Goal: Task Accomplishment & Management: Use online tool/utility

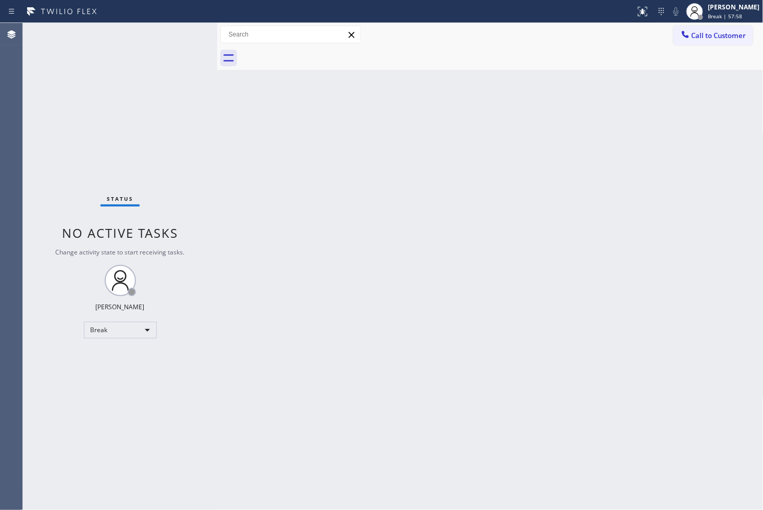
click at [69, 423] on div "Status No active tasks Change activity state to start receiving tasks. [PERSON_…" at bounding box center [120, 266] width 194 height 487
click at [144, 331] on div "Break" at bounding box center [120, 329] width 73 height 17
click at [133, 353] on li "Available" at bounding box center [119, 357] width 71 height 13
click at [389, 255] on div "Back to Dashboard Change Sender ID Customers Technicians Select a contact Outbo…" at bounding box center [490, 266] width 547 height 487
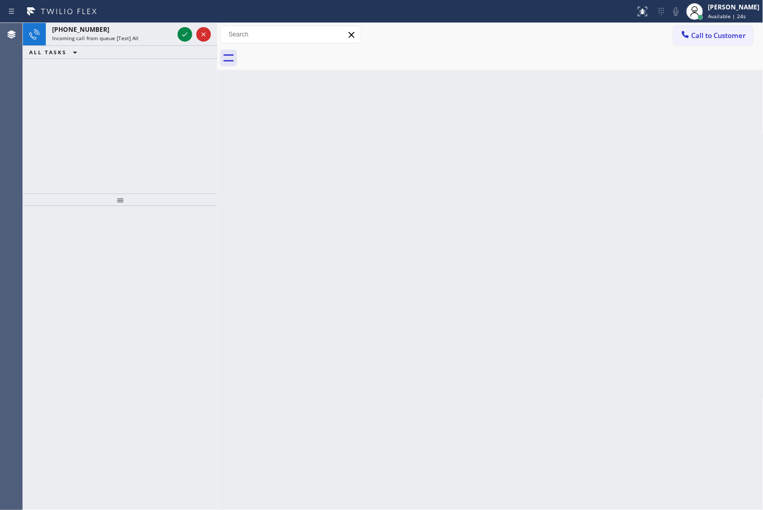
click at [66, 80] on div "[PHONE_NUMBER] Incoming call from queue [Test] All ALL TASKS ALL TASKS ACTIVE T…" at bounding box center [120, 108] width 194 height 170
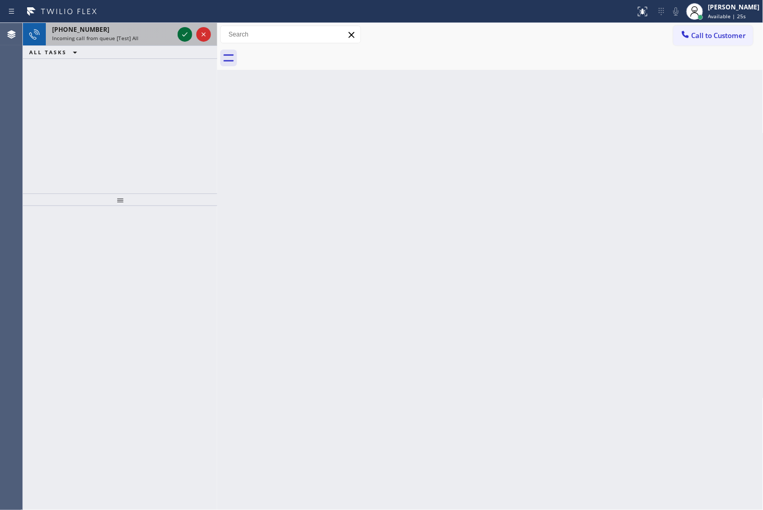
click at [183, 35] on icon at bounding box center [184, 34] width 5 height 4
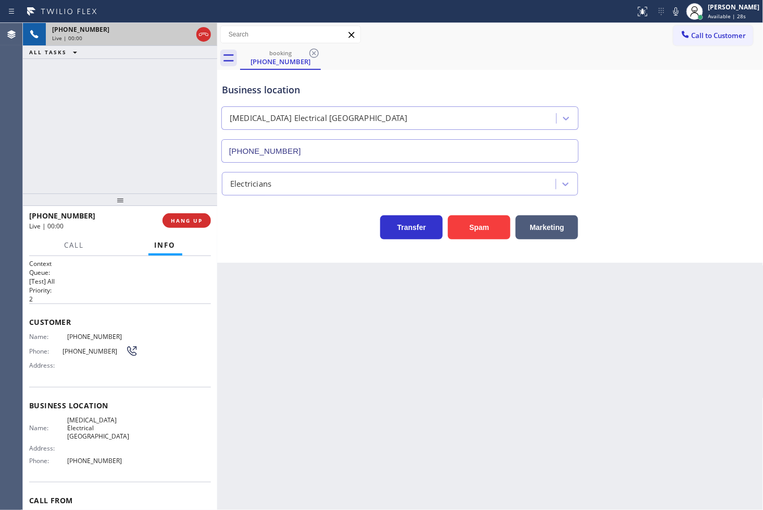
type input "[PHONE_NUMBER]"
click at [306, 269] on div "Back to Dashboard Change Sender ID Customers Technicians Select a contact Outbo…" at bounding box center [490, 266] width 547 height 487
click at [180, 193] on div at bounding box center [120, 199] width 194 height 13
click at [268, 247] on div "Business location [MEDICAL_DATA] Electrical [GEOGRAPHIC_DATA] [PHONE_NUMBER] El…" at bounding box center [490, 166] width 547 height 193
click at [130, 175] on div "[PHONE_NUMBER] Live | 00:05 ALL TASKS ALL TASKS ACTIVE TASKS TASKS IN WRAP UP" at bounding box center [120, 108] width 194 height 170
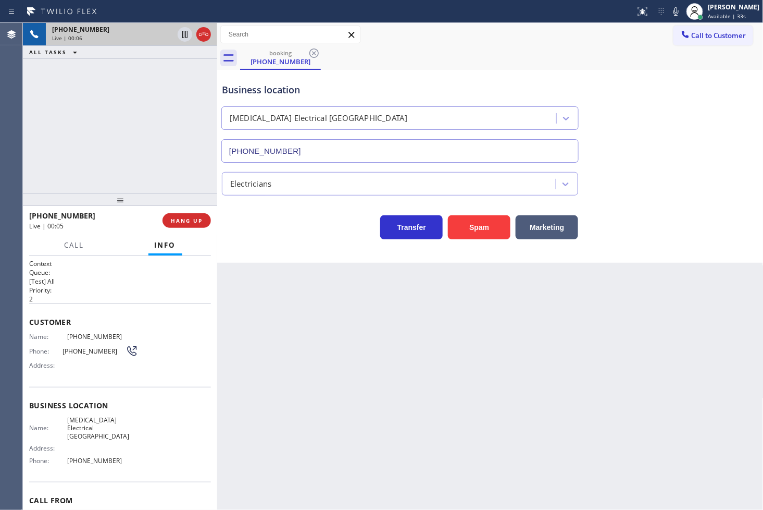
click at [301, 258] on div "Business location [MEDICAL_DATA] Electrical [GEOGRAPHIC_DATA] [PHONE_NUMBER] El…" at bounding box center [490, 166] width 547 height 193
click at [165, 162] on div "[PHONE_NUMBER] Live | 00:06 ALL TASKS ALL TASKS ACTIVE TASKS TASKS IN WRAP UP" at bounding box center [120, 108] width 194 height 170
click at [275, 225] on div "Transfer Spam Marketing" at bounding box center [400, 224] width 361 height 29
click at [267, 226] on div "Transfer Spam Marketing" at bounding box center [400, 224] width 361 height 29
click at [270, 247] on div "Business location [MEDICAL_DATA] Electrical [GEOGRAPHIC_DATA] [PHONE_NUMBER] El…" at bounding box center [490, 166] width 547 height 193
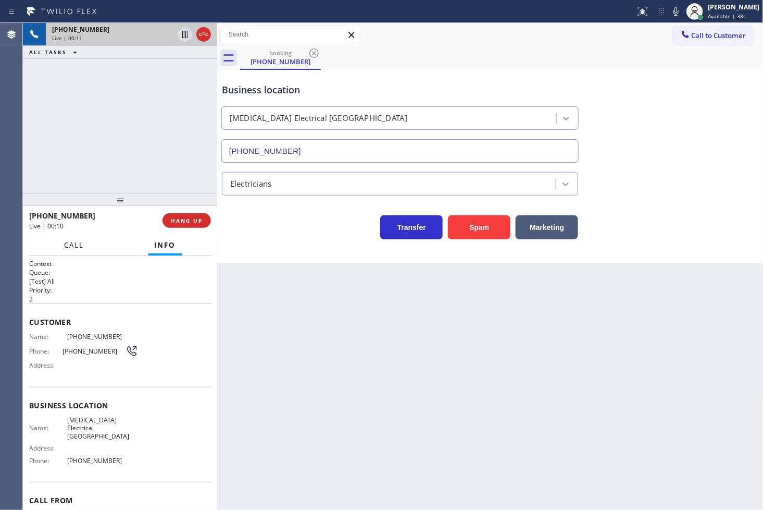
click at [76, 251] on button "Call" at bounding box center [74, 245] width 32 height 20
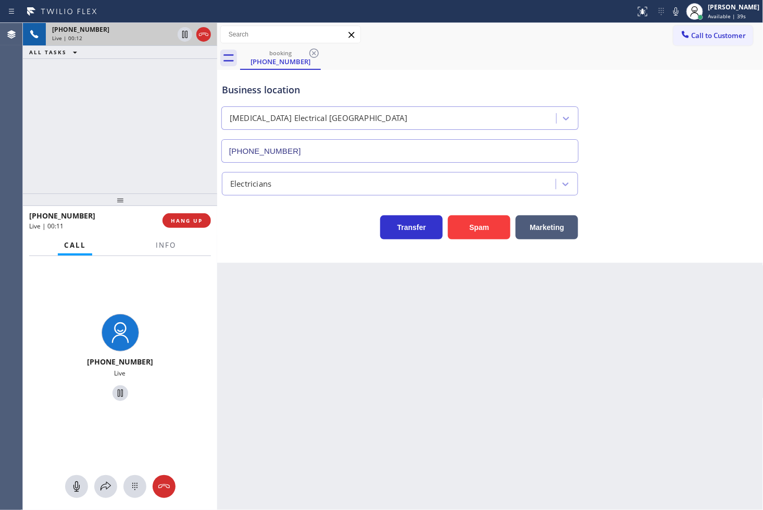
click at [308, 239] on div "Transfer Spam Marketing" at bounding box center [400, 224] width 361 height 29
click at [118, 147] on div "[PHONE_NUMBER] Live | 00:12 ALL TASKS ALL TASKS ACTIVE TASKS TASKS IN WRAP UP" at bounding box center [120, 108] width 194 height 170
click at [106, 485] on icon at bounding box center [106, 486] width 13 height 13
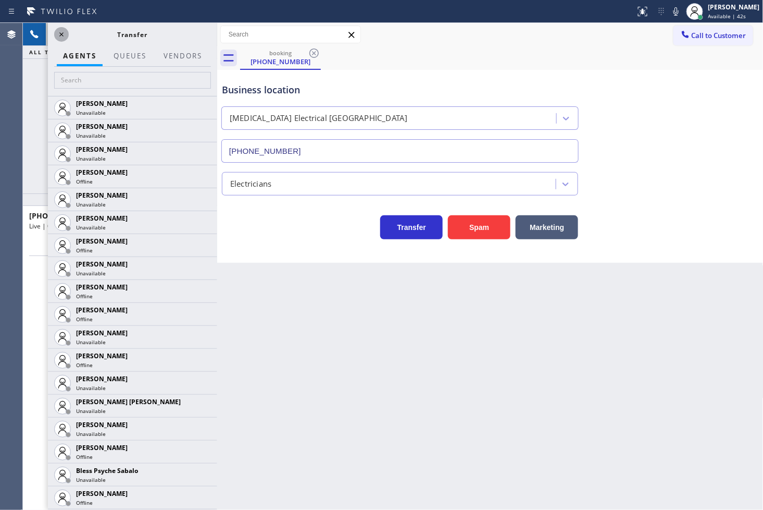
click at [63, 36] on icon at bounding box center [61, 34] width 13 height 13
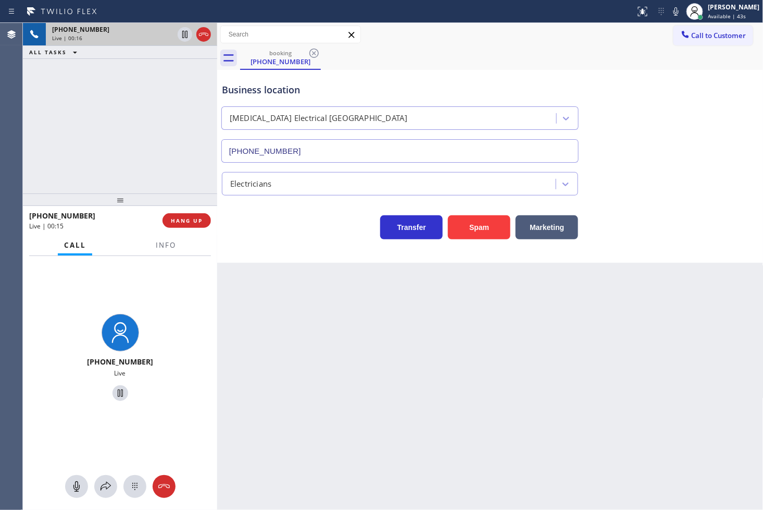
click at [272, 243] on div "Business location [MEDICAL_DATA] Electrical [GEOGRAPHIC_DATA] [PHONE_NUMBER] El…" at bounding box center [490, 166] width 547 height 193
click at [339, 280] on div "Back to Dashboard Change Sender ID Customers Technicians Select a contact Outbo…" at bounding box center [490, 266] width 547 height 487
click at [102, 480] on icon at bounding box center [106, 486] width 13 height 13
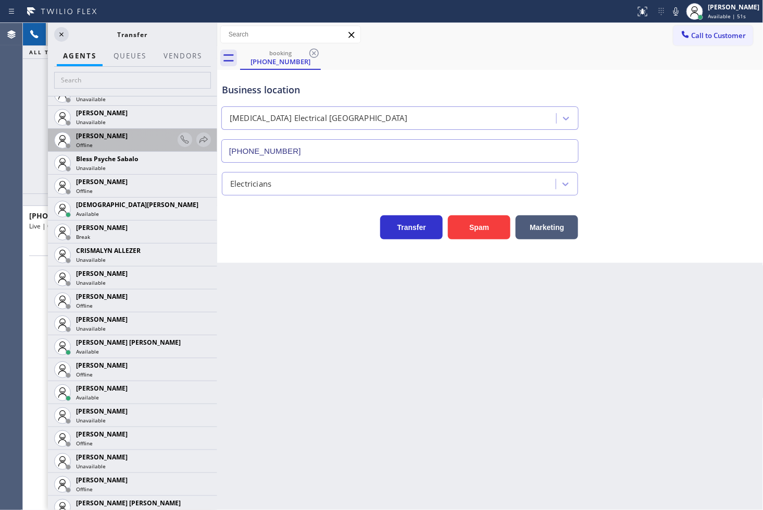
scroll to position [347, 0]
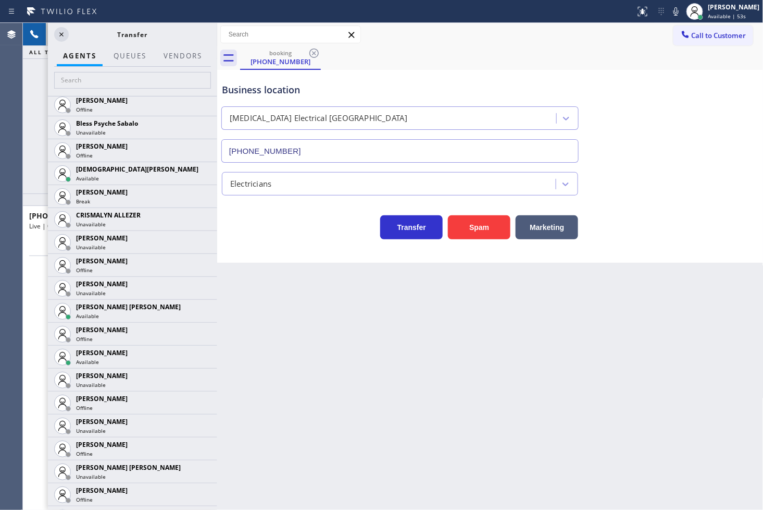
click at [232, 246] on div "Business location [MEDICAL_DATA] Electrical [GEOGRAPHIC_DATA] [PHONE_NUMBER] El…" at bounding box center [490, 166] width 547 height 193
click at [63, 38] on icon at bounding box center [61, 34] width 13 height 13
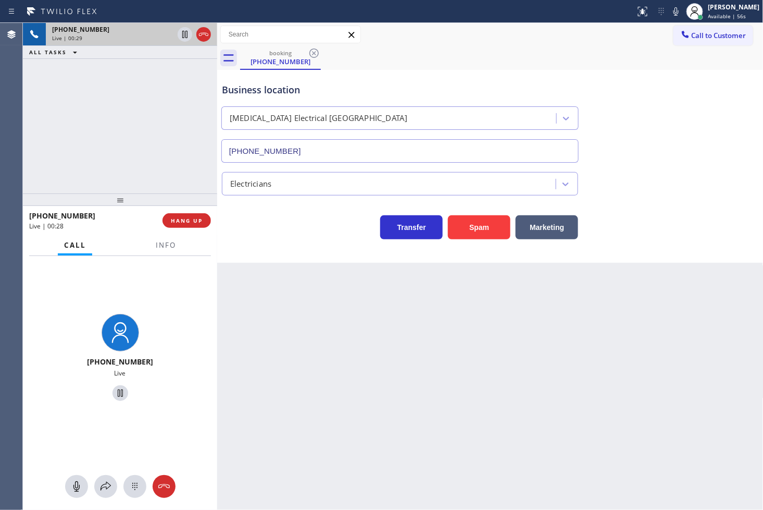
click at [74, 104] on div "[PHONE_NUMBER] Live | 00:29 ALL TASKS ALL TASKS ACTIVE TASKS TASKS IN WRAP UP" at bounding box center [120, 108] width 194 height 170
click at [83, 135] on div "[PHONE_NUMBER] Live | 00:30 ALL TASKS ALL TASKS ACTIVE TASKS TASKS IN WRAP UP" at bounding box center [120, 108] width 194 height 170
click at [674, 11] on icon at bounding box center [676, 11] width 5 height 8
click at [184, 37] on icon at bounding box center [185, 34] width 13 height 13
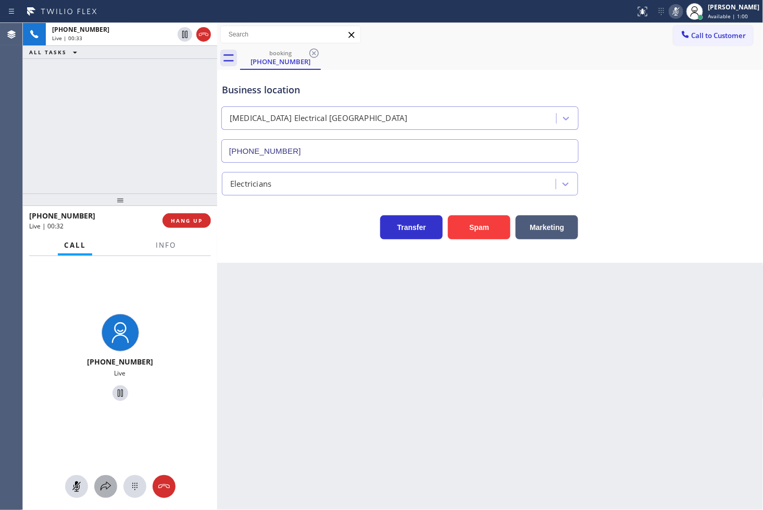
click at [106, 485] on icon at bounding box center [106, 486] width 13 height 13
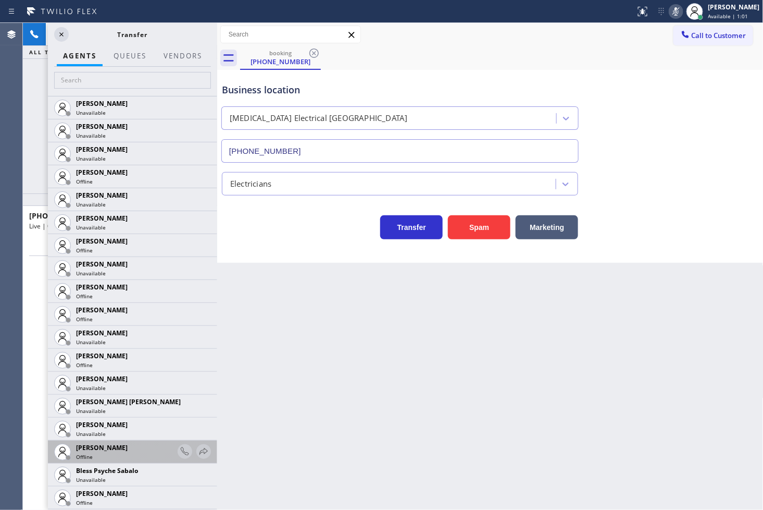
scroll to position [231, 0]
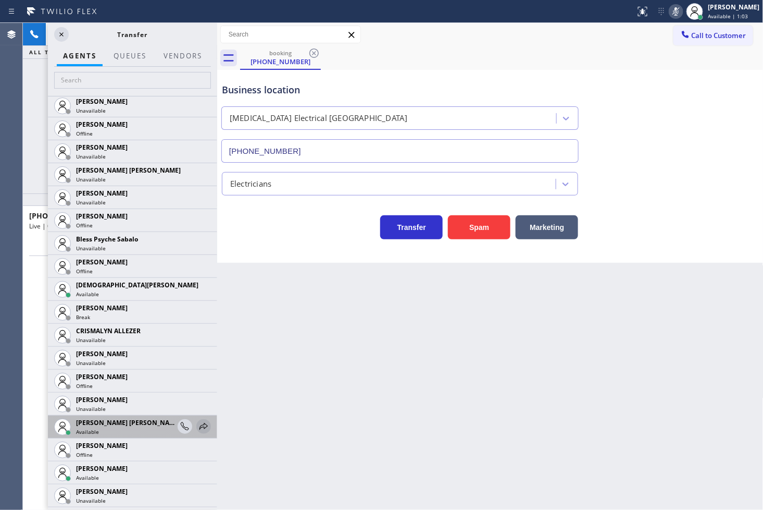
click at [197, 421] on icon at bounding box center [203, 426] width 13 height 13
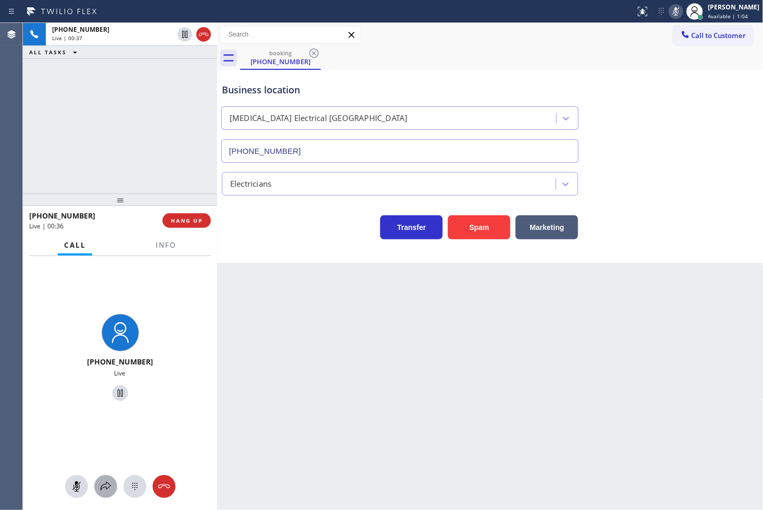
click at [106, 489] on icon at bounding box center [106, 486] width 13 height 13
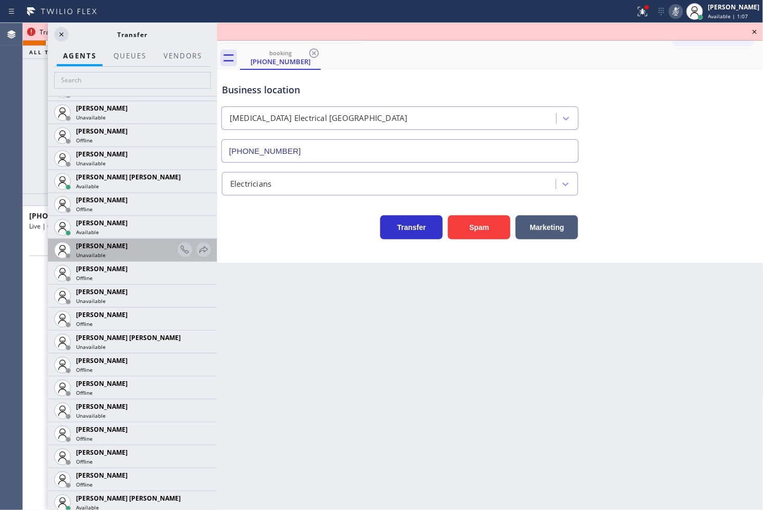
scroll to position [637, 0]
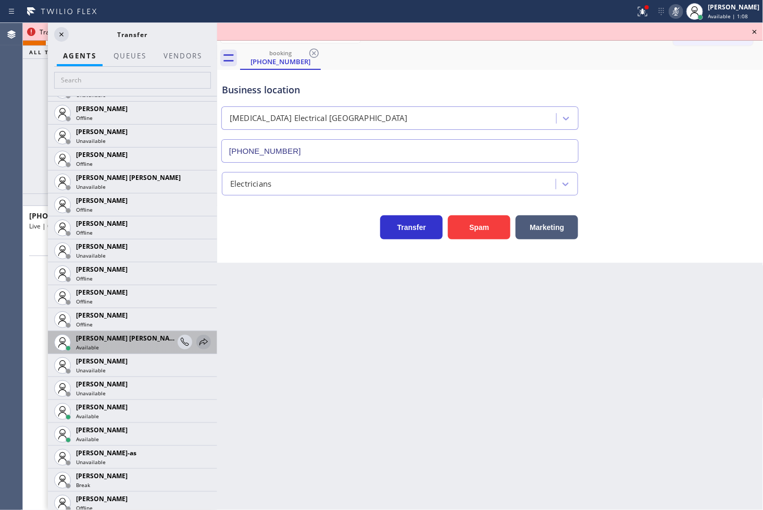
click at [197, 340] on icon at bounding box center [203, 342] width 13 height 13
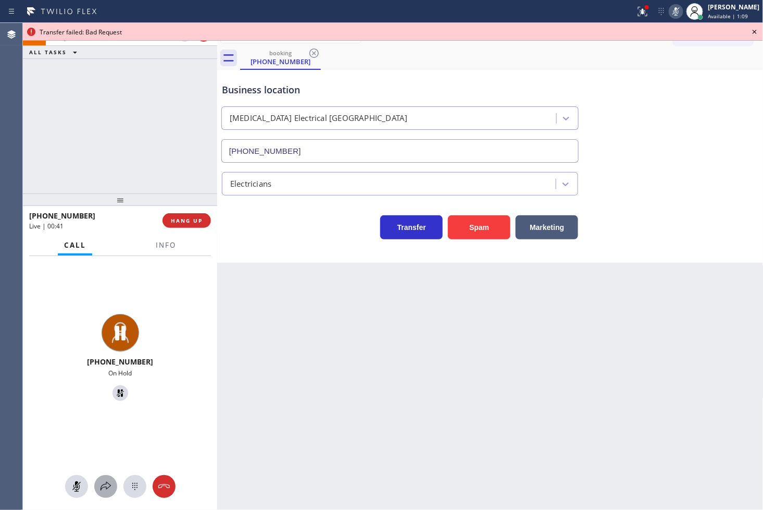
click at [105, 485] on icon at bounding box center [106, 486] width 13 height 13
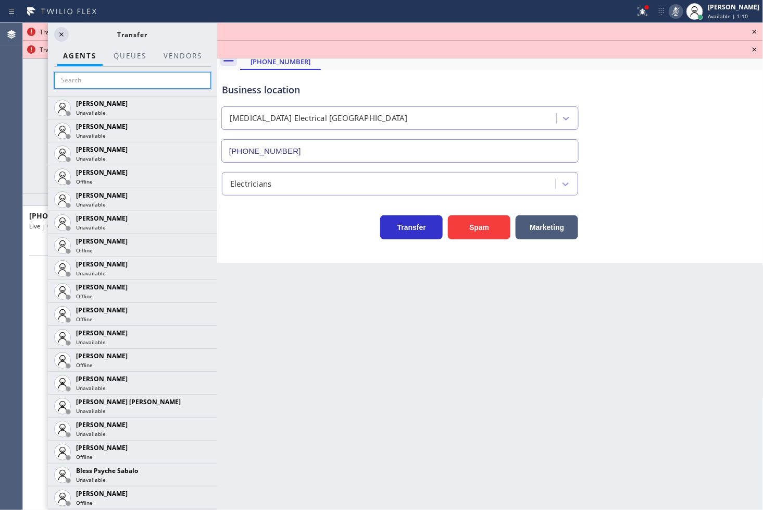
click at [115, 81] on input "text" at bounding box center [132, 80] width 157 height 17
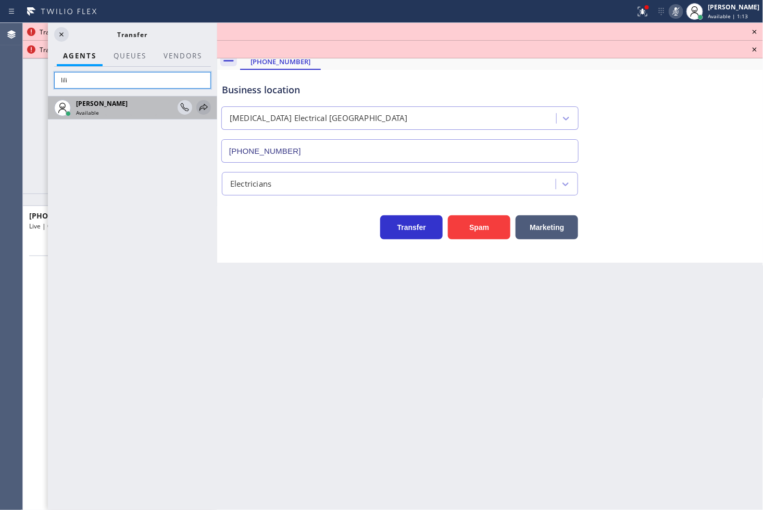
type input "lili"
click at [201, 107] on icon at bounding box center [204, 107] width 8 height 7
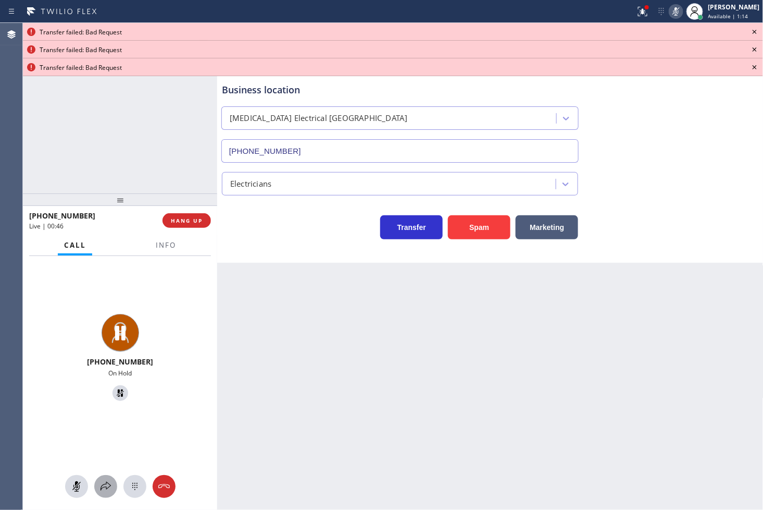
click at [107, 483] on icon at bounding box center [106, 486] width 13 height 13
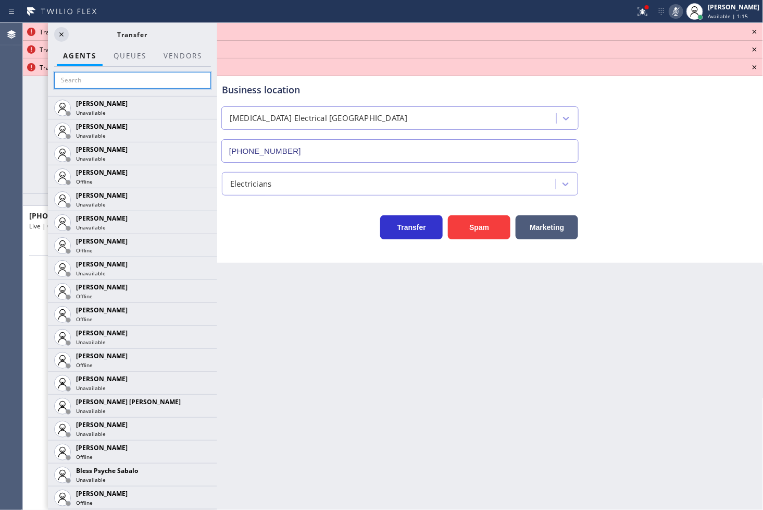
click at [98, 77] on input "text" at bounding box center [132, 80] width 157 height 17
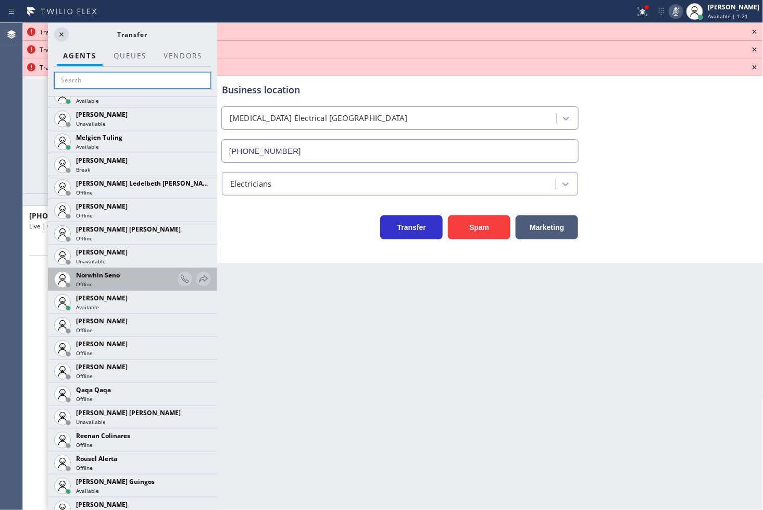
scroll to position [1794, 0]
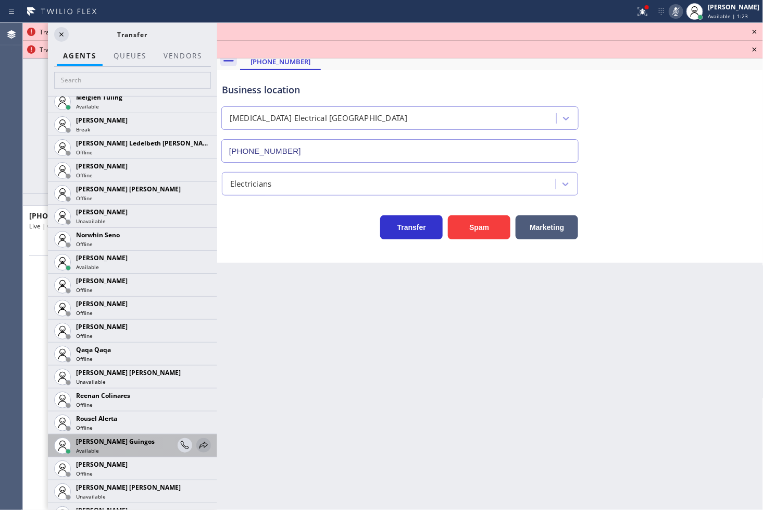
click at [197, 439] on icon at bounding box center [203, 445] width 13 height 13
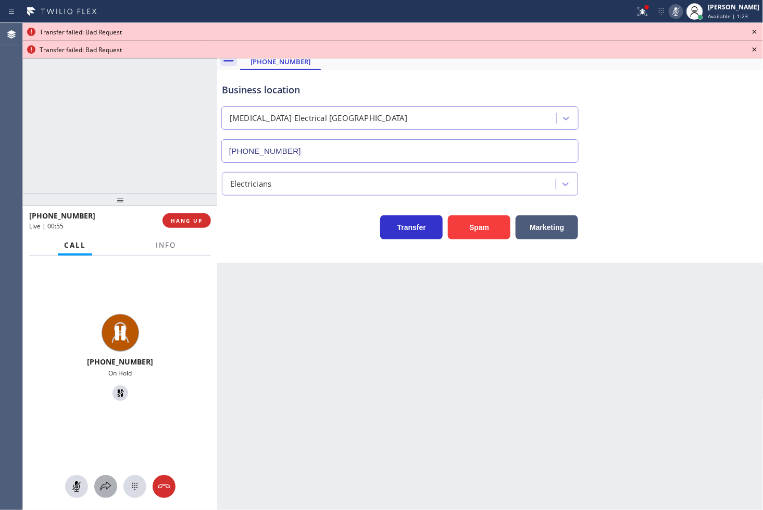
click at [102, 491] on icon at bounding box center [106, 486] width 13 height 13
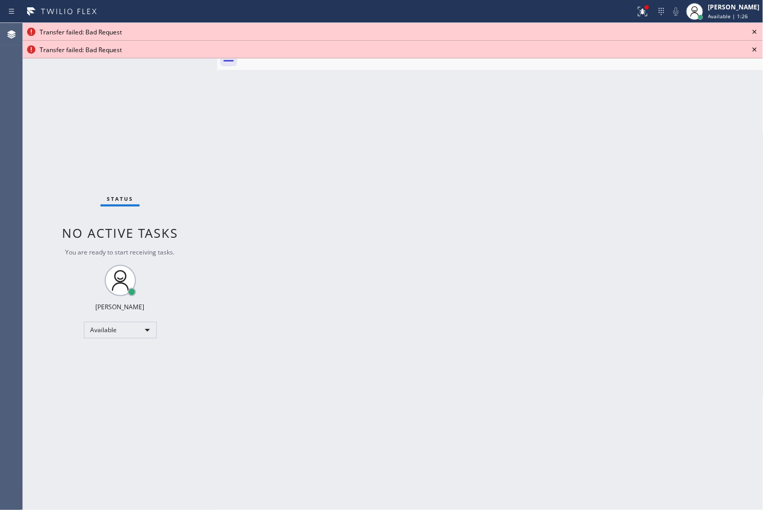
click at [751, 32] on icon at bounding box center [755, 32] width 13 height 13
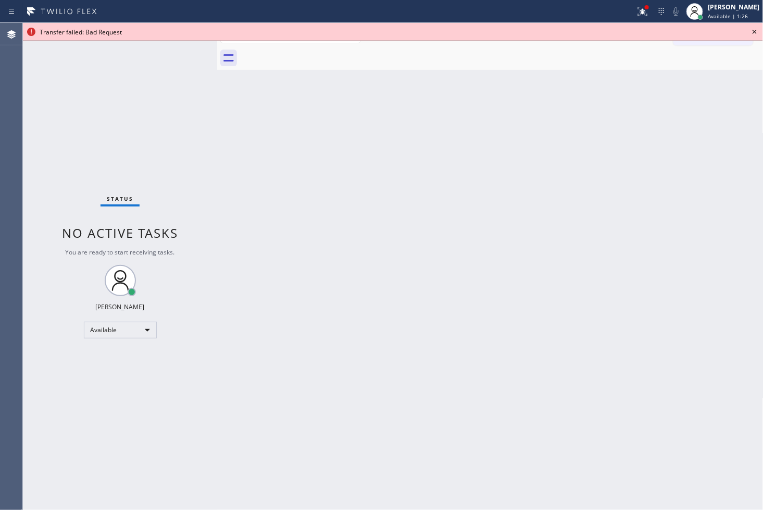
click at [751, 32] on icon at bounding box center [755, 32] width 13 height 13
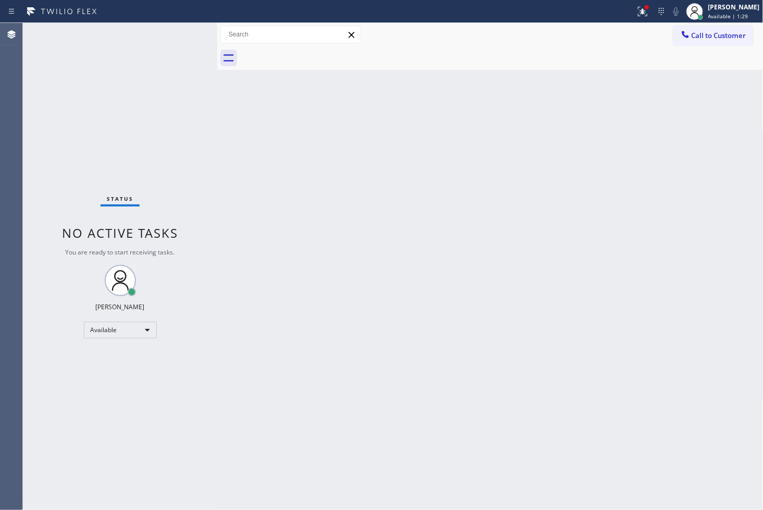
drag, startPoint x: 629, startPoint y: 7, endPoint x: 622, endPoint y: 60, distance: 53.1
click at [637, 7] on icon at bounding box center [643, 11] width 13 height 13
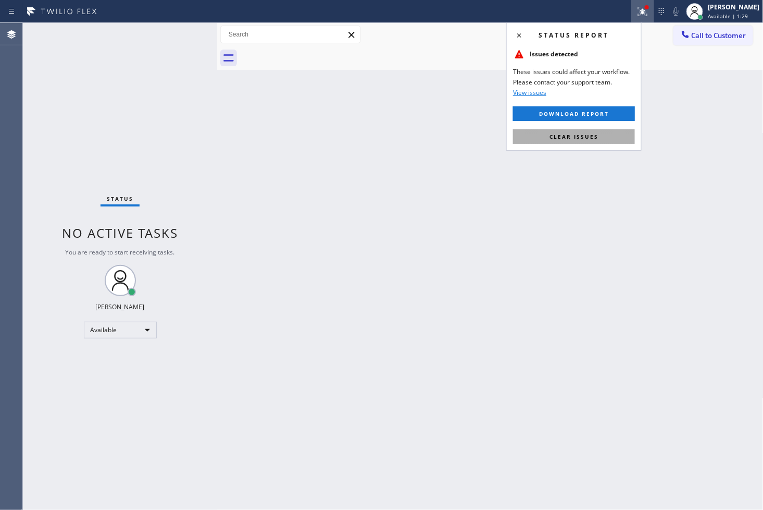
click at [601, 134] on button "Clear issues" at bounding box center [574, 136] width 122 height 15
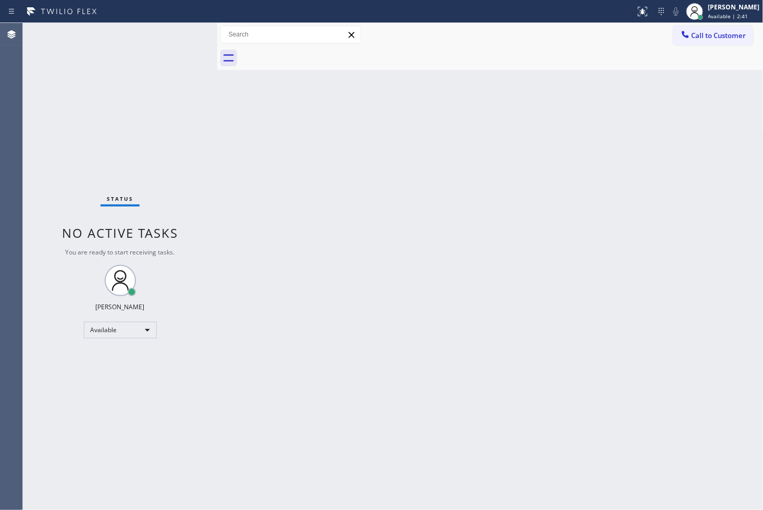
click at [283, 185] on div "Back to Dashboard Change Sender ID Customers Technicians Select a contact Outbo…" at bounding box center [490, 266] width 547 height 487
click at [181, 30] on div "Status No active tasks You are ready to start receiving tasks. [PERSON_NAME]" at bounding box center [120, 266] width 194 height 487
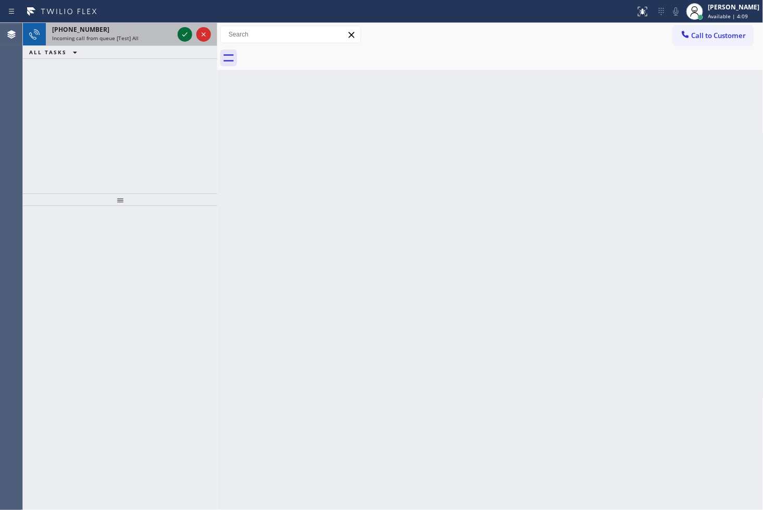
click at [181, 30] on icon at bounding box center [185, 34] width 13 height 13
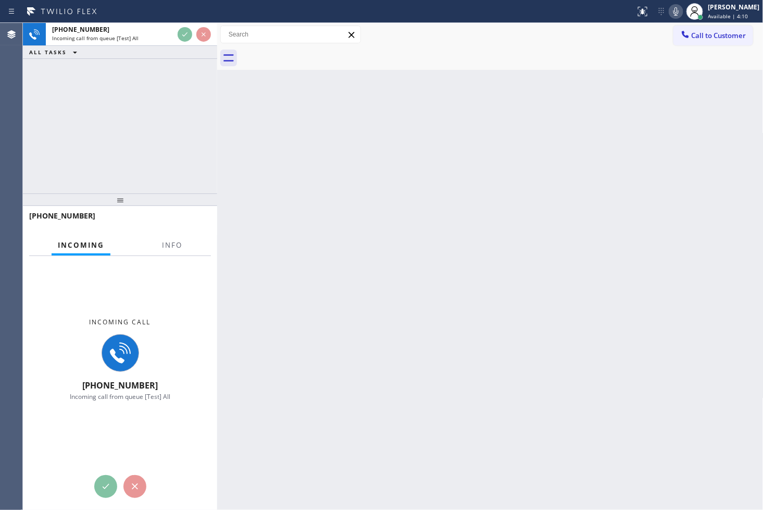
click at [513, 211] on div "Back to Dashboard Change Sender ID Customers Technicians Select a contact Outbo…" at bounding box center [490, 266] width 547 height 487
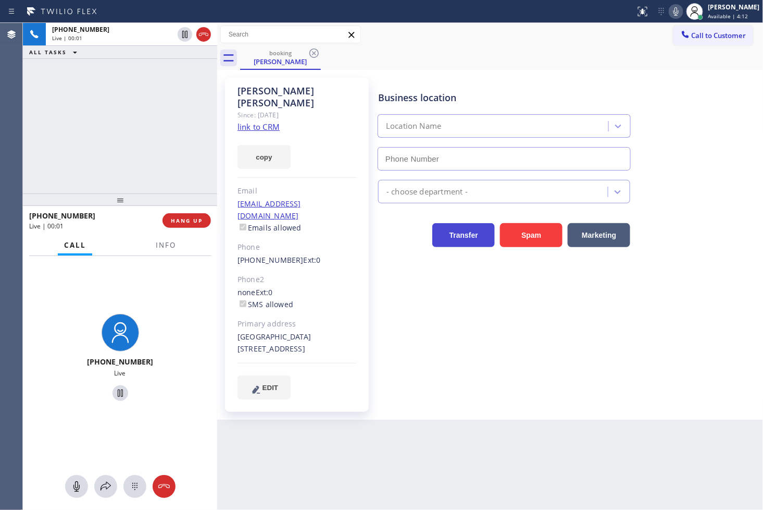
type input "[PHONE_NUMBER]"
click at [251, 121] on link "link to CRM" at bounding box center [259, 126] width 42 height 10
click at [132, 159] on div "[PHONE_NUMBER] Live | 00:05 ALL TASKS ALL TASKS ACTIVE TASKS TASKS IN WRAP UP" at bounding box center [120, 108] width 194 height 170
click at [83, 105] on div "[PHONE_NUMBER] Live | 00:28 ALL TASKS ALL TASKS ACTIVE TASKS TASKS IN WRAP UP" at bounding box center [120, 108] width 194 height 170
click at [85, 105] on div "[PHONE_NUMBER] Live | 00:30 ALL TASKS ALL TASKS ACTIVE TASKS TASKS IN WRAP UP" at bounding box center [120, 108] width 194 height 170
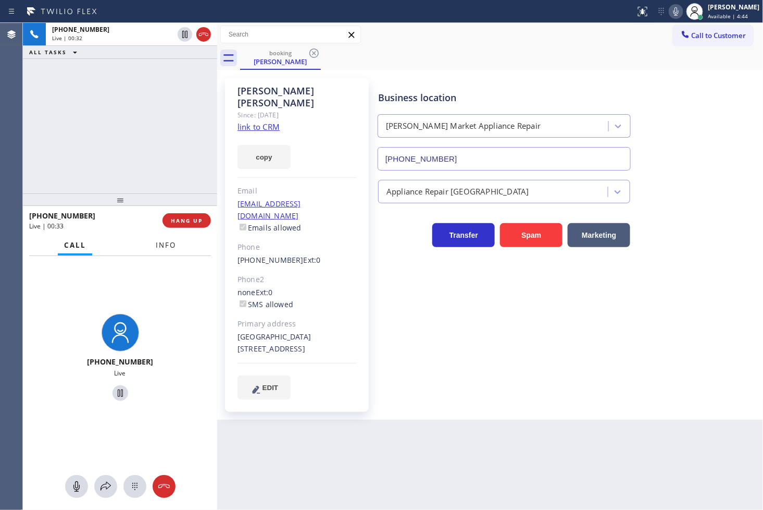
click at [171, 242] on span "Info" at bounding box center [166, 244] width 20 height 9
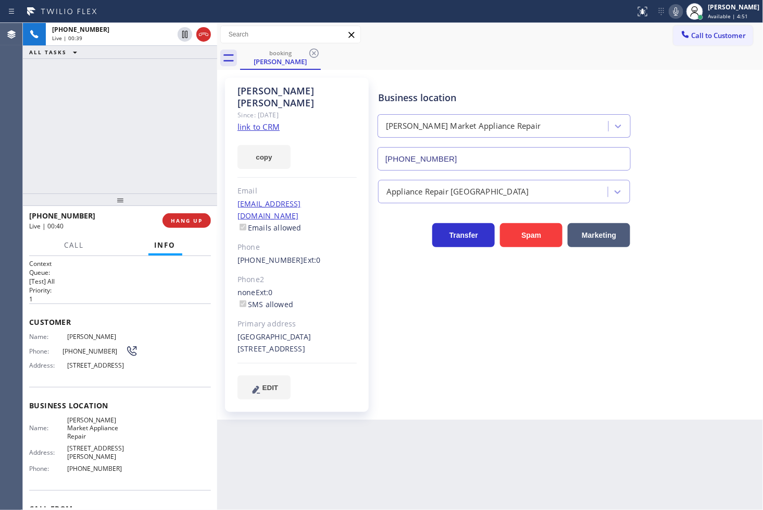
click at [107, 242] on div "Call Info" at bounding box center [120, 245] width 182 height 21
click at [101, 269] on h2 "Queue:" at bounding box center [120, 272] width 182 height 9
click at [86, 179] on div "[PHONE_NUMBER] Live | 00:40 ALL TASKS ALL TASKS ACTIVE TASKS TASKS IN WRAP UP" at bounding box center [120, 108] width 194 height 170
click at [96, 275] on h2 "Queue:" at bounding box center [120, 272] width 182 height 9
click at [111, 158] on div "[PHONE_NUMBER] Live | 00:48 ALL TASKS ALL TASKS ACTIVE TASKS TASKS IN WRAP UP" at bounding box center [120, 108] width 194 height 170
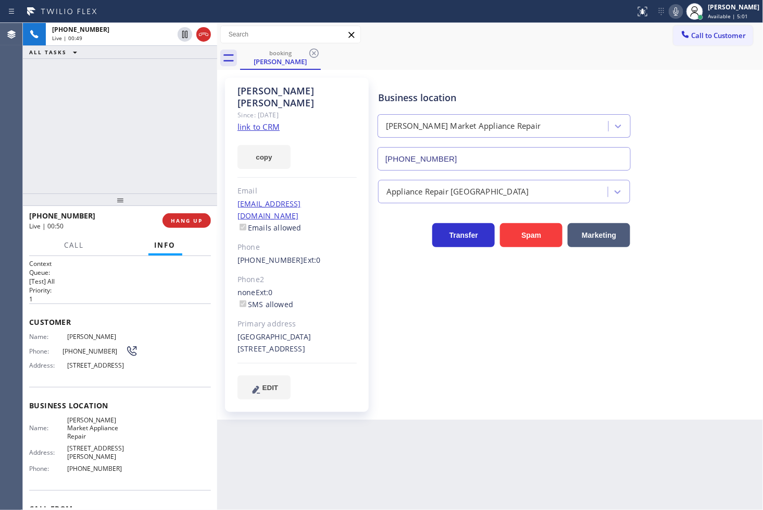
click at [152, 291] on h2 "Priority:" at bounding box center [120, 289] width 182 height 9
drag, startPoint x: 107, startPoint y: 149, endPoint x: 111, endPoint y: 156, distance: 8.4
click at [107, 148] on div "[PHONE_NUMBER] Live | 00:50 ALL TASKS ALL TASKS ACTIVE TASKS TASKS IN WRAP UP" at bounding box center [120, 108] width 194 height 170
click at [73, 245] on span "Call" at bounding box center [75, 244] width 20 height 9
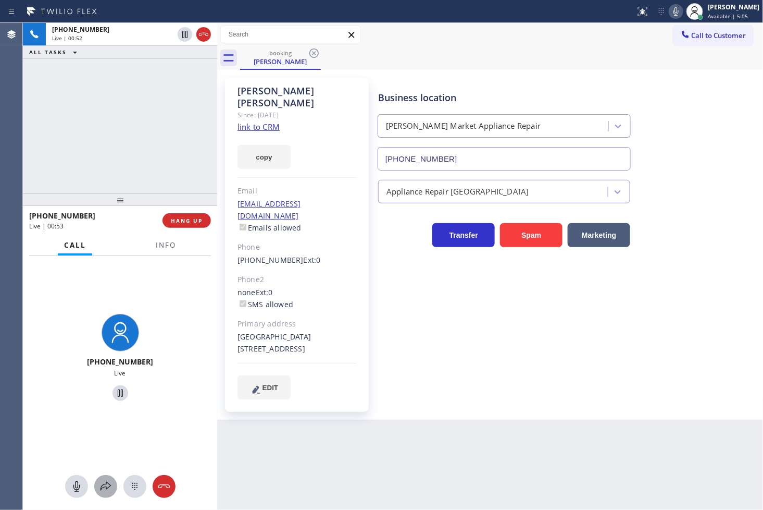
click at [106, 487] on icon at bounding box center [106, 485] width 10 height 9
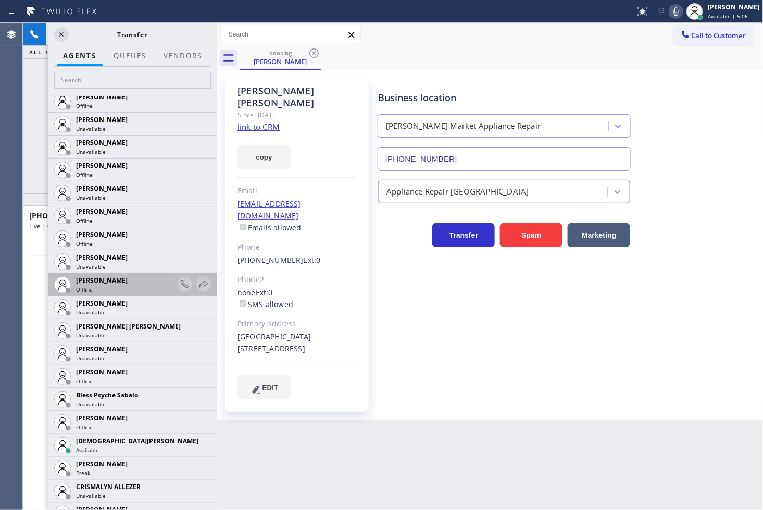
scroll to position [231, 0]
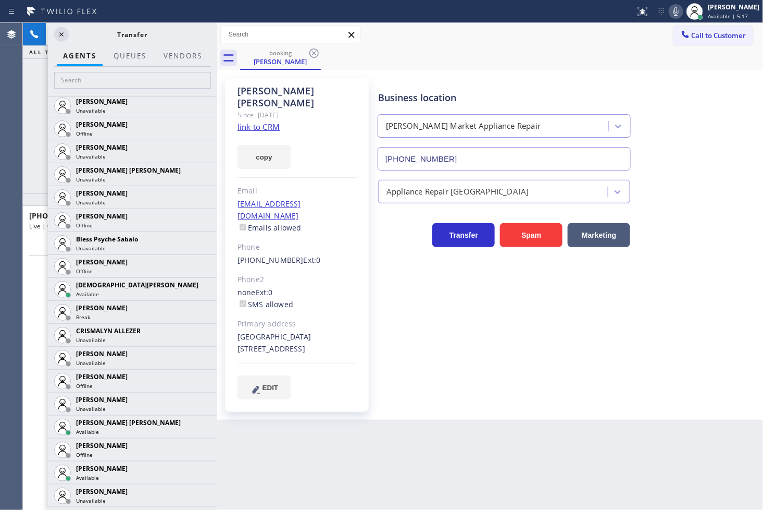
click at [272, 451] on div "Back to Dashboard Change Sender ID Customers Technicians Select a contact Outbo…" at bounding box center [490, 266] width 547 height 487
click at [416, 283] on div "Business location [PERSON_NAME][GEOGRAPHIC_DATA] Appliance Repair [PHONE_NUMBER…" at bounding box center [568, 238] width 385 height 316
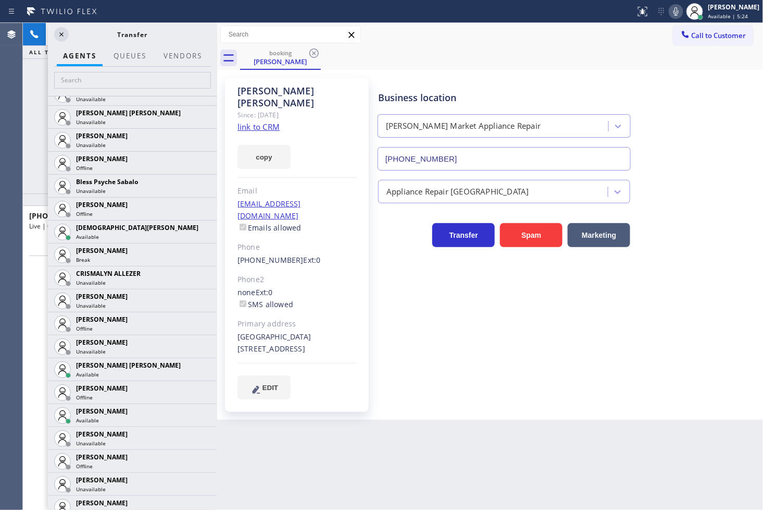
scroll to position [289, 0]
click at [409, 276] on div "Business location [PERSON_NAME][GEOGRAPHIC_DATA] Appliance Repair [PHONE_NUMBER…" at bounding box center [568, 238] width 385 height 316
click at [197, 231] on icon at bounding box center [203, 231] width 13 height 13
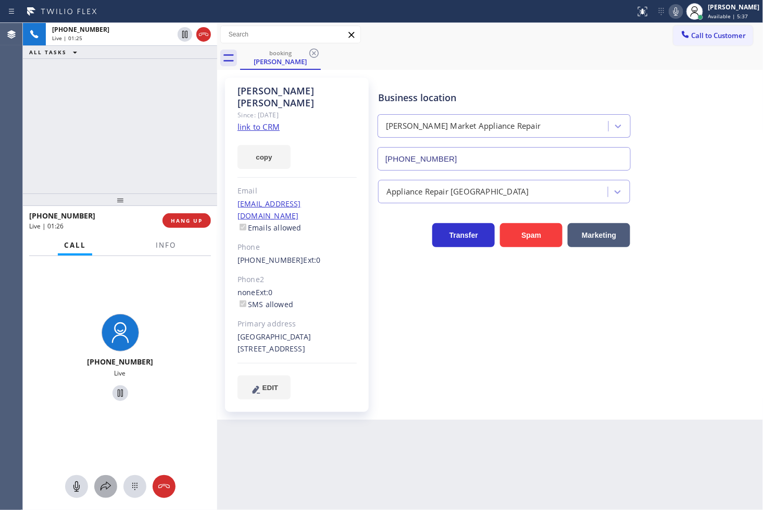
click at [108, 485] on icon at bounding box center [106, 486] width 13 height 13
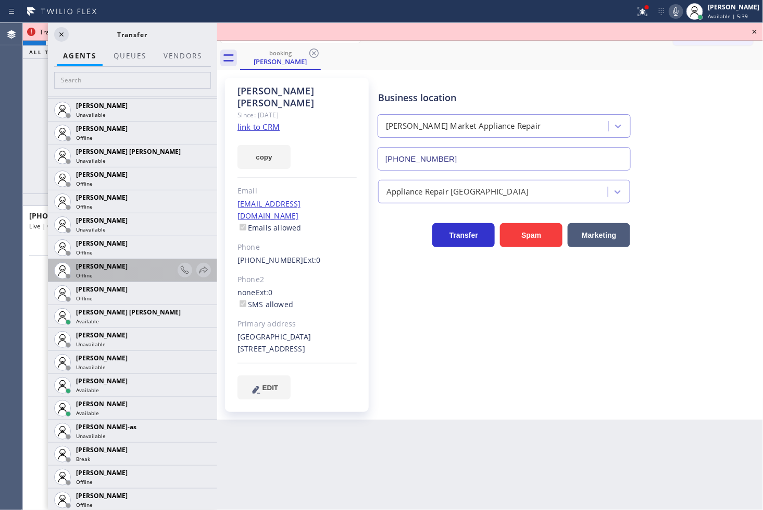
scroll to position [752, 0]
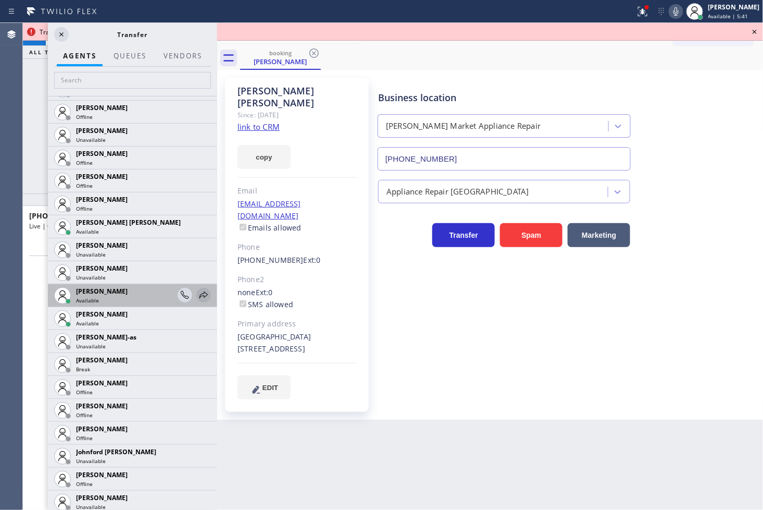
click at [200, 294] on icon at bounding box center [204, 294] width 8 height 7
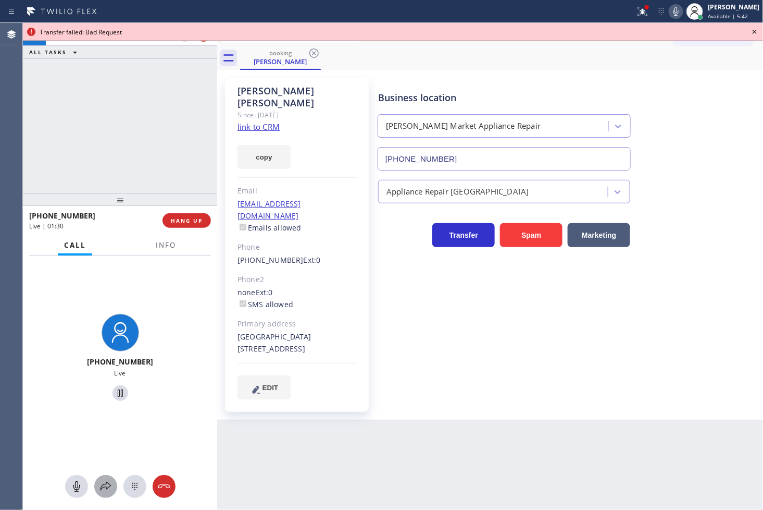
click at [100, 483] on icon at bounding box center [106, 486] width 13 height 13
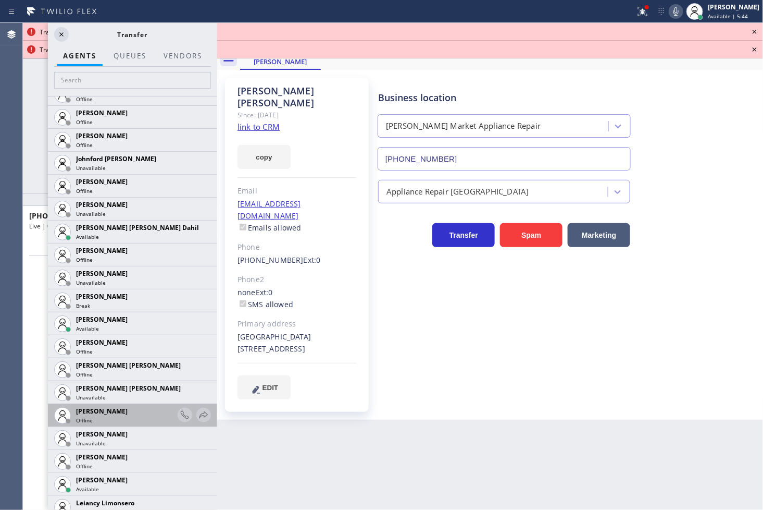
scroll to position [1100, 0]
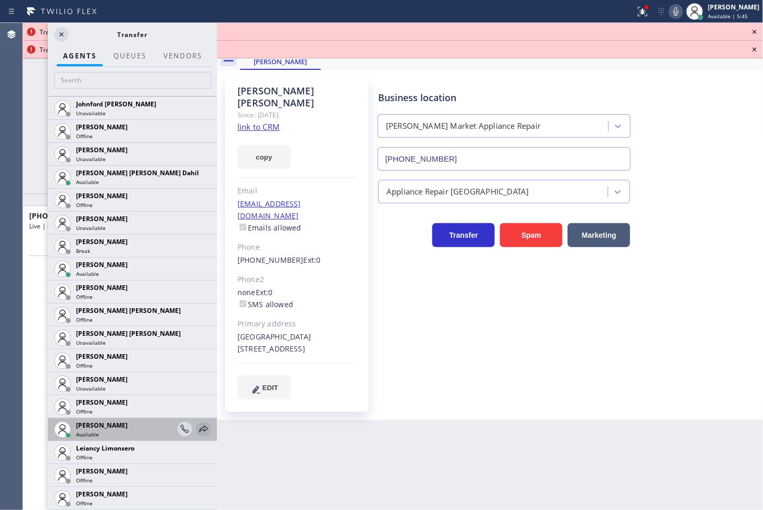
click at [200, 429] on icon at bounding box center [204, 428] width 8 height 7
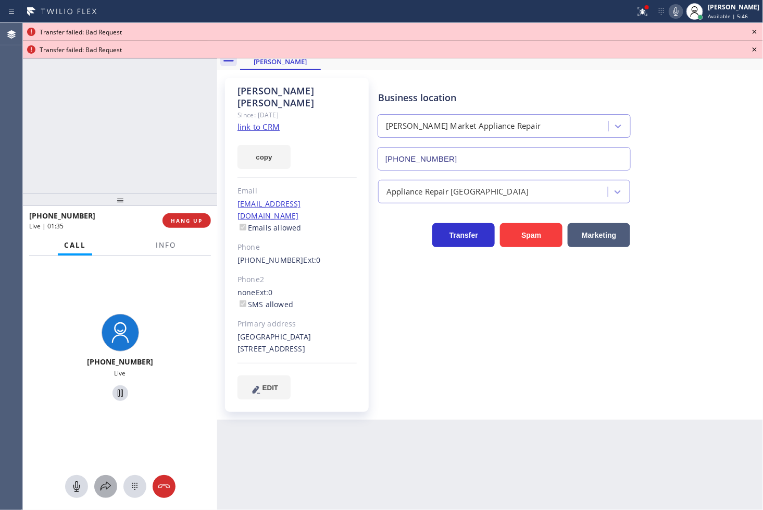
click at [109, 479] on button at bounding box center [105, 486] width 23 height 23
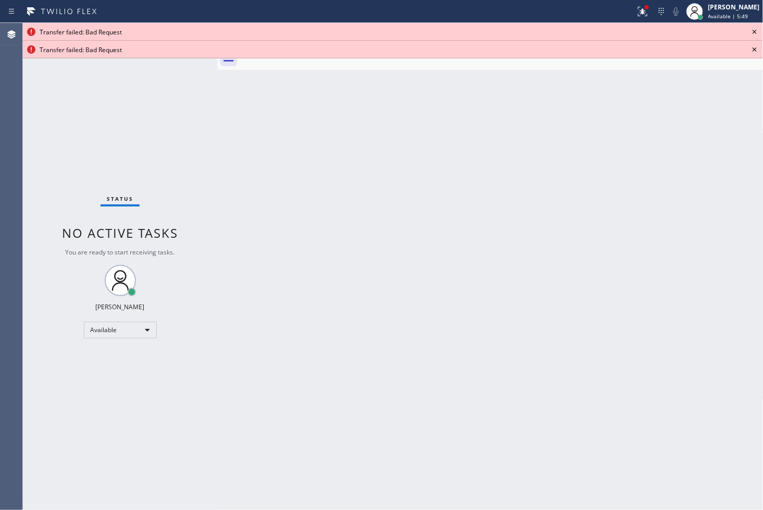
click at [757, 32] on icon at bounding box center [755, 32] width 13 height 13
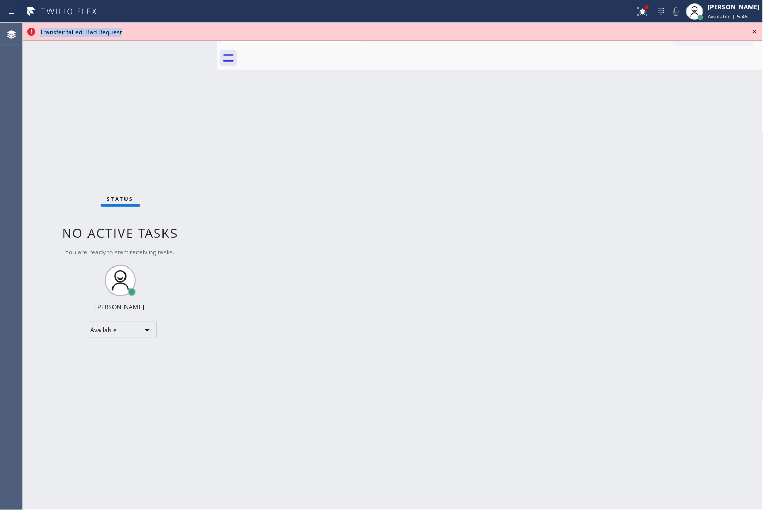
click at [757, 32] on icon at bounding box center [755, 32] width 13 height 13
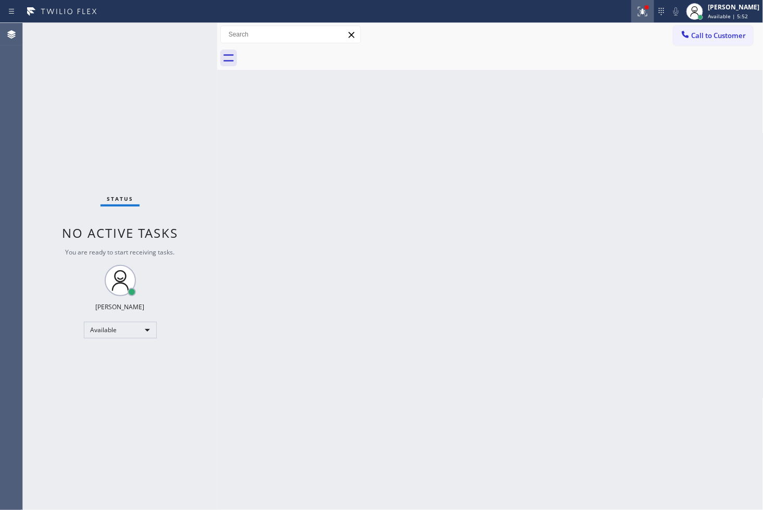
click at [631, 3] on button at bounding box center [642, 11] width 23 height 23
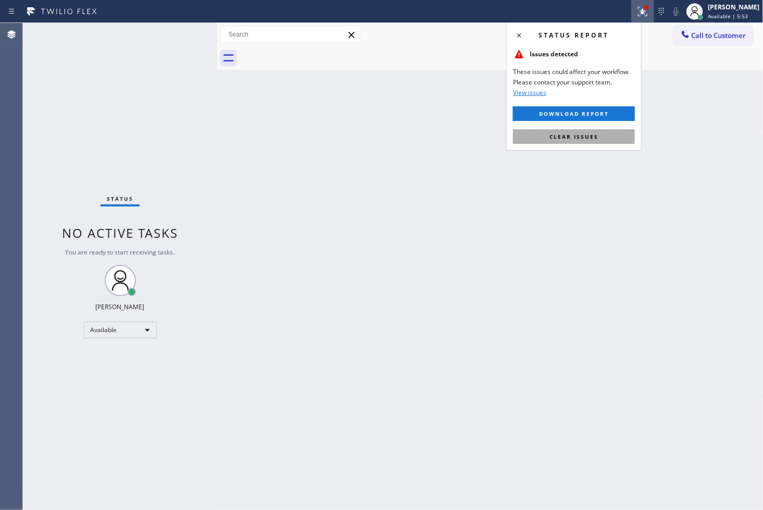
click at [589, 138] on span "Clear issues" at bounding box center [574, 136] width 49 height 7
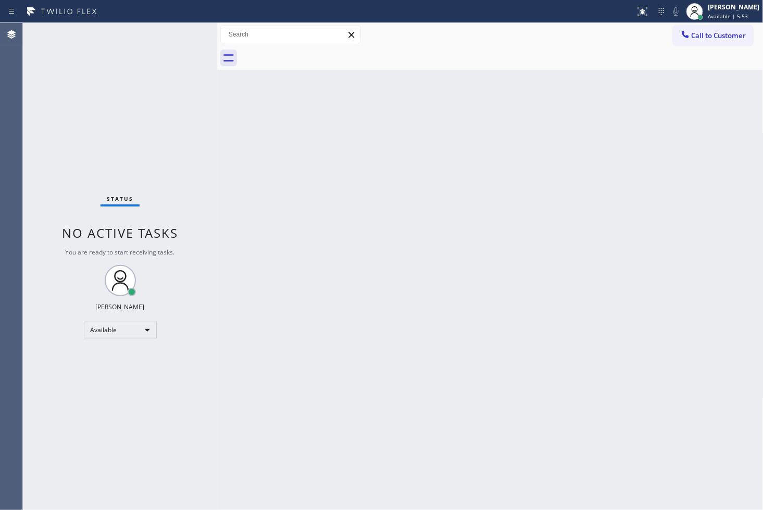
drag, startPoint x: 135, startPoint y: 220, endPoint x: 135, endPoint y: 114, distance: 106.8
click at [135, 219] on div "Status No active tasks You are ready to start receiving tasks. [PERSON_NAME]" at bounding box center [120, 266] width 194 height 487
click at [194, 93] on div "Status No active tasks You are ready to start receiving tasks. [PERSON_NAME]" at bounding box center [120, 266] width 194 height 487
click at [190, 31] on div "Status No active tasks You are ready to start receiving tasks. [PERSON_NAME]" at bounding box center [120, 266] width 194 height 487
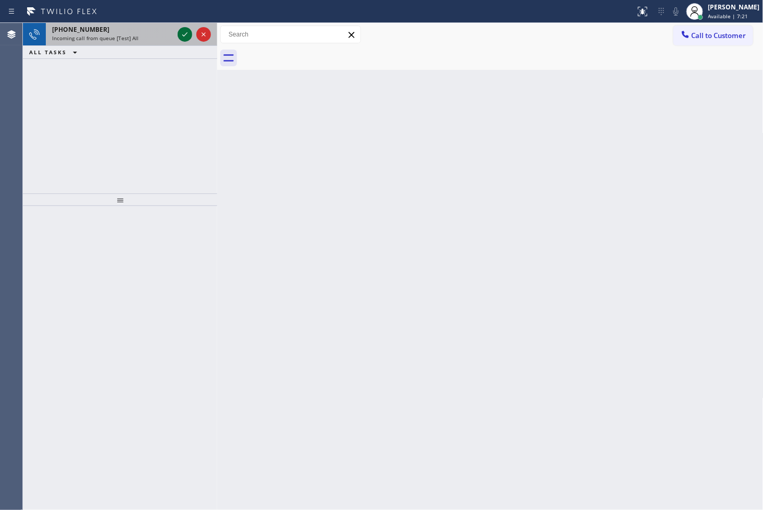
click at [190, 31] on icon at bounding box center [185, 34] width 13 height 13
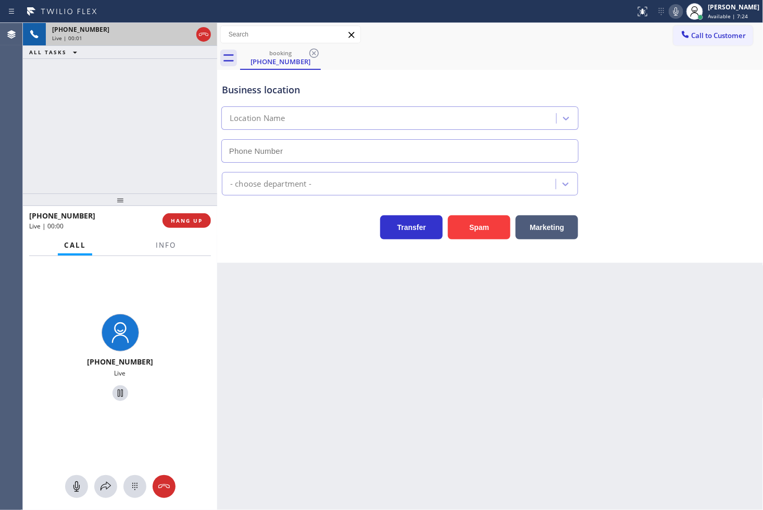
type input "[PHONE_NUMBER]"
click at [275, 232] on div "Transfer Spam Marketing" at bounding box center [400, 224] width 361 height 29
click at [122, 154] on div "[PHONE_NUMBER] Live | 00:02 ALL TASKS ALL TASKS ACTIVE TASKS TASKS IN WRAP UP" at bounding box center [120, 108] width 194 height 170
click at [670, 9] on icon at bounding box center [676, 11] width 13 height 13
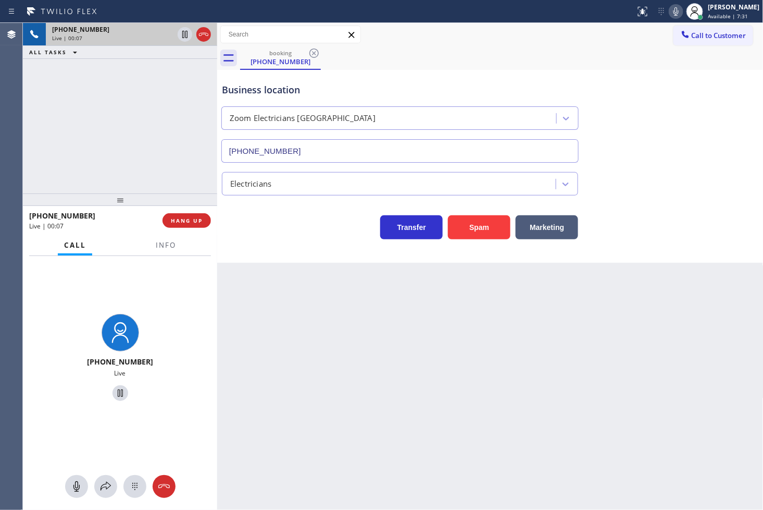
click at [311, 257] on div "Business location Zoom Electricians [GEOGRAPHIC_DATA] [PHONE_NUMBER] Electricia…" at bounding box center [490, 166] width 547 height 193
click at [168, 152] on div "[PHONE_NUMBER] Live | 00:07 ALL TASKS ALL TASKS ACTIVE TASKS TASKS IN WRAP UP" at bounding box center [120, 108] width 194 height 170
click at [271, 256] on div "Business location Zoom Electricians [GEOGRAPHIC_DATA] [PHONE_NUMBER] Electricia…" at bounding box center [490, 166] width 547 height 193
click at [128, 159] on div "[PHONE_NUMBER] Live | 00:08 ALL TASKS ALL TASKS ACTIVE TASKS TASKS IN WRAP UP" at bounding box center [120, 108] width 194 height 170
click at [308, 275] on div "Back to Dashboard Change Sender ID Customers Technicians Select a contact Outbo…" at bounding box center [490, 266] width 547 height 487
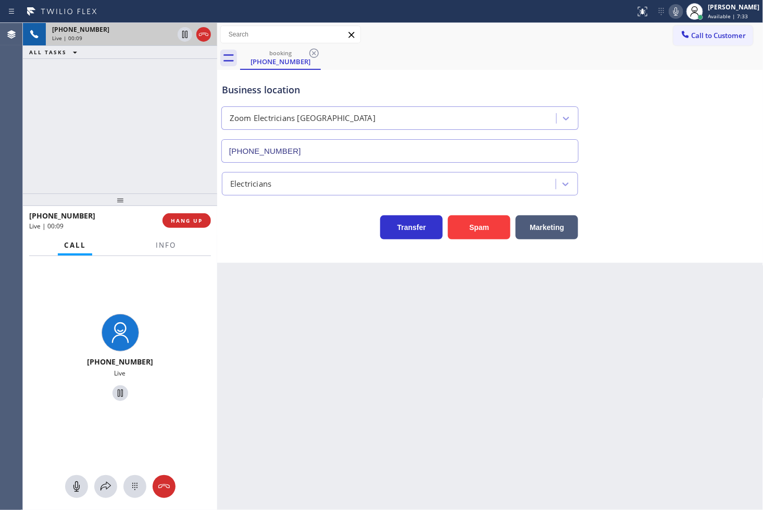
click at [133, 126] on div "[PHONE_NUMBER] Live | 00:09 ALL TASKS ALL TASKS ACTIVE TASKS TASKS IN WRAP UP" at bounding box center [120, 108] width 194 height 170
click at [101, 122] on div "[PHONE_NUMBER] Live | 00:11 ALL TASKS ALL TASKS ACTIVE TASKS TASKS IN WRAP UP" at bounding box center [120, 108] width 194 height 170
click at [269, 241] on div "Business location Zoom Electricians [GEOGRAPHIC_DATA] [PHONE_NUMBER] Electricia…" at bounding box center [490, 166] width 547 height 193
click at [90, 91] on div "[PHONE_NUMBER] Live | 00:18 ALL TASKS ALL TASKS ACTIVE TASKS TASKS IN WRAP UP" at bounding box center [120, 108] width 194 height 170
click at [267, 230] on div "Transfer Spam Marketing" at bounding box center [400, 224] width 361 height 29
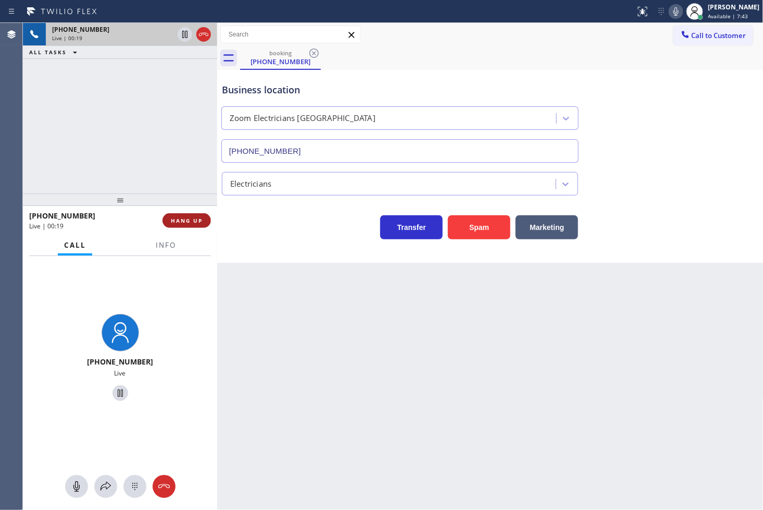
click at [191, 220] on span "HANG UP" at bounding box center [187, 220] width 32 height 7
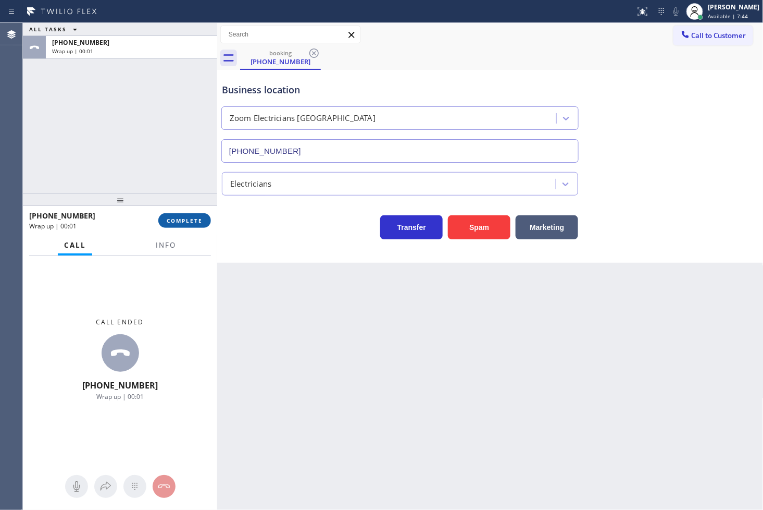
click at [185, 221] on span "COMPLETE" at bounding box center [185, 220] width 36 height 7
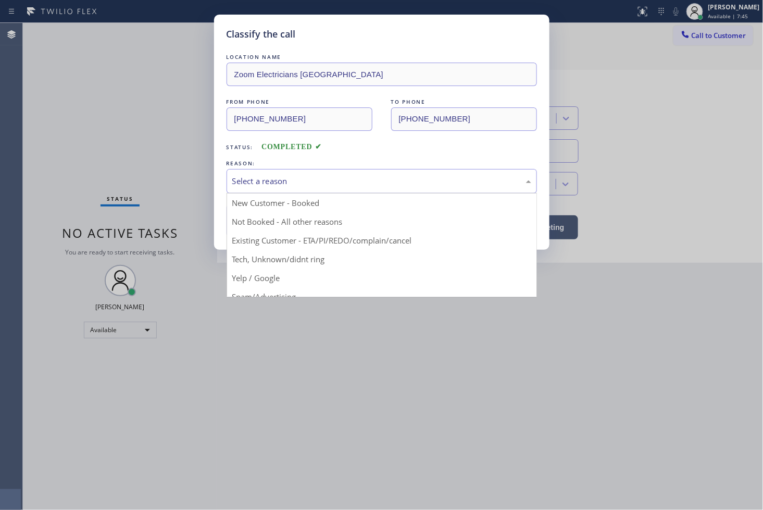
click at [280, 191] on div "Select a reason" at bounding box center [382, 181] width 311 height 24
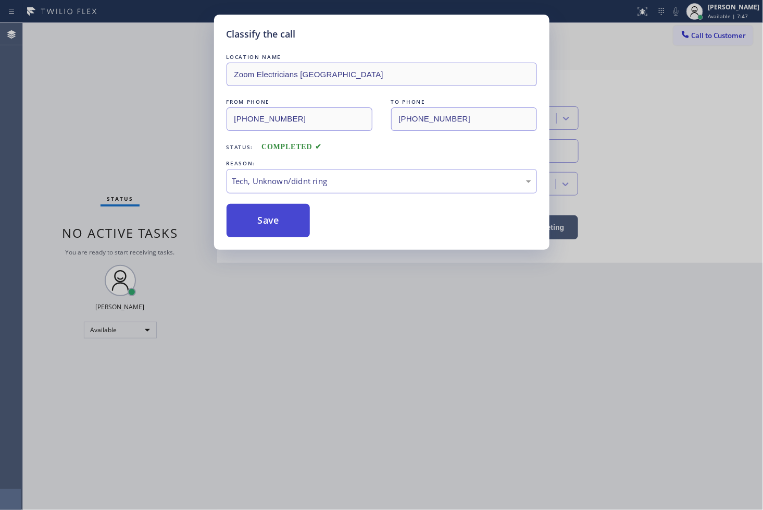
click at [268, 221] on button "Save" at bounding box center [269, 220] width 84 height 33
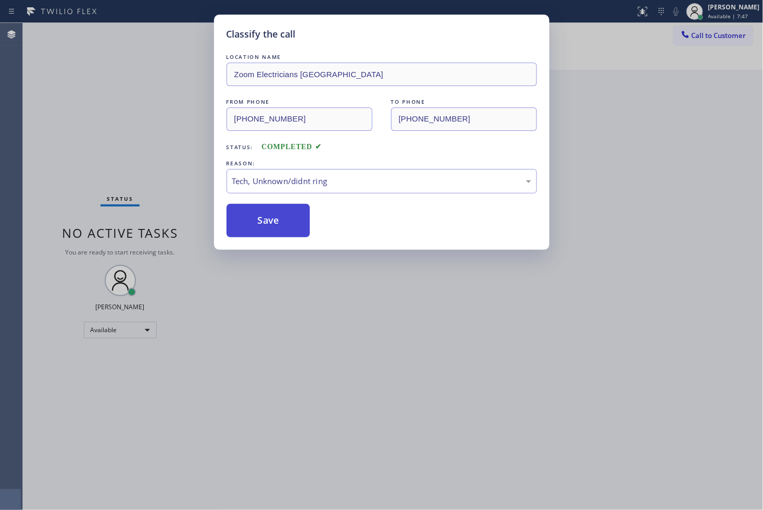
click at [268, 221] on button "Save" at bounding box center [269, 220] width 84 height 33
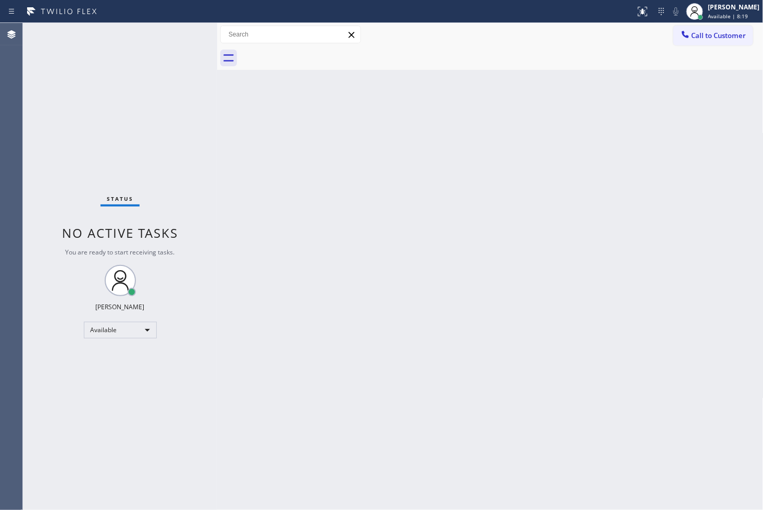
click at [176, 99] on div "Status No active tasks You are ready to start receiving tasks. [PERSON_NAME]" at bounding box center [120, 266] width 194 height 487
click at [181, 29] on div "Status No active tasks You are ready to start receiving tasks. [PERSON_NAME]" at bounding box center [120, 266] width 194 height 487
click at [97, 114] on div "Status No active tasks You are ready to start receiving tasks. [PERSON_NAME]" at bounding box center [120, 266] width 194 height 487
click at [188, 29] on div "Status No active tasks You are ready to start receiving tasks. [PERSON_NAME]" at bounding box center [120, 266] width 194 height 487
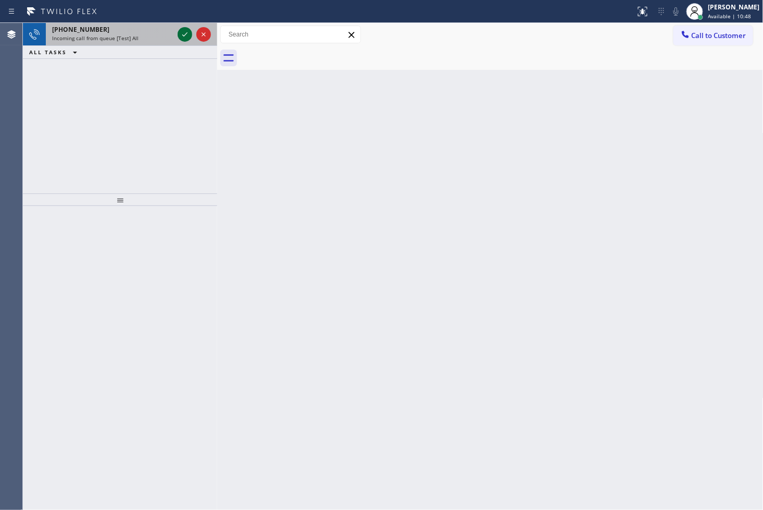
click at [188, 29] on icon at bounding box center [185, 34] width 13 height 13
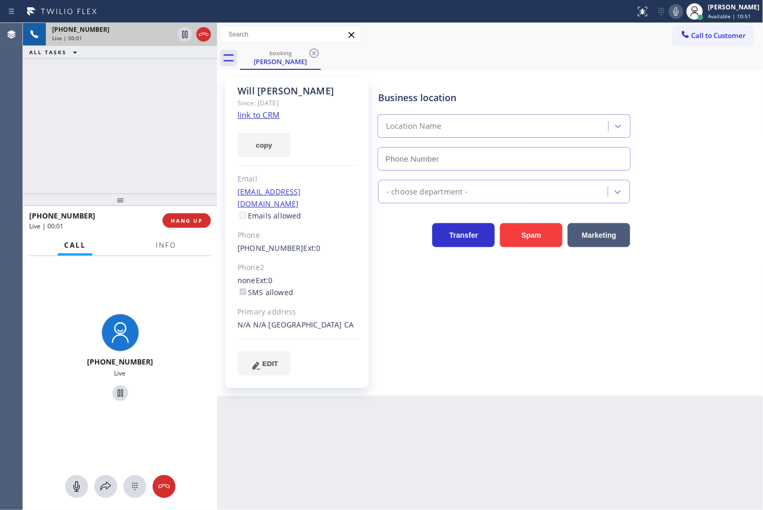
type input "[PHONE_NUMBER]"
click at [252, 116] on link "link to CRM" at bounding box center [259, 114] width 42 height 10
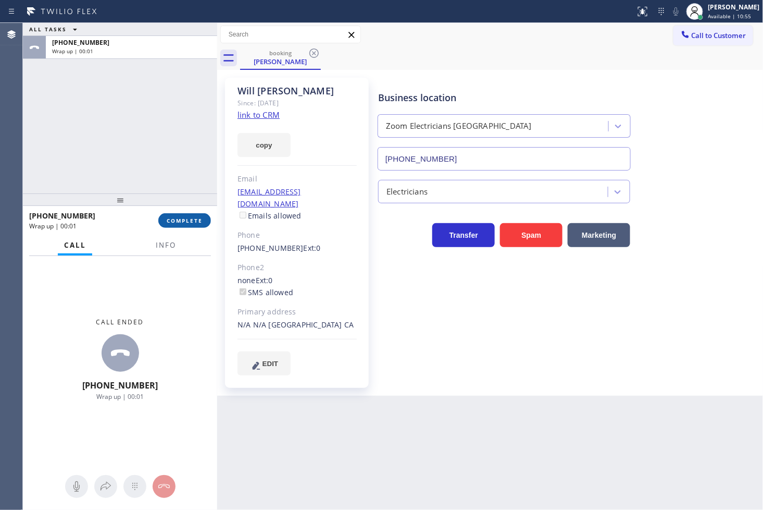
click at [182, 221] on span "COMPLETE" at bounding box center [185, 220] width 36 height 7
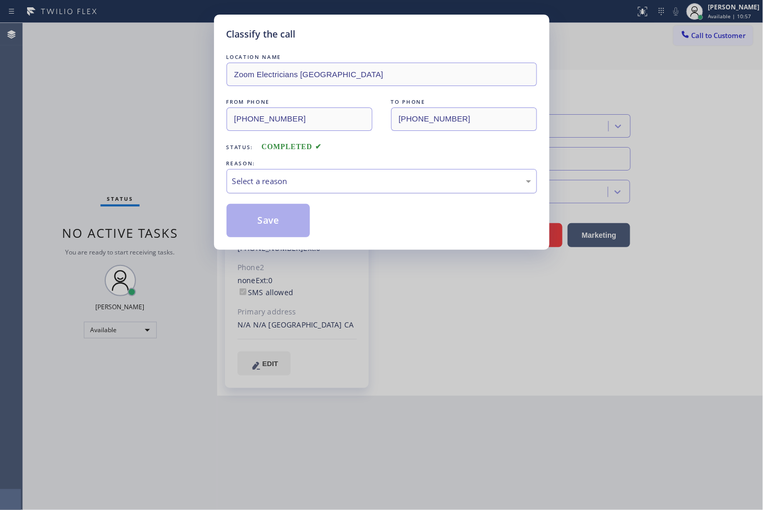
click at [266, 183] on div "Select a reason" at bounding box center [381, 181] width 299 height 12
click at [282, 180] on div "Existing Customer - ETA/PI/REDO/complain/cancel" at bounding box center [381, 181] width 299 height 12
click at [292, 222] on button "Save" at bounding box center [269, 220] width 84 height 33
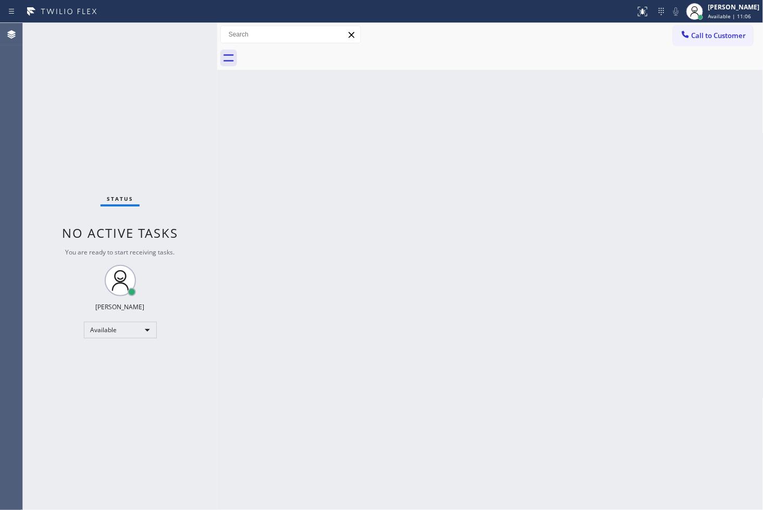
click at [168, 59] on div "Status No active tasks You are ready to start receiving tasks. [PERSON_NAME]" at bounding box center [120, 266] width 194 height 487
click at [151, 55] on div "Status No active tasks You are ready to start receiving tasks. [PERSON_NAME]" at bounding box center [120, 266] width 194 height 487
click at [180, 30] on div "Status No active tasks You are ready to start receiving tasks. [PERSON_NAME]" at bounding box center [120, 266] width 194 height 487
click at [361, 329] on div "Back to Dashboard Change Sender ID Customers Technicians Select a contact Outbo…" at bounding box center [490, 266] width 547 height 487
click at [120, 130] on div "Status No active tasks You are ready to start receiving tasks. [PERSON_NAME]" at bounding box center [120, 266] width 194 height 487
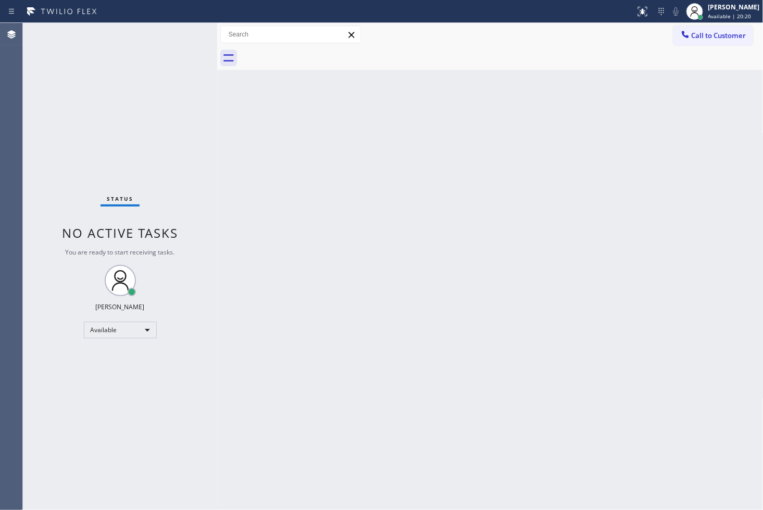
click at [181, 29] on div "Status No active tasks You are ready to start receiving tasks. [PERSON_NAME]" at bounding box center [120, 266] width 194 height 487
click at [356, 235] on div "Back to Dashboard Change Sender ID Customers Technicians Select a contact Outbo…" at bounding box center [490, 266] width 547 height 487
click at [222, 152] on div "Back to Dashboard Change Sender ID Customers Technicians Select a contact Outbo…" at bounding box center [490, 266] width 547 height 487
click at [186, 84] on div "Status No active tasks You are ready to start receiving tasks. [PERSON_NAME]" at bounding box center [120, 266] width 194 height 487
click at [178, 32] on div "Status No active tasks You are ready to start receiving tasks. [PERSON_NAME]" at bounding box center [120, 266] width 194 height 487
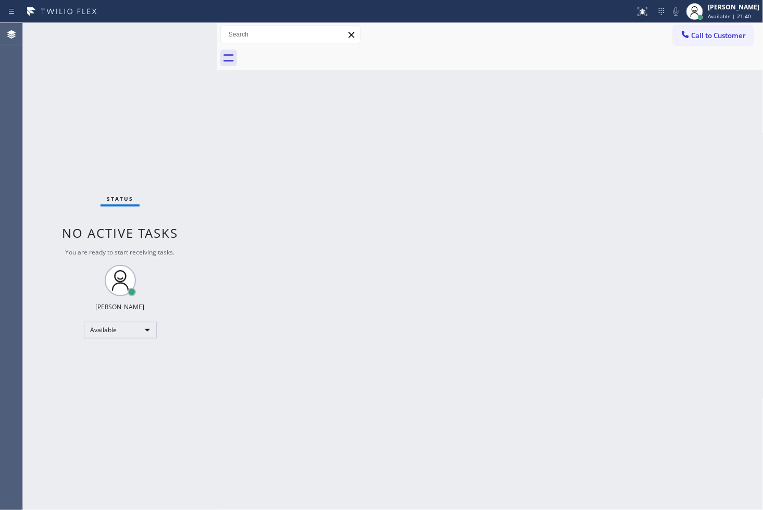
click at [134, 123] on div "Status No active tasks You are ready to start receiving tasks. [PERSON_NAME]" at bounding box center [120, 266] width 194 height 487
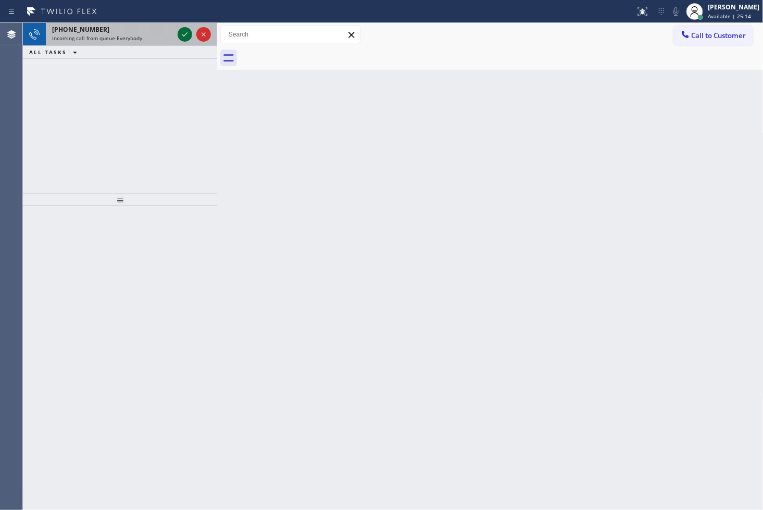
click at [183, 30] on icon at bounding box center [185, 34] width 13 height 13
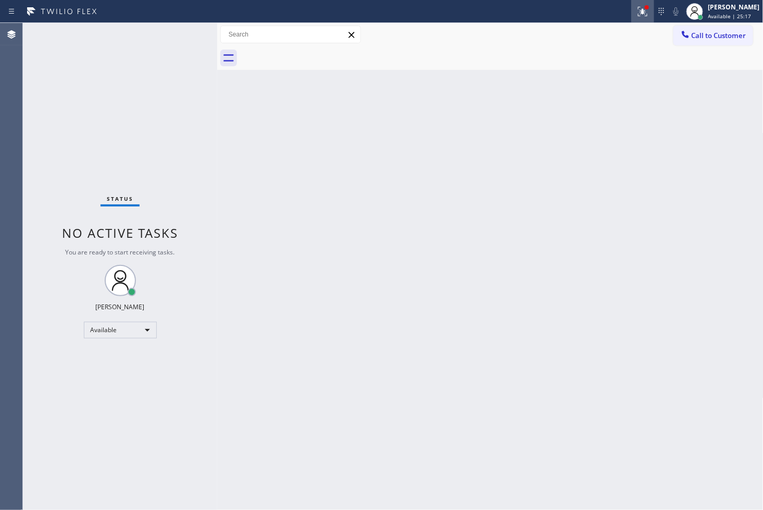
click at [637, 11] on icon at bounding box center [643, 11] width 13 height 13
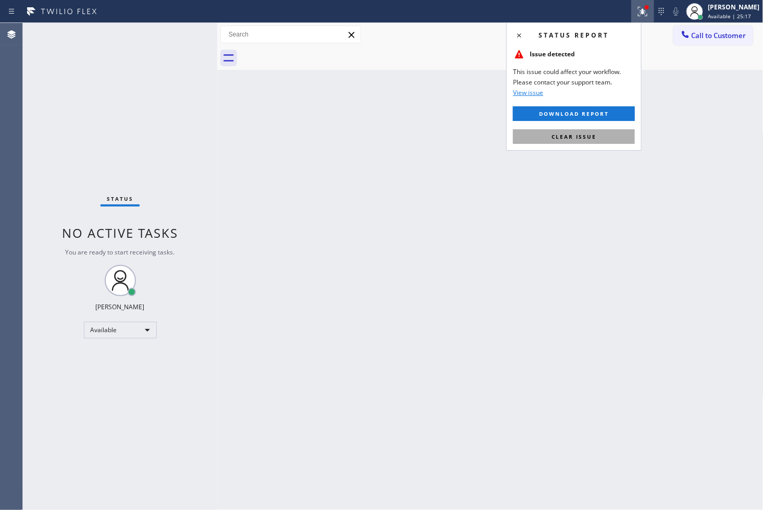
click at [577, 134] on span "Clear issue" at bounding box center [574, 136] width 45 height 7
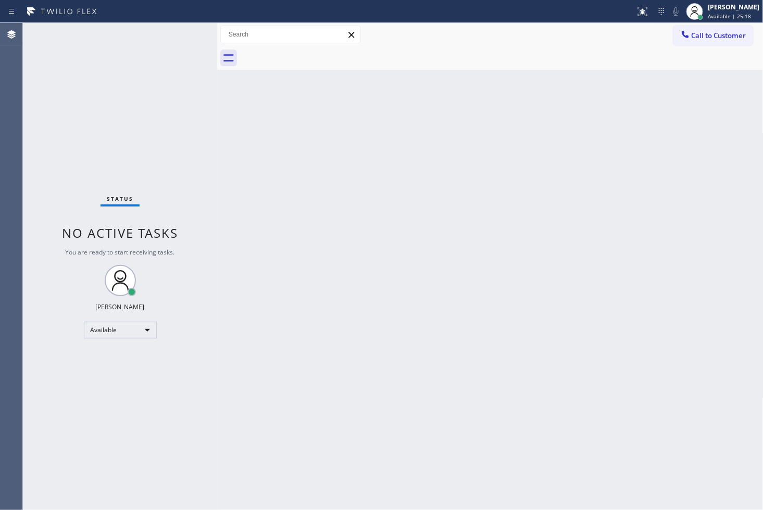
drag, startPoint x: 313, startPoint y: 106, endPoint x: 130, endPoint y: 39, distance: 195.0
click at [313, 106] on div "Back to Dashboard Change Sender ID Customers Technicians Select a contact Outbo…" at bounding box center [490, 266] width 547 height 487
click at [143, 58] on div "Status No active tasks You are ready to start receiving tasks. [PERSON_NAME]" at bounding box center [120, 266] width 194 height 487
click at [108, 165] on div "Status No active tasks You are ready to start receiving tasks. [PERSON_NAME]" at bounding box center [120, 266] width 194 height 487
click at [147, 53] on div "Status No active tasks You are ready to start receiving tasks. [PERSON_NAME]" at bounding box center [120, 266] width 194 height 487
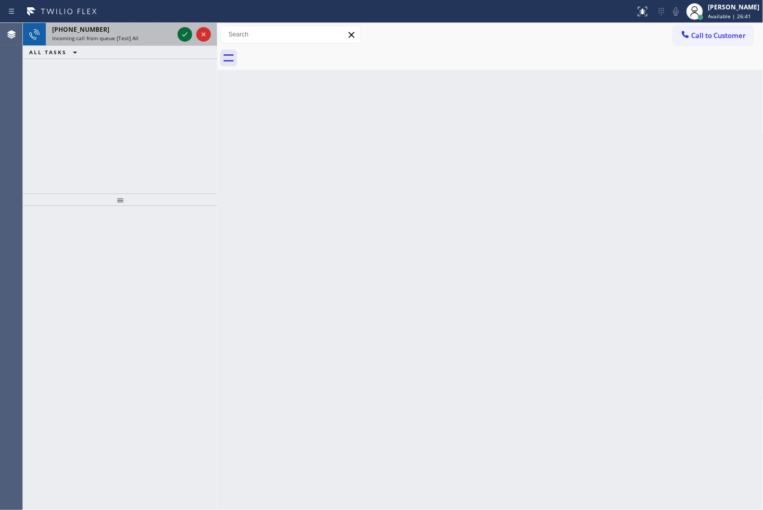
click at [185, 38] on icon at bounding box center [185, 34] width 13 height 13
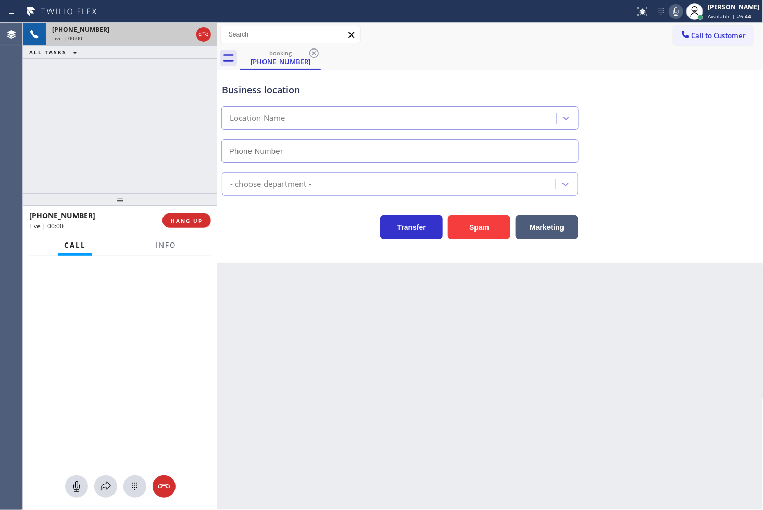
type input "[PHONE_NUMBER]"
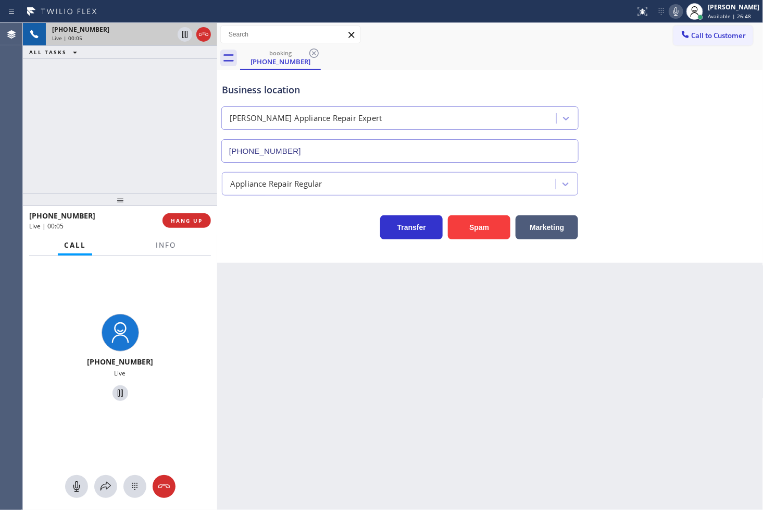
click at [100, 160] on div "[PHONE_NUMBER] Live | 00:05 ALL TASKS ALL TASKS ACTIVE TASKS TASKS IN WRAP UP" at bounding box center [120, 108] width 194 height 170
click at [323, 244] on div "Business location [PERSON_NAME] Appliance Repair Expert [PHONE_NUMBER] Applianc…" at bounding box center [490, 166] width 547 height 193
click at [112, 153] on div "[PHONE_NUMBER] Live | 00:06 ALL TASKS ALL TASKS ACTIVE TASKS TASKS IN WRAP UP" at bounding box center [120, 108] width 194 height 170
click at [308, 262] on div "Business location [PERSON_NAME] Appliance Repair Expert [PHONE_NUMBER] Applianc…" at bounding box center [490, 166] width 547 height 193
click at [304, 247] on div "Business location [PERSON_NAME] Appliance Repair Expert [PHONE_NUMBER] Applianc…" at bounding box center [490, 166] width 547 height 193
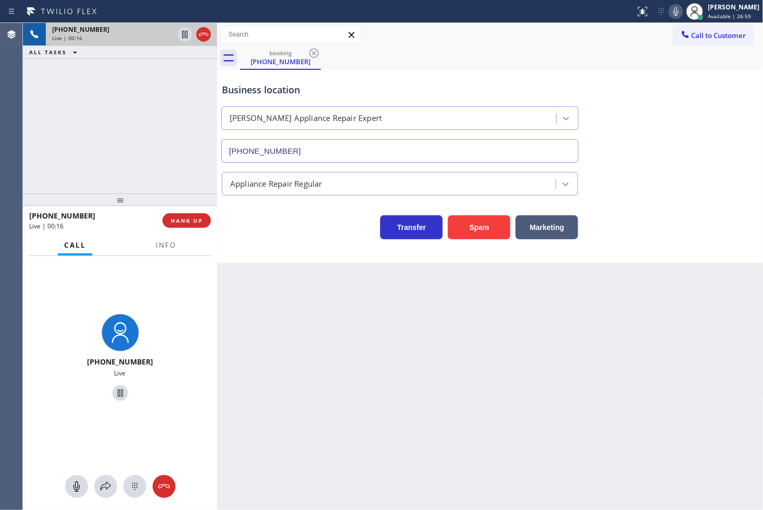
click at [319, 292] on div "Back to Dashboard Change Sender ID Customers Technicians Select a contact Outbo…" at bounding box center [490, 266] width 547 height 487
click at [384, 429] on div "Back to Dashboard Change Sender ID Customers Technicians Select a contact Outbo…" at bounding box center [490, 266] width 547 height 487
click at [300, 285] on div "Back to Dashboard Change Sender ID Customers Technicians Select a contact Outbo…" at bounding box center [490, 266] width 547 height 487
click at [155, 160] on div "[PHONE_NUMBER] Live | 00:19 ALL TASKS ALL TASKS ACTIVE TASKS TASKS IN WRAP UP" at bounding box center [120, 108] width 194 height 170
click at [352, 314] on div "Back to Dashboard Change Sender ID Customers Technicians Select a contact Outbo…" at bounding box center [490, 266] width 547 height 487
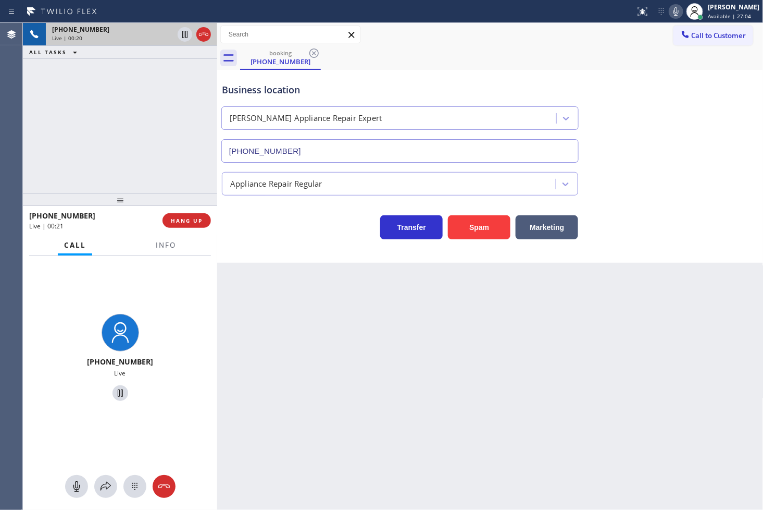
click at [259, 219] on div "Transfer Spam Marketing" at bounding box center [400, 224] width 361 height 29
click at [290, 268] on div "Back to Dashboard Change Sender ID Customers Technicians Select a contact Outbo…" at bounding box center [490, 266] width 547 height 487
click at [292, 242] on div "Business location [PERSON_NAME] Appliance Repair Expert [PHONE_NUMBER] Applianc…" at bounding box center [490, 166] width 547 height 193
click at [316, 322] on div "Back to Dashboard Change Sender ID Customers Technicians Select a contact Outbo…" at bounding box center [490, 266] width 547 height 487
click at [305, 263] on div "Back to Dashboard Change Sender ID Customers Technicians Select a contact Outbo…" at bounding box center [490, 266] width 547 height 487
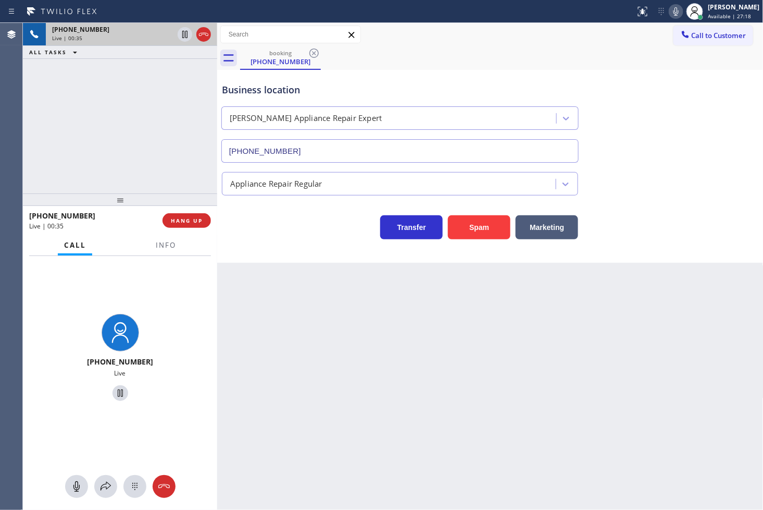
click at [408, 347] on div "Back to Dashboard Change Sender ID Customers Technicians Select a contact Outbo…" at bounding box center [490, 266] width 547 height 487
click at [425, 336] on div "Back to Dashboard Change Sender ID Customers Technicians Select a contact Outbo…" at bounding box center [490, 266] width 547 height 487
click at [307, 242] on div "Business location [PERSON_NAME] Appliance Repair Expert [PHONE_NUMBER] Applianc…" at bounding box center [490, 166] width 547 height 193
click at [237, 236] on div "Transfer Spam Marketing" at bounding box center [400, 224] width 361 height 29
click at [195, 222] on span "HANG UP" at bounding box center [187, 220] width 32 height 7
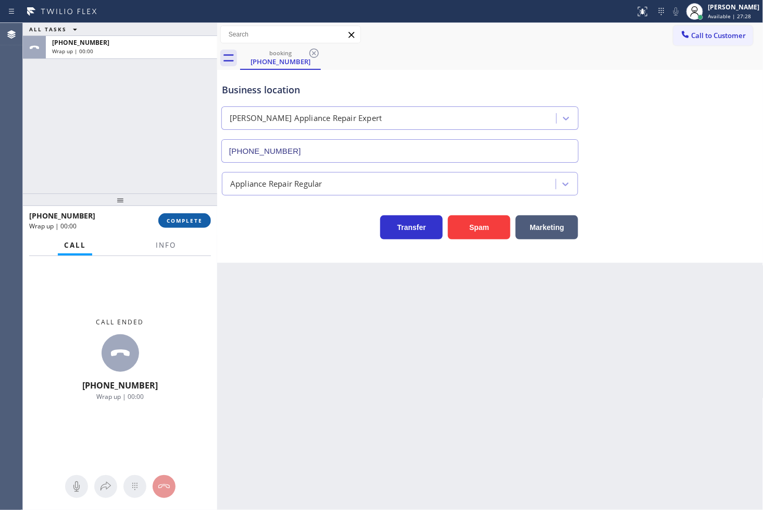
click at [195, 222] on span "COMPLETE" at bounding box center [185, 220] width 36 height 7
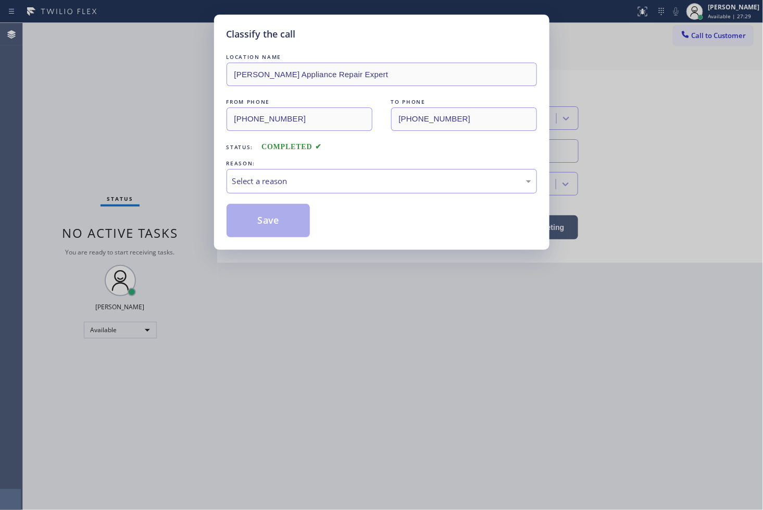
click at [284, 177] on div "Select a reason" at bounding box center [381, 181] width 299 height 12
click at [275, 229] on button "Save" at bounding box center [269, 220] width 84 height 33
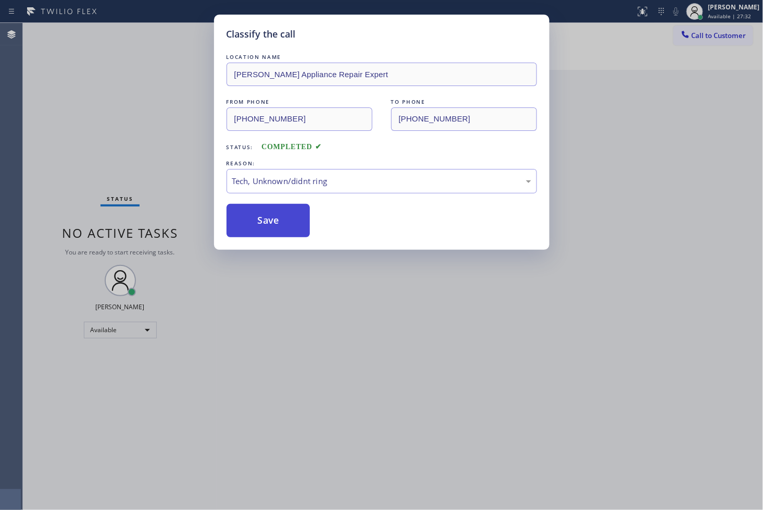
click at [275, 229] on button "Save" at bounding box center [269, 220] width 84 height 33
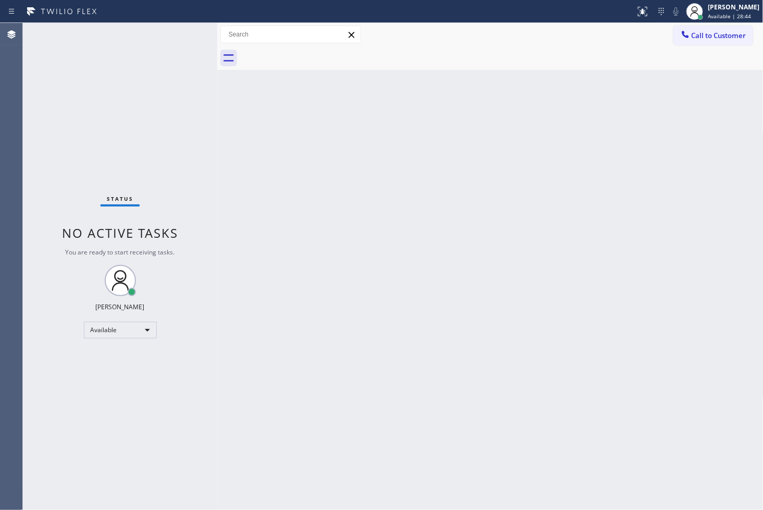
click at [148, 95] on div "Status No active tasks You are ready to start receiving tasks. [PERSON_NAME]" at bounding box center [120, 266] width 194 height 487
click at [182, 33] on div "Status No active tasks You are ready to start receiving tasks. [PERSON_NAME]" at bounding box center [120, 266] width 194 height 487
click at [181, 33] on div "Status No active tasks You are ready to start receiving tasks. [PERSON_NAME]" at bounding box center [120, 266] width 194 height 487
drag, startPoint x: 314, startPoint y: 282, endPoint x: 325, endPoint y: 274, distance: 14.1
click at [321, 282] on div "Back to Dashboard Change Sender ID Customers Technicians Select a contact Outbo…" at bounding box center [490, 266] width 547 height 487
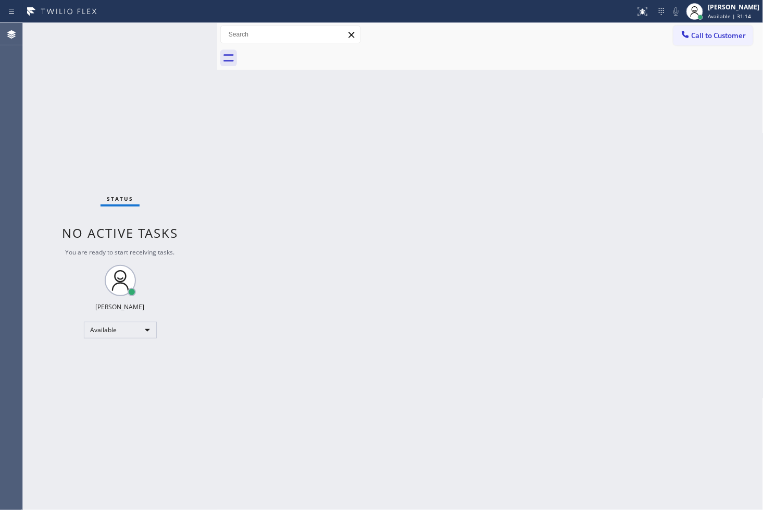
click at [519, 133] on div "Back to Dashboard Change Sender ID Customers Technicians Select a contact Outbo…" at bounding box center [490, 266] width 547 height 487
drag, startPoint x: 120, startPoint y: 160, endPoint x: 118, endPoint y: 155, distance: 5.4
click at [120, 160] on div "Status No active tasks You are ready to start receiving tasks. [PERSON_NAME]" at bounding box center [120, 266] width 194 height 487
click at [200, 63] on div "Status No active tasks You are ready to start receiving tasks. [PERSON_NAME]" at bounding box center [120, 266] width 194 height 487
click at [185, 27] on div "Status No active tasks You are ready to start receiving tasks. [PERSON_NAME]" at bounding box center [120, 266] width 194 height 487
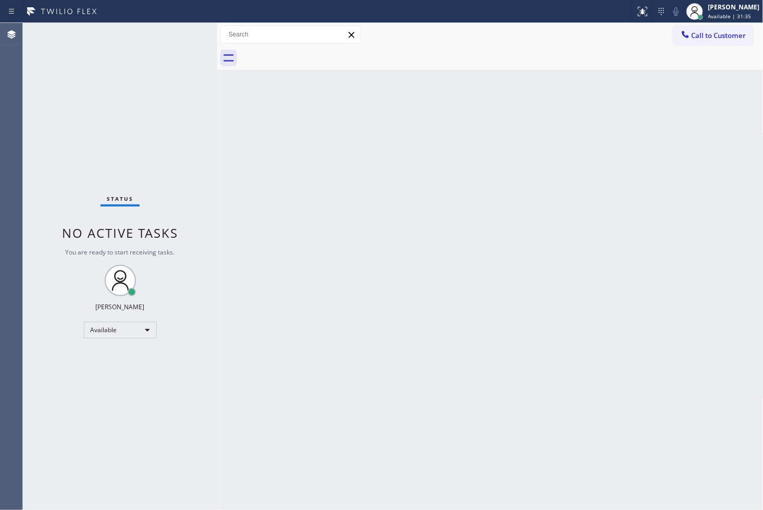
click at [234, 153] on div "Back to Dashboard Change Sender ID Customers Technicians Select a contact Outbo…" at bounding box center [490, 266] width 547 height 487
click at [186, 32] on div "Status No active tasks You are ready to start receiving tasks. [PERSON_NAME]" at bounding box center [120, 266] width 194 height 487
click at [141, 118] on div "Status No active tasks You are ready to start receiving tasks. [PERSON_NAME]" at bounding box center [120, 266] width 194 height 487
click at [148, 329] on div "Available" at bounding box center [120, 329] width 73 height 17
click at [130, 387] on li "Break" at bounding box center [119, 383] width 71 height 13
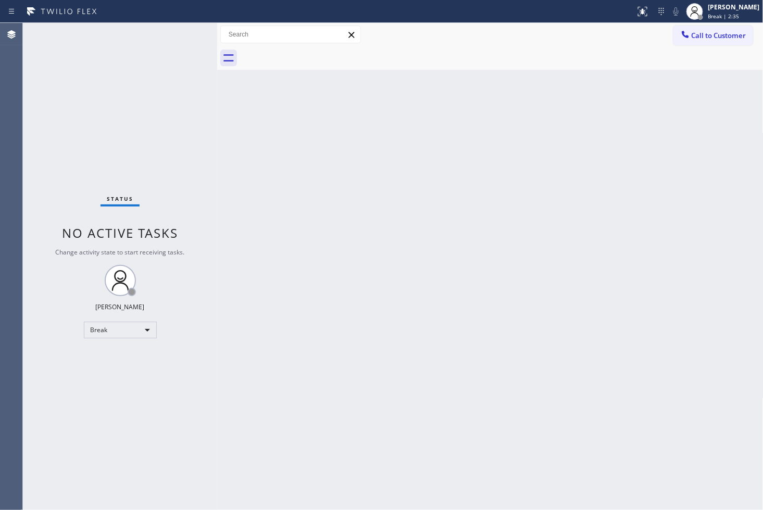
drag, startPoint x: 59, startPoint y: 382, endPoint x: 155, endPoint y: 335, distance: 106.7
click at [71, 374] on div "Status No active tasks Change activity state to start receiving tasks. [PERSON_…" at bounding box center [120, 266] width 194 height 487
click at [136, 326] on div "Break" at bounding box center [120, 329] width 73 height 17
click at [121, 356] on li "Available" at bounding box center [119, 357] width 71 height 13
click at [245, 240] on div "Back to Dashboard Change Sender ID Customers Technicians Select a contact Outbo…" at bounding box center [490, 266] width 547 height 487
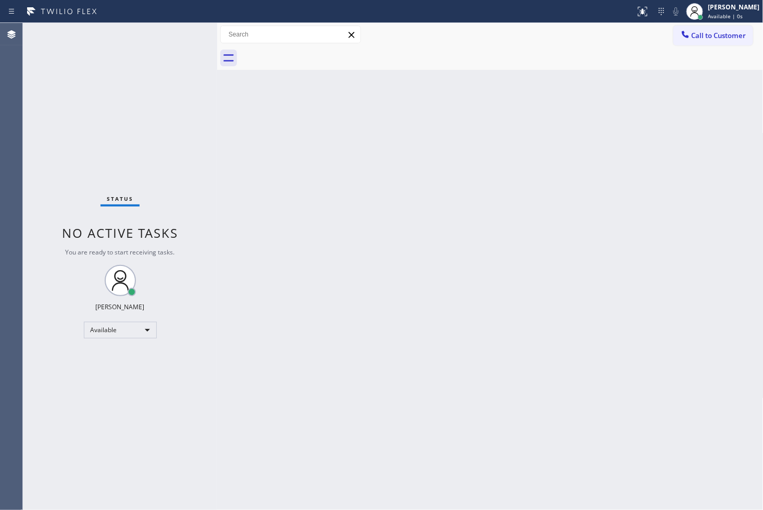
click at [165, 115] on div "Status No active tasks You are ready to start receiving tasks. [PERSON_NAME]" at bounding box center [120, 266] width 194 height 487
click at [191, 53] on div "Status No active tasks You are ready to start receiving tasks. [PERSON_NAME]" at bounding box center [120, 266] width 194 height 487
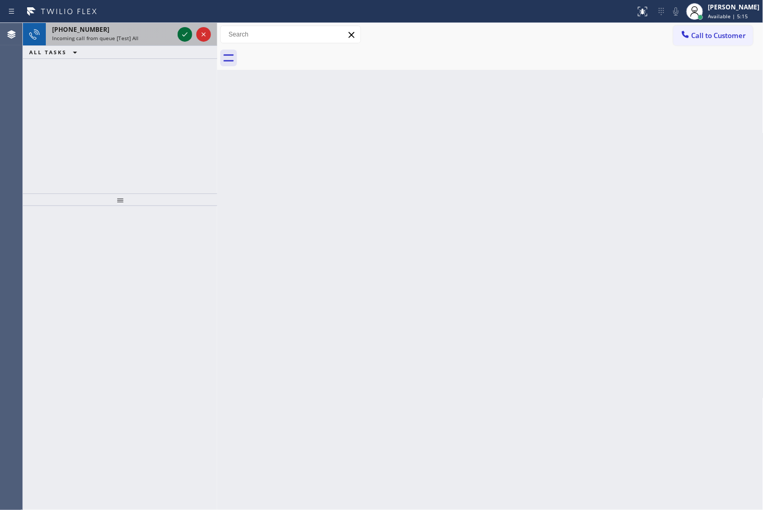
click at [184, 32] on icon at bounding box center [185, 34] width 13 height 13
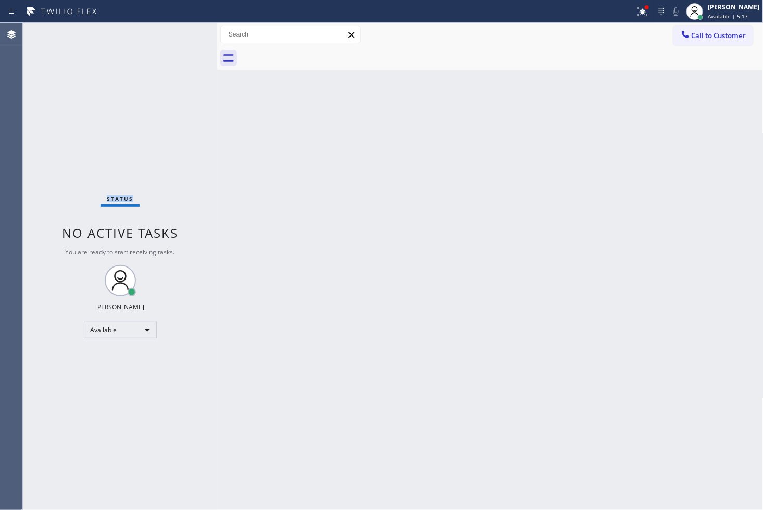
click at [183, 32] on div "Status No active tasks You are ready to start receiving tasks. [PERSON_NAME]" at bounding box center [120, 266] width 194 height 487
click at [640, 20] on button at bounding box center [642, 11] width 23 height 23
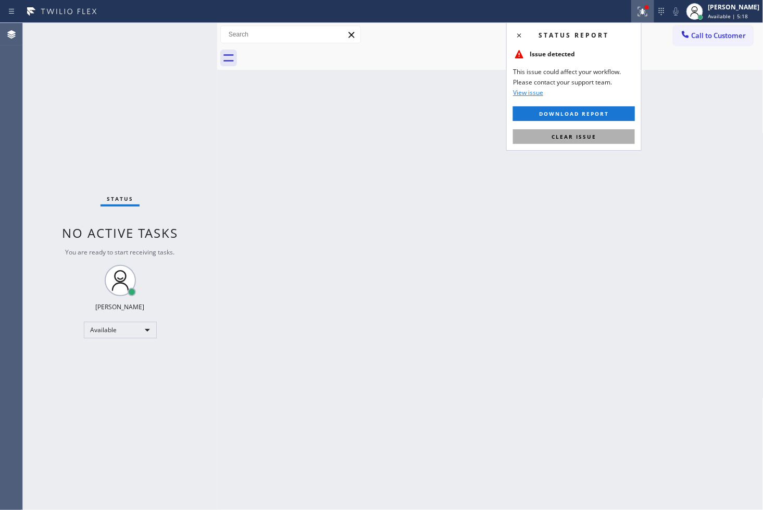
click at [610, 137] on button "Clear issue" at bounding box center [574, 136] width 122 height 15
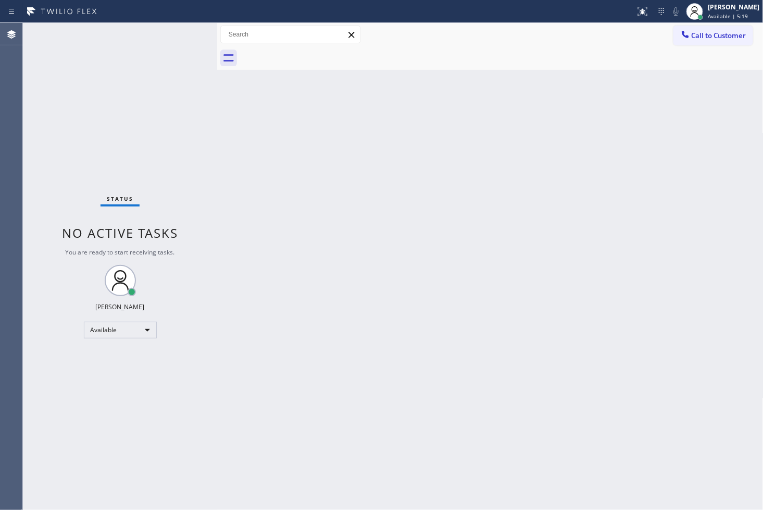
drag, startPoint x: 91, startPoint y: 148, endPoint x: 159, endPoint y: 64, distance: 108.1
click at [94, 144] on div "Status No active tasks You are ready to start receiving tasks. [PERSON_NAME]" at bounding box center [120, 266] width 194 height 487
click at [183, 40] on div "Status No active tasks You are ready to start receiving tasks. [PERSON_NAME]" at bounding box center [120, 266] width 194 height 487
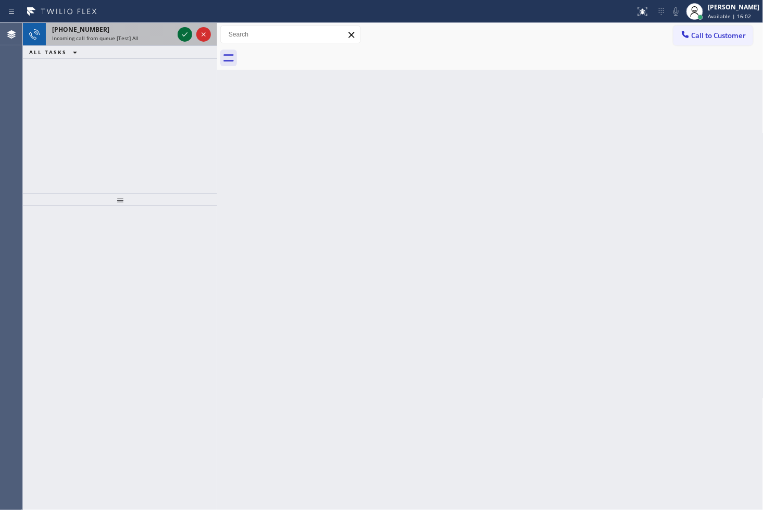
click at [183, 40] on icon at bounding box center [185, 34] width 13 height 13
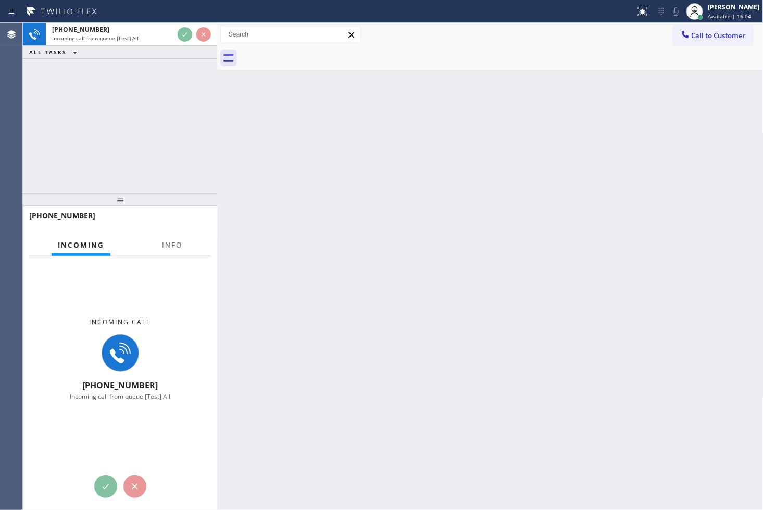
click at [308, 131] on div "Back to Dashboard Change Sender ID Customers Technicians Select a contact Outbo…" at bounding box center [490, 266] width 547 height 487
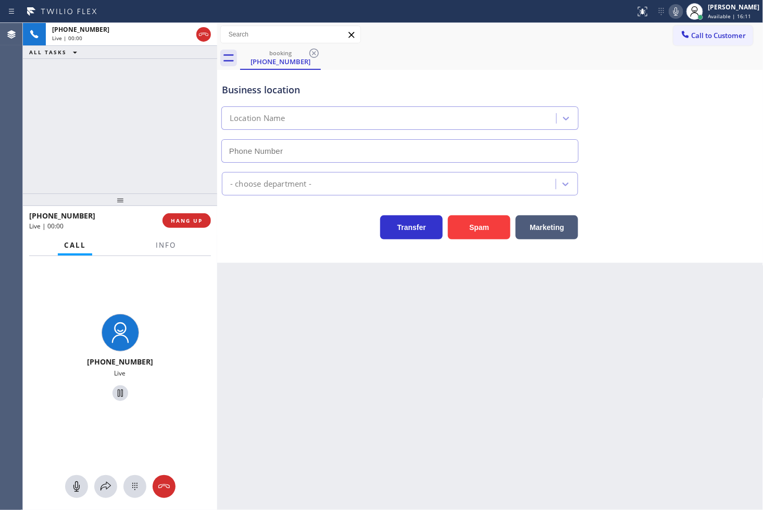
type input "[PHONE_NUMBER]"
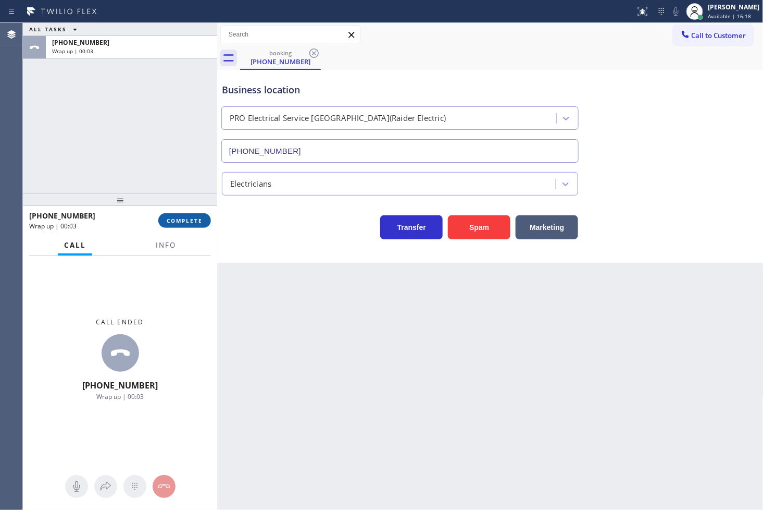
click at [180, 215] on button "COMPLETE" at bounding box center [184, 220] width 53 height 15
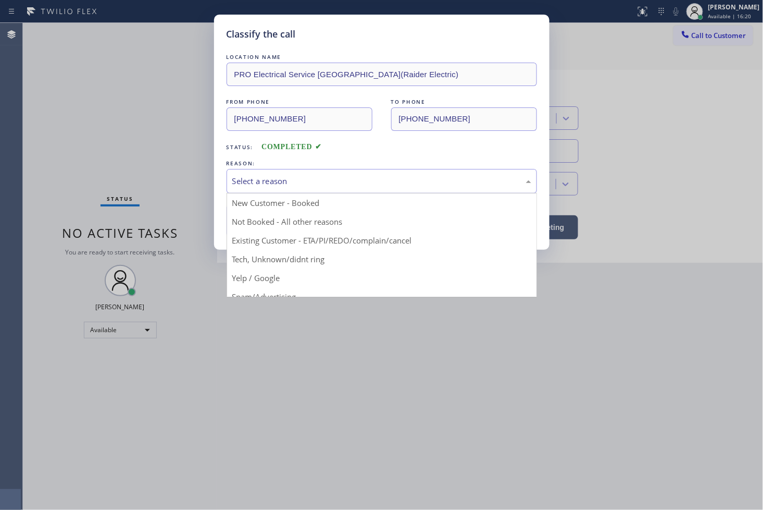
click at [277, 177] on div "Select a reason" at bounding box center [381, 181] width 299 height 12
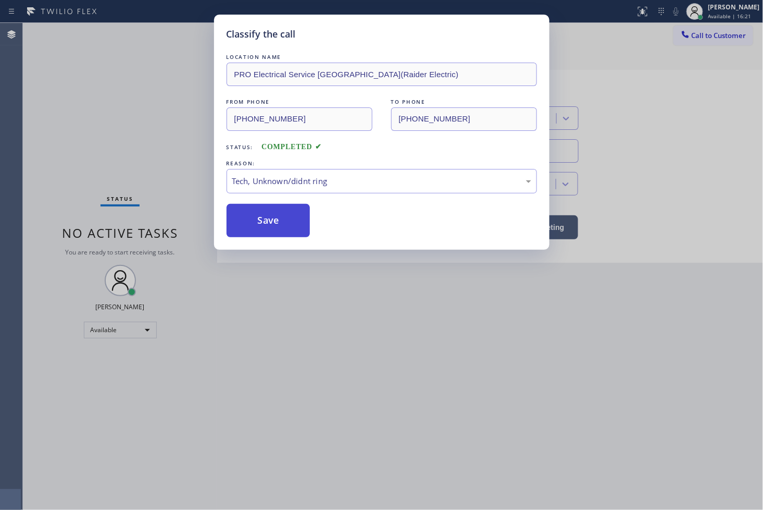
click at [285, 224] on button "Save" at bounding box center [269, 220] width 84 height 33
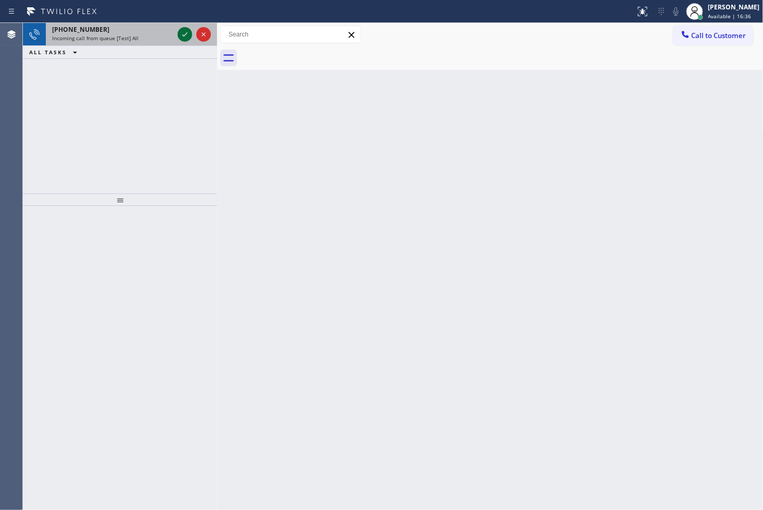
click at [181, 29] on icon at bounding box center [185, 34] width 13 height 13
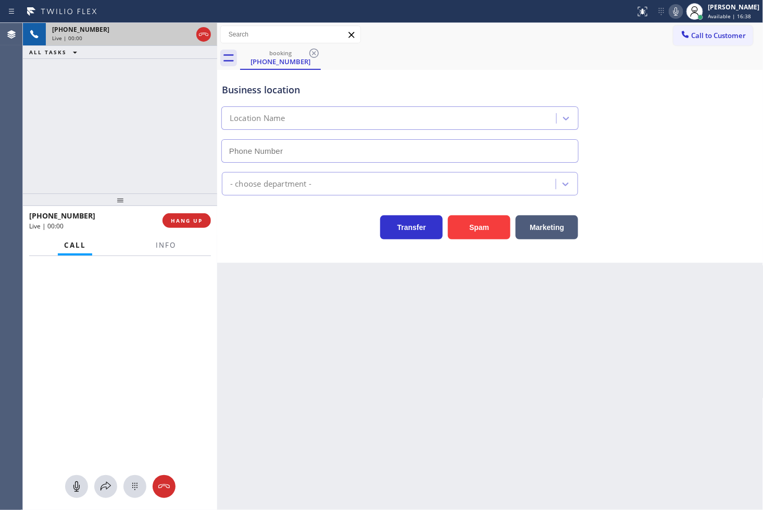
type input "[PHONE_NUMBER]"
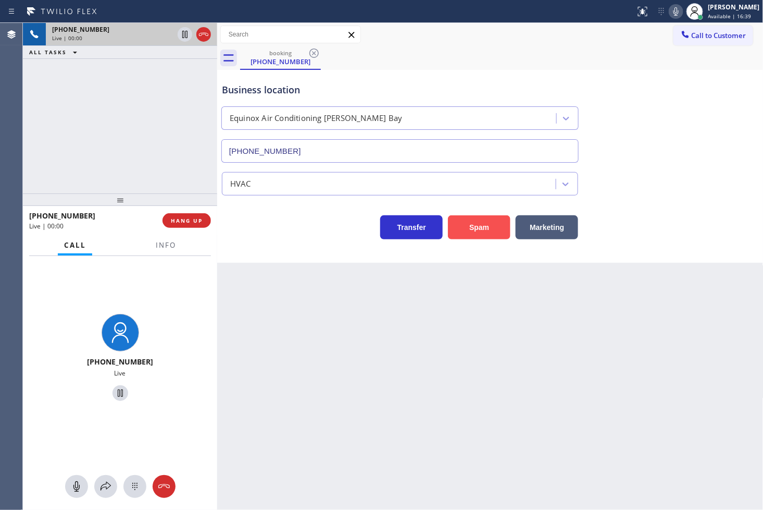
click at [492, 224] on button "Spam" at bounding box center [479, 227] width 63 height 24
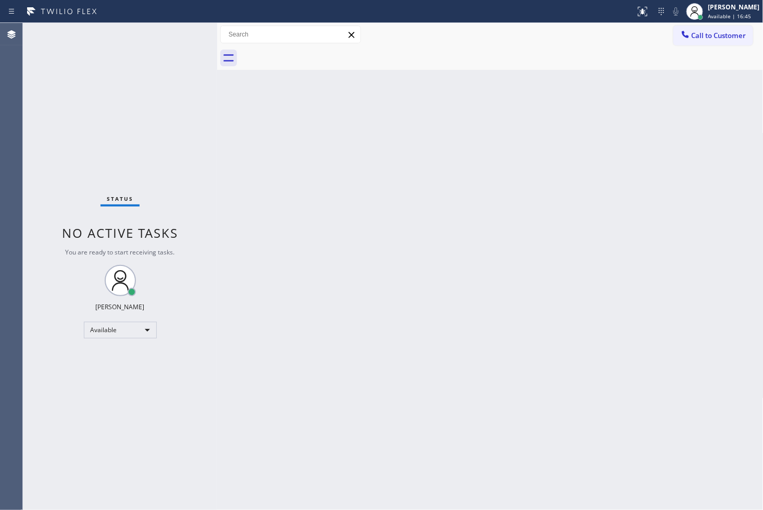
click at [189, 51] on div "Status No active tasks You are ready to start receiving tasks. [PERSON_NAME]" at bounding box center [120, 266] width 194 height 487
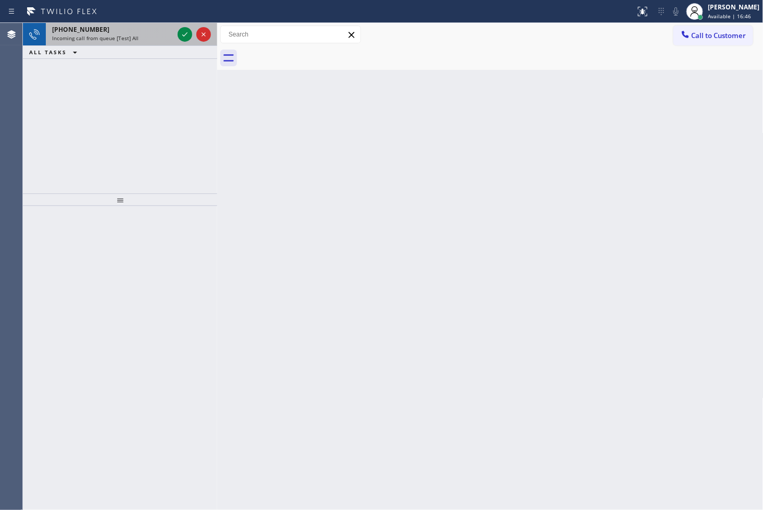
click at [188, 42] on div at bounding box center [195, 34] width 38 height 23
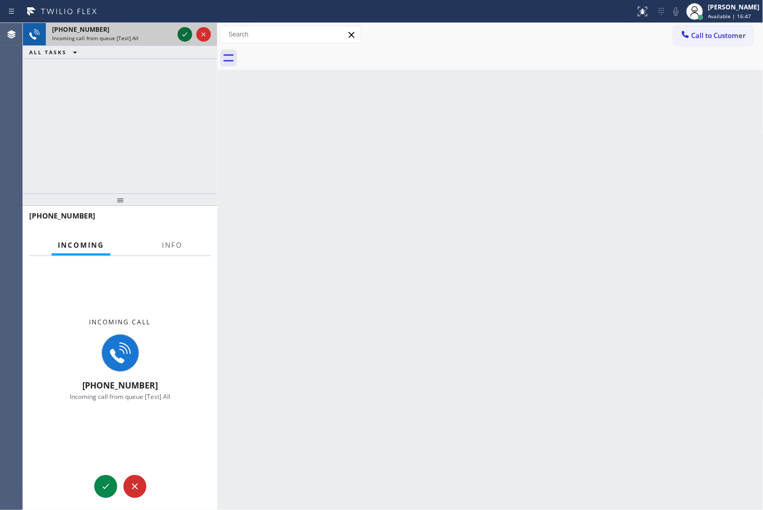
click at [184, 30] on icon at bounding box center [185, 34] width 13 height 13
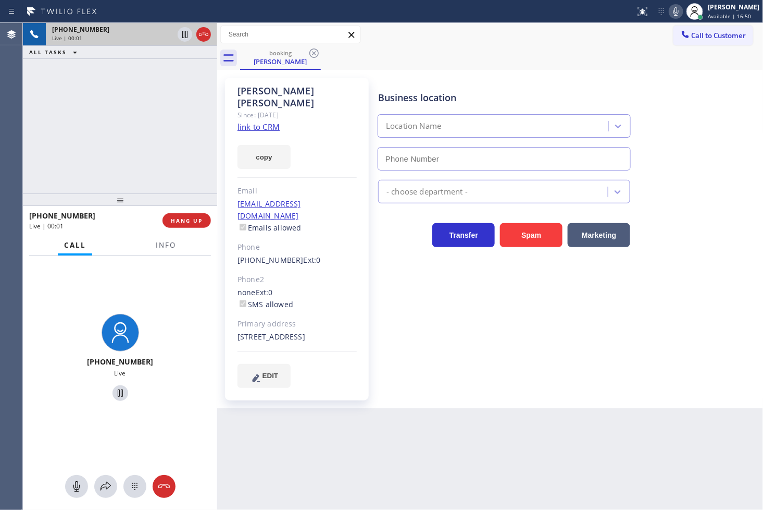
type input "[PHONE_NUMBER]"
click at [252, 121] on link "link to CRM" at bounding box center [259, 126] width 42 height 10
click at [170, 162] on div "[PHONE_NUMBER] Live | 00:04 ALL TASKS ALL TASKS ACTIVE TASKS TASKS IN WRAP UP" at bounding box center [120, 108] width 194 height 170
click at [92, 142] on div "[PHONE_NUMBER] Live | 00:06 ALL TASKS ALL TASKS ACTIVE TASKS TASKS IN WRAP UP" at bounding box center [120, 108] width 194 height 170
drag, startPoint x: 144, startPoint y: 389, endPoint x: 167, endPoint y: 313, distance: 79.1
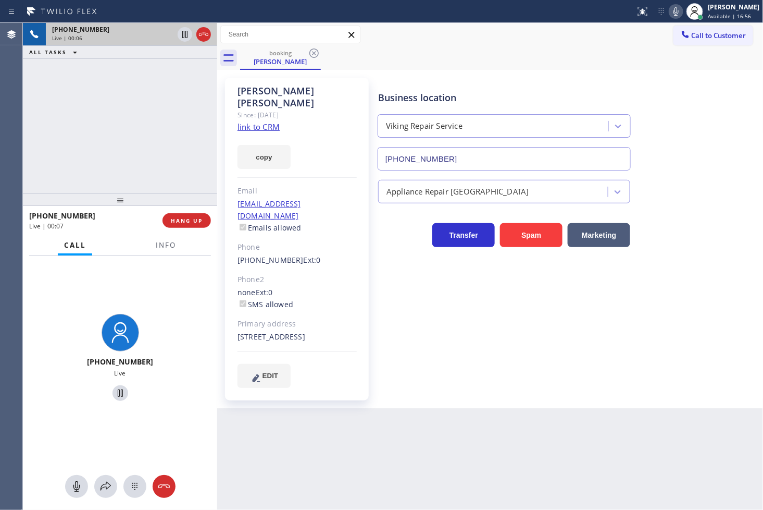
click at [146, 387] on div at bounding box center [120, 392] width 80 height 21
click at [159, 237] on button "Info" at bounding box center [166, 245] width 33 height 20
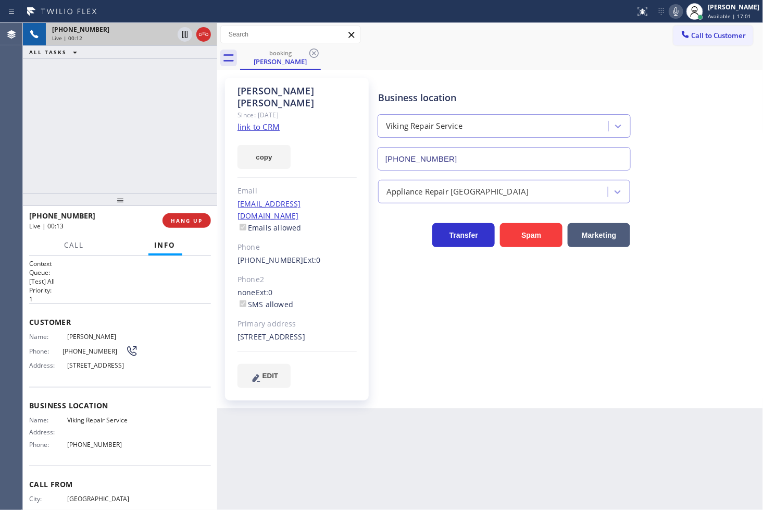
click at [121, 301] on p "1" at bounding box center [120, 298] width 182 height 9
click at [73, 100] on div "[PHONE_NUMBER] Live | 00:13 ALL TASKS ALL TASKS ACTIVE TASKS TASKS IN WRAP UP" at bounding box center [120, 108] width 194 height 170
click at [139, 121] on div "[PHONE_NUMBER] Live | 00:30 ALL TASKS ALL TASKS ACTIVE TASKS TASKS IN WRAP UP" at bounding box center [120, 108] width 194 height 170
click at [139, 121] on div "[PHONE_NUMBER] Live | 00:33 ALL TASKS ALL TASKS ACTIVE TASKS TASKS IN WRAP UP" at bounding box center [120, 108] width 194 height 170
click at [90, 79] on div "[PHONE_NUMBER] Live | 00:57 ALL TASKS ALL TASKS ACTIVE TASKS TASKS IN WRAP UP" at bounding box center [120, 108] width 194 height 170
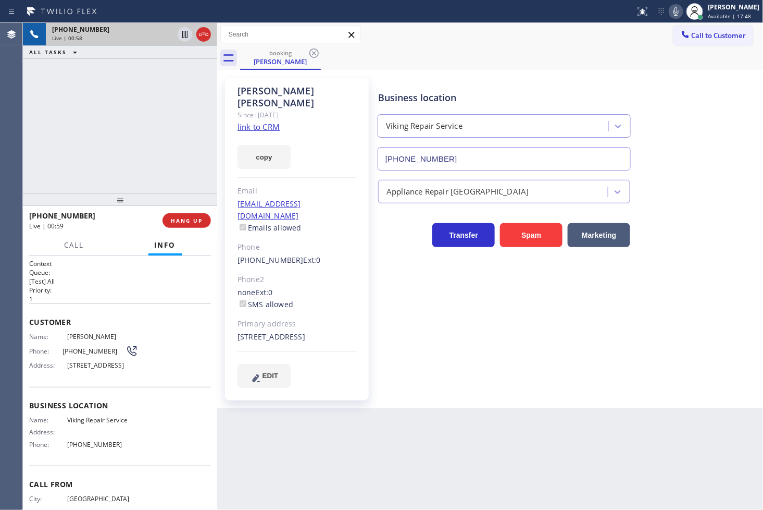
click at [670, 8] on icon at bounding box center [676, 11] width 13 height 13
click at [103, 123] on div "[PHONE_NUMBER] Live | 00:59 ALL TASKS ALL TASKS ACTIVE TASKS TASKS IN WRAP UP" at bounding box center [120, 108] width 194 height 170
click at [184, 33] on icon at bounding box center [185, 34] width 13 height 13
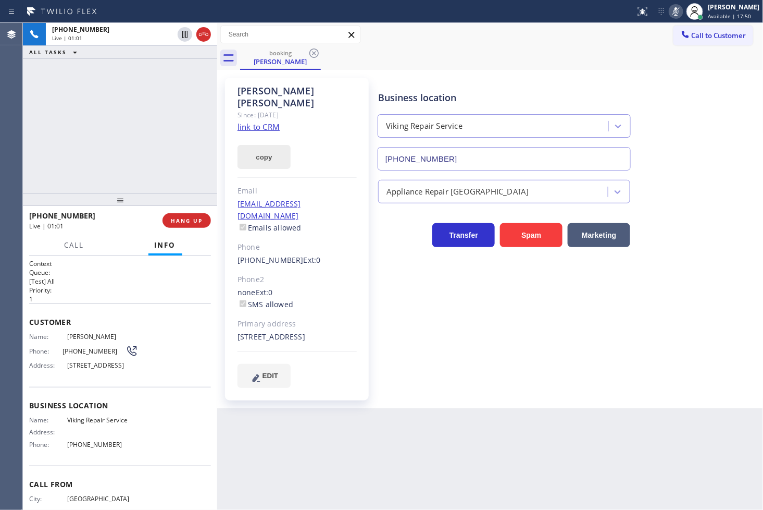
click at [256, 145] on button "copy" at bounding box center [264, 157] width 53 height 24
click at [64, 151] on div "[PHONE_NUMBER] Live | 01:50 ALL TASKS ALL TASKS ACTIVE TASKS TASKS IN WRAP UP" at bounding box center [120, 108] width 194 height 170
click at [105, 225] on div "Live | 02:23" at bounding box center [92, 225] width 126 height 9
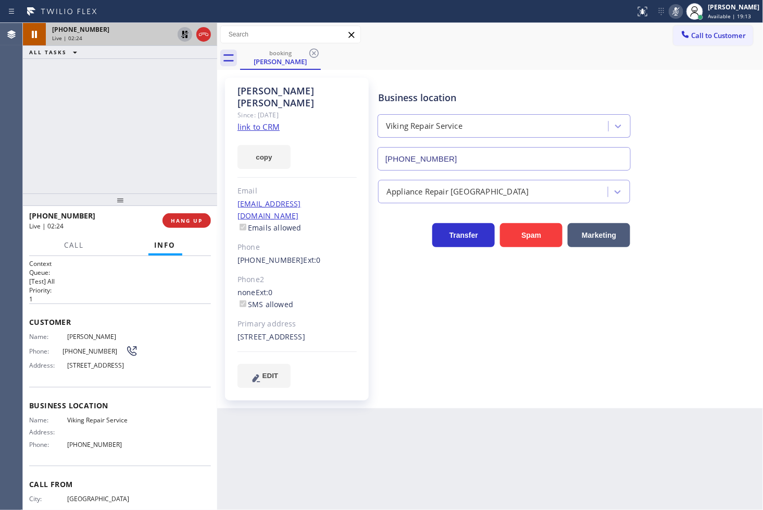
click at [182, 29] on icon at bounding box center [185, 34] width 13 height 13
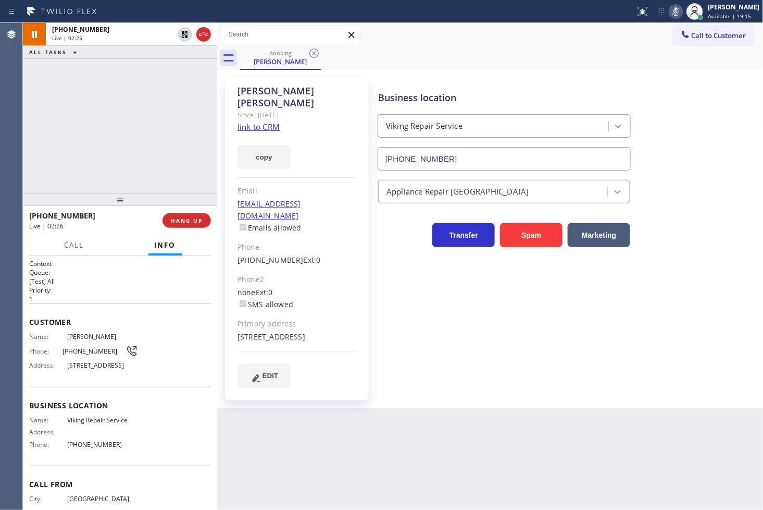
click at [670, 7] on icon at bounding box center [676, 11] width 13 height 13
click at [591, 364] on div "Business location Viking Repair Service [PHONE_NUMBER] Appliance Repair High En…" at bounding box center [568, 232] width 385 height 304
click at [539, 348] on div "Business location Viking Repair Service [PHONE_NUMBER] Appliance Repair High En…" at bounding box center [568, 232] width 385 height 304
click at [93, 164] on div "[PHONE_NUMBER] Live | 02:28 ALL TASKS ALL TASKS ACTIVE TASKS TASKS IN WRAP UP" at bounding box center [120, 108] width 194 height 170
click at [120, 303] on div "Customer Name: [PERSON_NAME] Phone: [PHONE_NUMBER] Address: [STREET_ADDRESS]" at bounding box center [120, 344] width 182 height 83
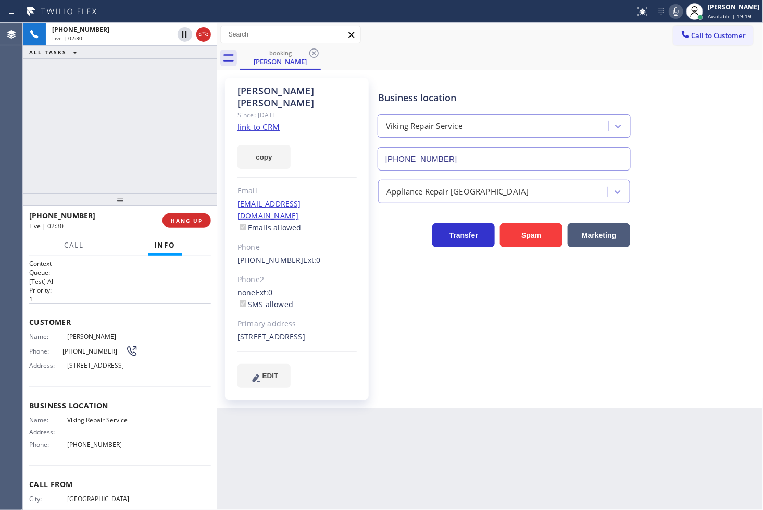
click at [641, 345] on div "Business location Viking Repair Service [PHONE_NUMBER] Appliance Repair High En…" at bounding box center [568, 232] width 385 height 304
click at [70, 134] on div "[PHONE_NUMBER] Live | 02:31 ALL TASKS ALL TASKS ACTIVE TASKS TASKS IN WRAP UP" at bounding box center [120, 108] width 194 height 170
click at [113, 271] on h2 "Queue:" at bounding box center [120, 272] width 182 height 9
click at [108, 293] on h2 "Priority:" at bounding box center [120, 289] width 182 height 9
click at [108, 287] on h2 "Priority:" at bounding box center [120, 289] width 182 height 9
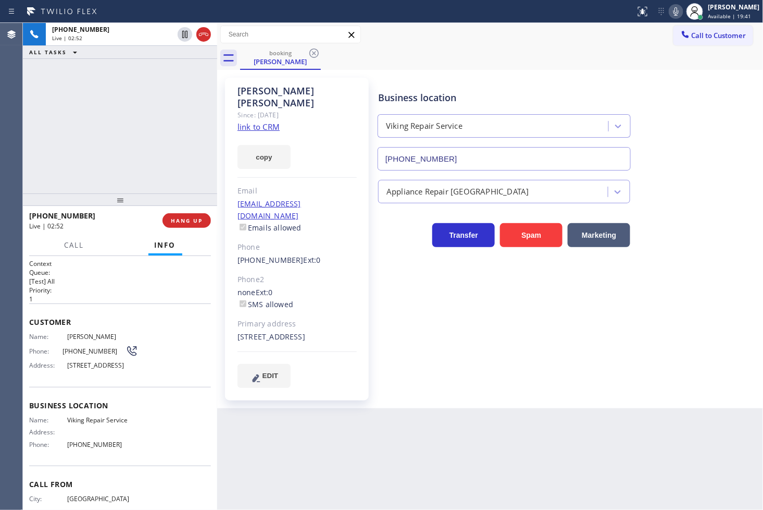
click at [499, 347] on div "Business location Viking Repair Service [PHONE_NUMBER] Appliance Repair High En…" at bounding box center [568, 232] width 385 height 304
click at [485, 378] on div "Business location Viking Repair Service [PHONE_NUMBER] Appliance Repair High En…" at bounding box center [568, 242] width 385 height 325
click at [447, 435] on div "Back to Dashboard Change Sender ID Customers Technicians Select a contact Outbo…" at bounding box center [490, 266] width 547 height 487
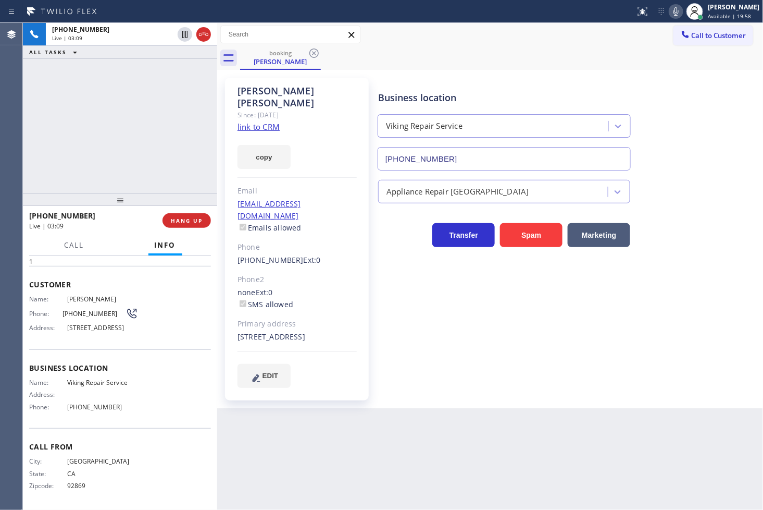
click at [104, 226] on div "Live | 03:09" at bounding box center [92, 225] width 126 height 9
click at [535, 347] on div "Business location Viking Repair Service [PHONE_NUMBER] Appliance Repair High En…" at bounding box center [568, 232] width 385 height 304
click at [157, 295] on div "Name: [PERSON_NAME] Phone: [PHONE_NUMBER] Address: [STREET_ADDRESS]" at bounding box center [120, 315] width 182 height 41
click at [91, 227] on div "Live | 03:20" at bounding box center [92, 225] width 126 height 9
click at [98, 162] on div "[PHONE_NUMBER] Live | 03:22 ALL TASKS ALL TASKS ACTIVE TASKS TASKS IN WRAP UP" at bounding box center [120, 108] width 194 height 170
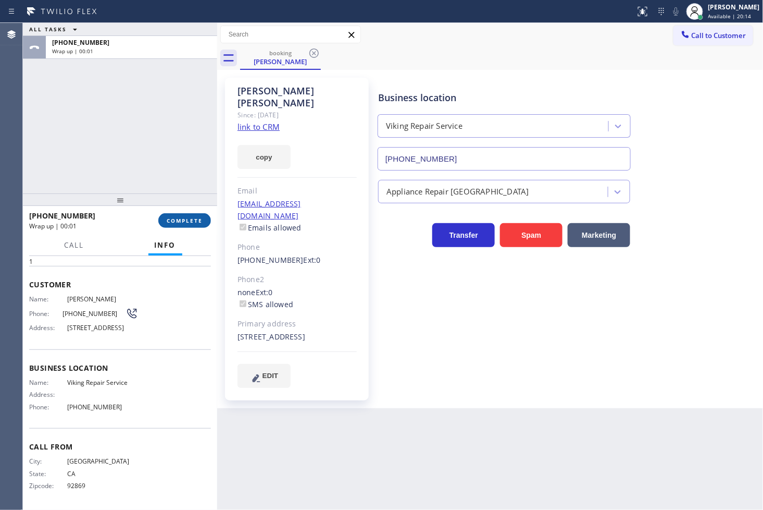
click at [193, 222] on span "COMPLETE" at bounding box center [185, 220] width 36 height 7
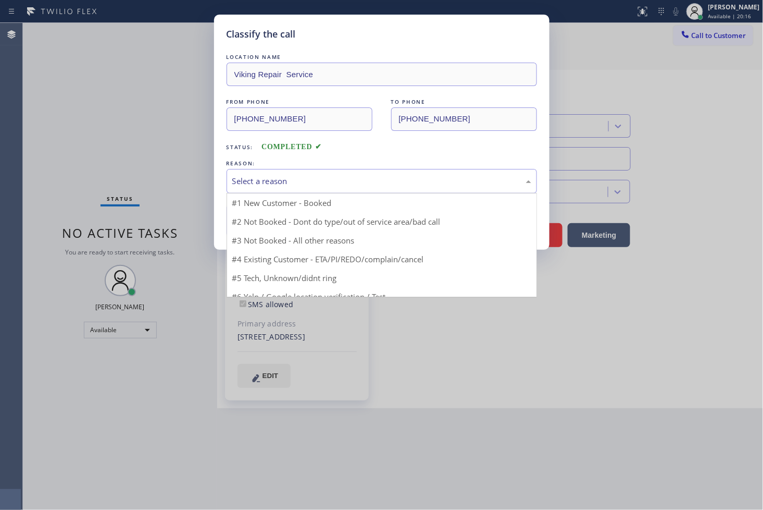
click at [280, 180] on div "Select a reason" at bounding box center [381, 181] width 299 height 12
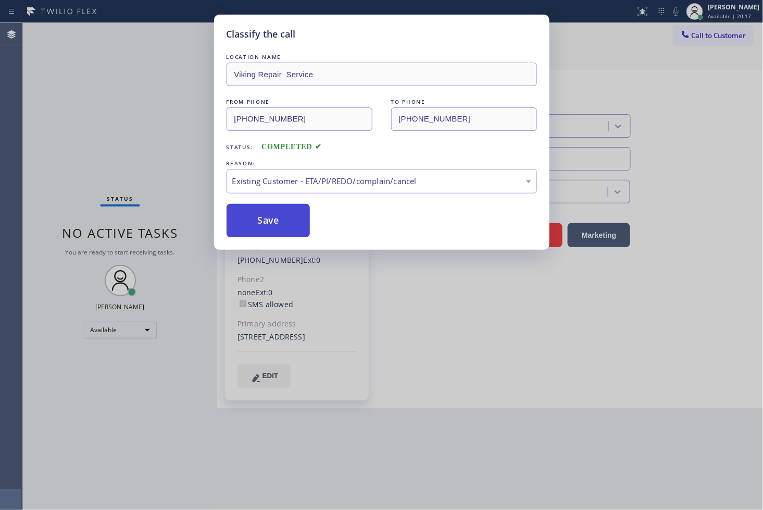
click at [279, 222] on button "Save" at bounding box center [269, 220] width 84 height 33
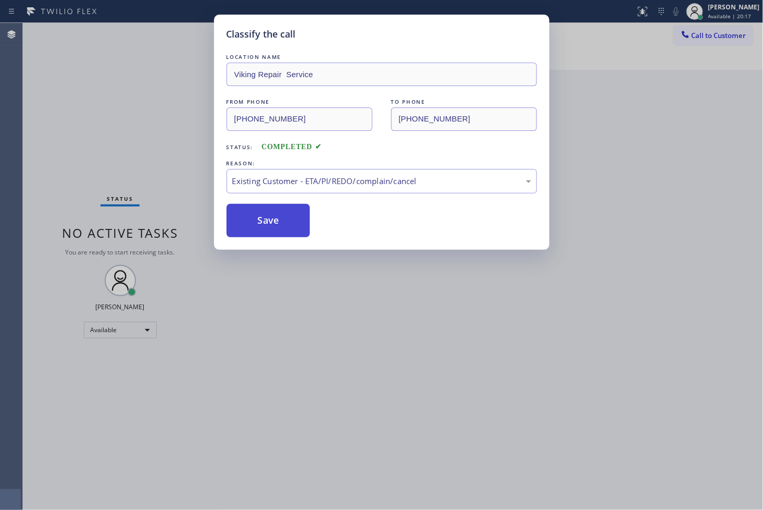
click at [279, 222] on button "Save" at bounding box center [269, 220] width 84 height 33
drag, startPoint x: 279, startPoint y: 222, endPoint x: 279, endPoint y: 241, distance: 18.8
click at [279, 222] on button "Save" at bounding box center [269, 220] width 84 height 33
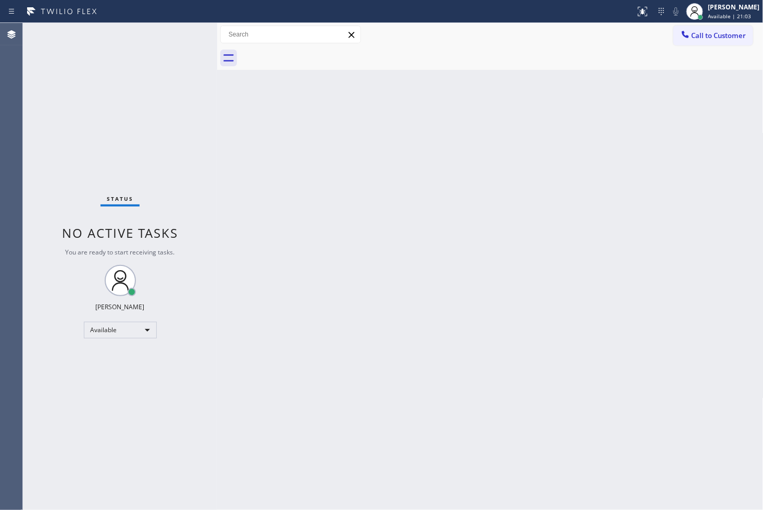
click at [74, 113] on div "Status No active tasks You are ready to start receiving tasks. [PERSON_NAME]" at bounding box center [120, 266] width 194 height 487
click at [94, 72] on div "Status No active tasks You are ready to start receiving tasks. [PERSON_NAME]" at bounding box center [120, 266] width 194 height 487
click at [152, 44] on div "Status No active tasks You are ready to start receiving tasks. [PERSON_NAME]" at bounding box center [120, 266] width 194 height 487
click at [182, 35] on div "Status No active tasks You are ready to start receiving tasks. [PERSON_NAME]" at bounding box center [120, 266] width 194 height 487
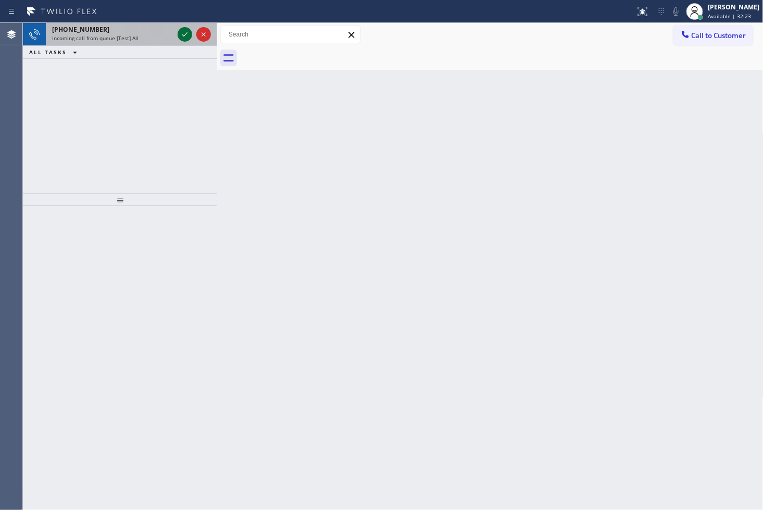
click at [183, 35] on icon at bounding box center [185, 34] width 13 height 13
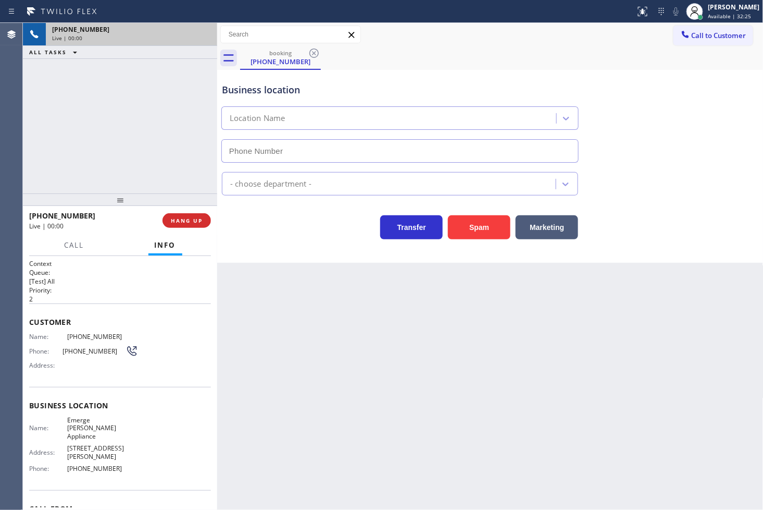
type input "[PHONE_NUMBER]"
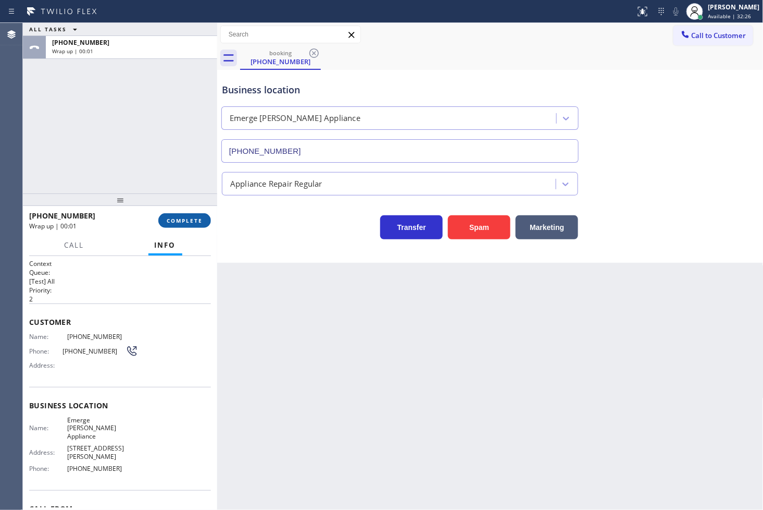
click at [186, 225] on button "COMPLETE" at bounding box center [184, 220] width 53 height 15
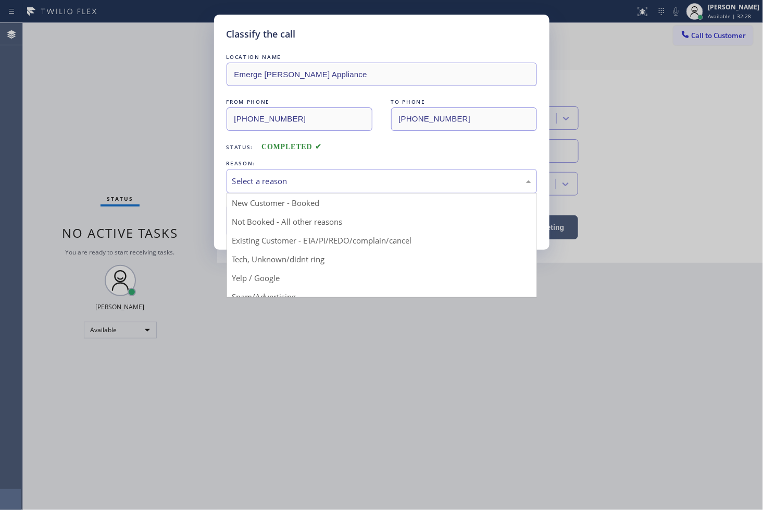
click at [254, 188] on div "Select a reason" at bounding box center [382, 181] width 311 height 24
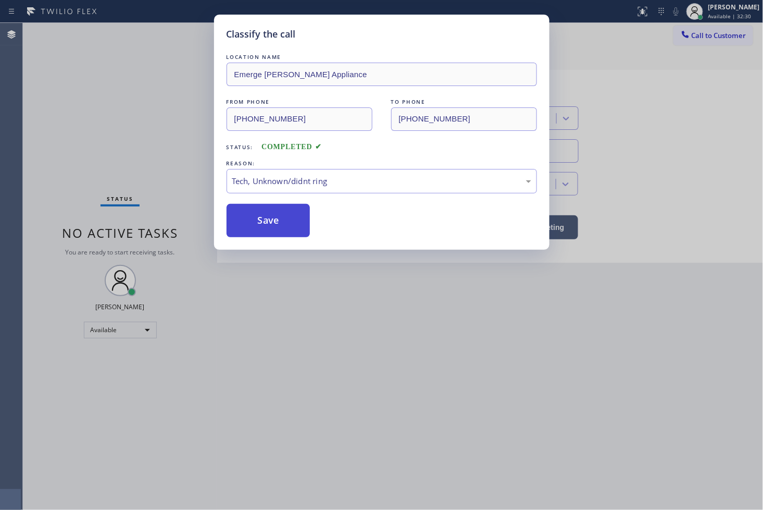
click at [274, 234] on button "Save" at bounding box center [269, 220] width 84 height 33
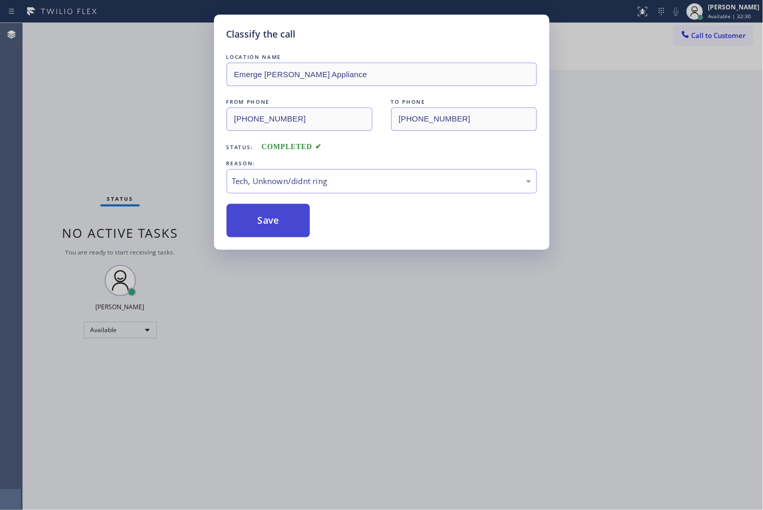
click at [274, 234] on button "Save" at bounding box center [269, 220] width 84 height 33
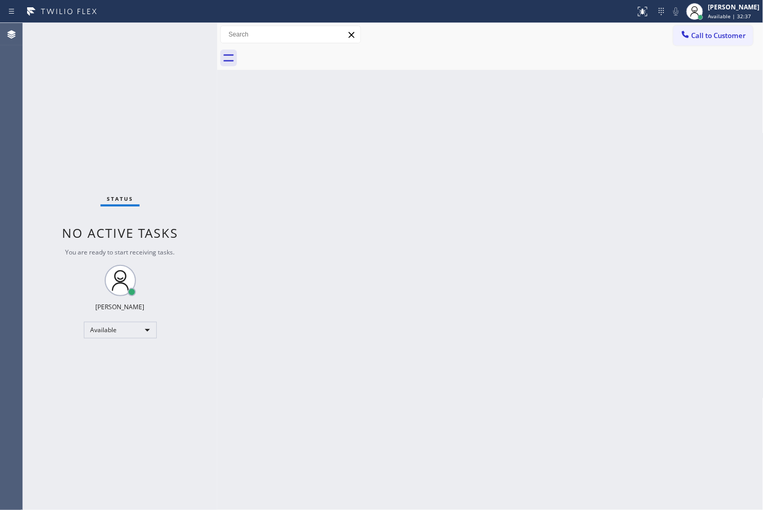
click at [386, 264] on div "Back to Dashboard Change Sender ID Customers Technicians Select a contact Outbo…" at bounding box center [490, 266] width 547 height 487
click at [136, 48] on div "Status No active tasks You are ready to start receiving tasks. [PERSON_NAME]" at bounding box center [120, 266] width 194 height 487
click at [180, 42] on div "Status No active tasks You are ready to start receiving tasks. [PERSON_NAME]" at bounding box center [120, 266] width 194 height 487
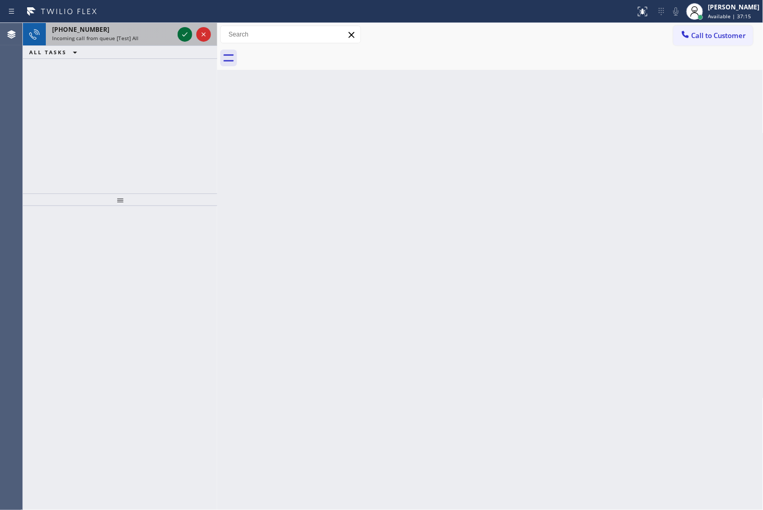
click at [184, 35] on icon at bounding box center [184, 34] width 5 height 4
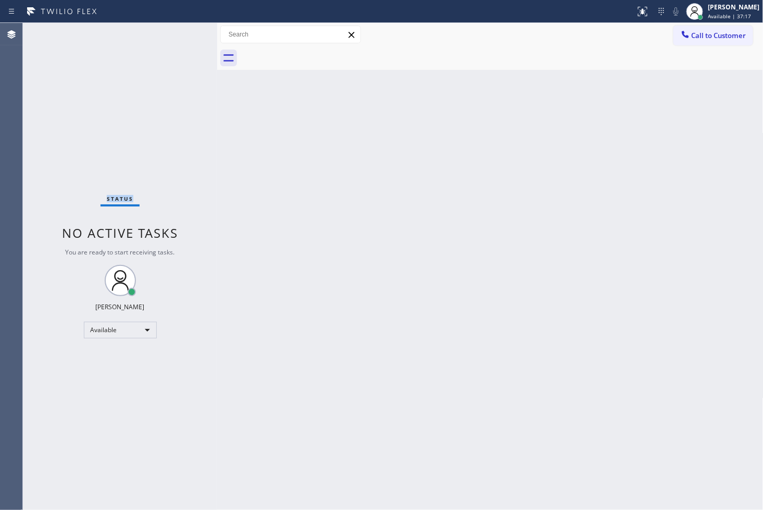
click at [184, 35] on div "Status No active tasks You are ready to start receiving tasks. [PERSON_NAME]" at bounding box center [120, 266] width 194 height 487
click at [638, 12] on icon at bounding box center [641, 10] width 6 height 7
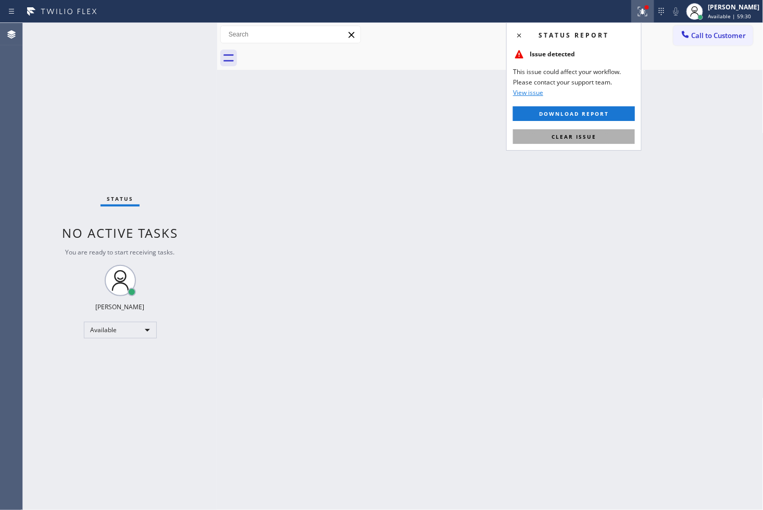
click at [612, 130] on button "Clear issue" at bounding box center [574, 136] width 122 height 15
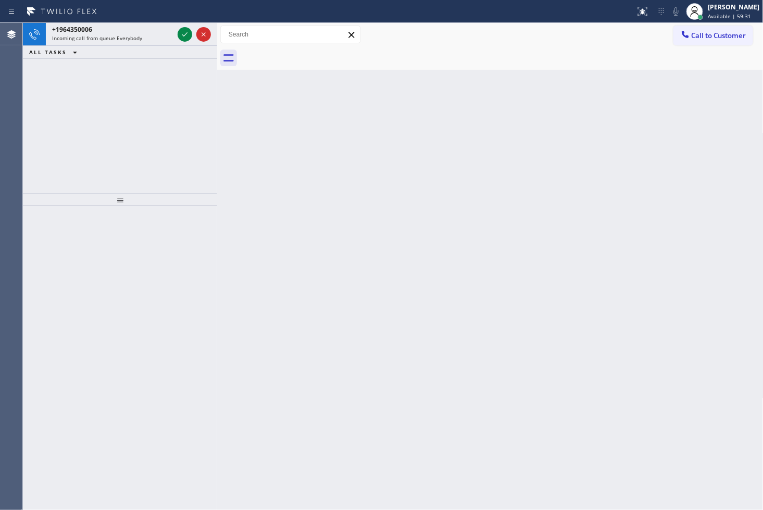
click at [245, 191] on div "Back to Dashboard Change Sender ID Customers Technicians Select a contact Outbo…" at bounding box center [490, 266] width 547 height 487
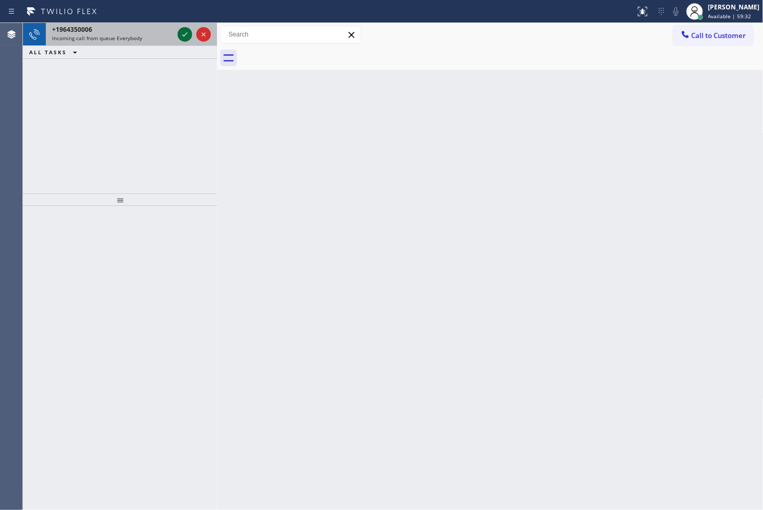
click at [185, 31] on icon at bounding box center [185, 34] width 13 height 13
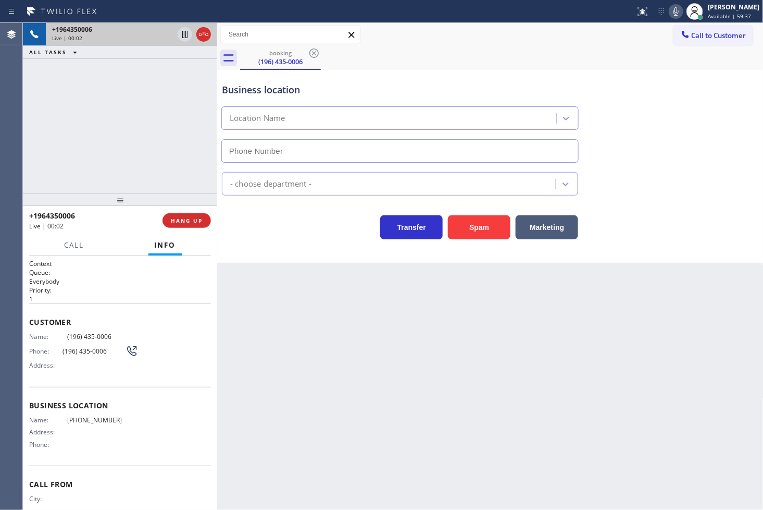
click at [91, 168] on div "+1964350006 Live | 00:02 ALL TASKS ALL TASKS ACTIVE TASKS TASKS IN WRAP UP" at bounding box center [120, 108] width 194 height 170
click at [289, 239] on div "Transfer Spam Marketing" at bounding box center [400, 224] width 361 height 29
click at [160, 137] on div "+1964350006 Live | 00:03 ALL TASKS ALL TASKS ACTIVE TASKS TASKS IN WRAP UP" at bounding box center [120, 108] width 194 height 170
click at [291, 229] on div "Transfer Spam Marketing" at bounding box center [400, 224] width 361 height 29
click at [143, 133] on div "+1964350006 Live | 00:03 ALL TASKS ALL TASKS ACTIVE TASKS TASKS IN WRAP UP" at bounding box center [120, 108] width 194 height 170
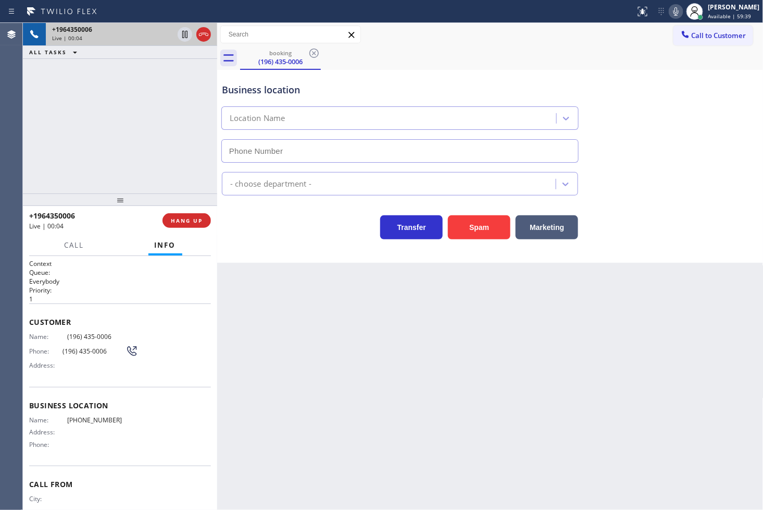
click at [302, 253] on div "Business location Location Name - choose department - Transfer Spam Marketing" at bounding box center [490, 166] width 547 height 193
click at [327, 370] on div "Back to Dashboard Change Sender ID Customers Technicians Select a contact Outbo…" at bounding box center [490, 266] width 547 height 487
click at [274, 246] on div "Business location Location Name - choose department - Transfer Spam Marketing" at bounding box center [490, 166] width 547 height 193
click at [182, 171] on div "+1964350006 Live | 00:07 ALL TASKS ALL TASKS ACTIVE TASKS TASKS IN WRAP UP" at bounding box center [120, 108] width 194 height 170
click at [187, 222] on span "HANG UP" at bounding box center [187, 220] width 32 height 7
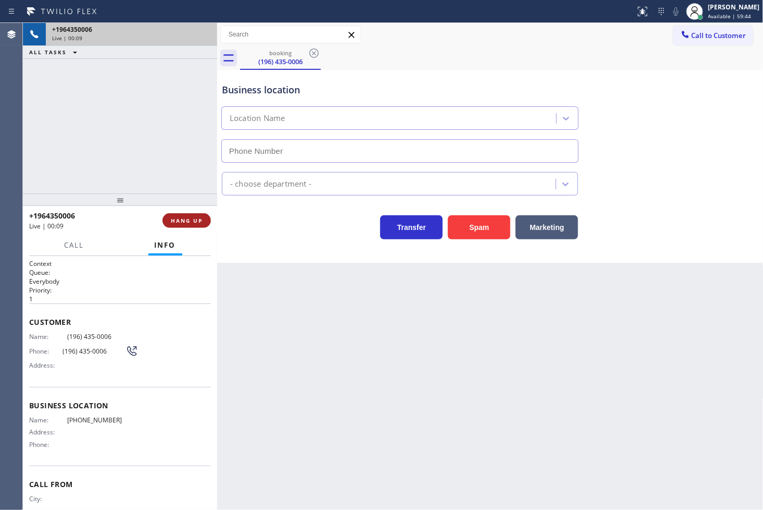
click at [187, 222] on span "HANG UP" at bounding box center [187, 220] width 32 height 7
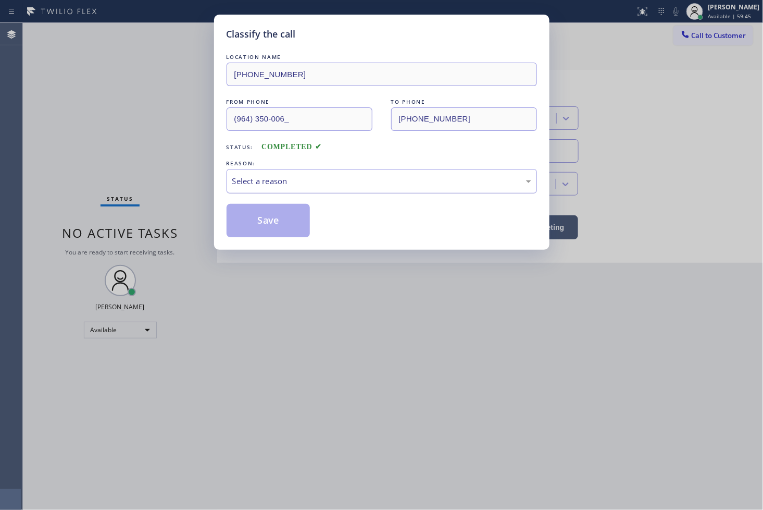
click at [245, 183] on div "Select a reason" at bounding box center [381, 181] width 299 height 12
click at [264, 219] on button "Save" at bounding box center [269, 220] width 84 height 33
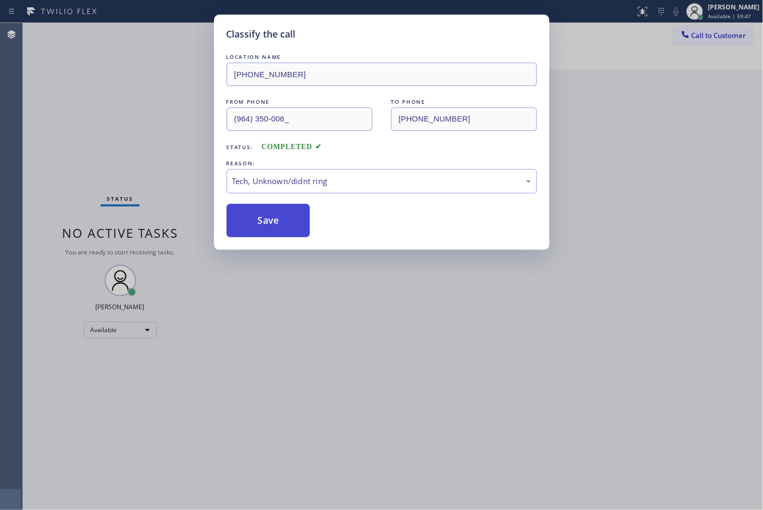
click at [264, 219] on button "Save" at bounding box center [269, 220] width 84 height 33
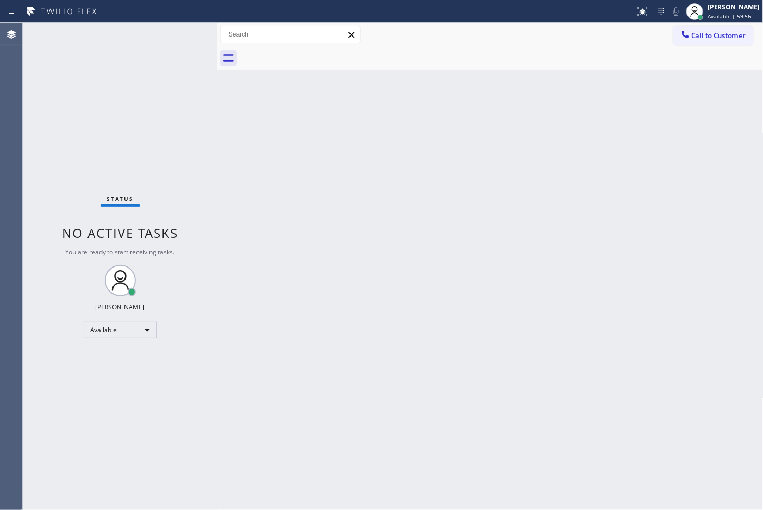
click at [424, 395] on div "Back to Dashboard Change Sender ID Customers Technicians Select a contact Outbo…" at bounding box center [490, 266] width 547 height 487
click at [196, 122] on div "Status No active tasks You are ready to start receiving tasks. [PERSON_NAME]" at bounding box center [120, 266] width 194 height 487
click at [179, 42] on div "Status No active tasks You are ready to start receiving tasks. [PERSON_NAME]" at bounding box center [120, 266] width 194 height 487
click at [181, 32] on div "Status No active tasks You are ready to start receiving tasks. [PERSON_NAME]" at bounding box center [120, 266] width 194 height 487
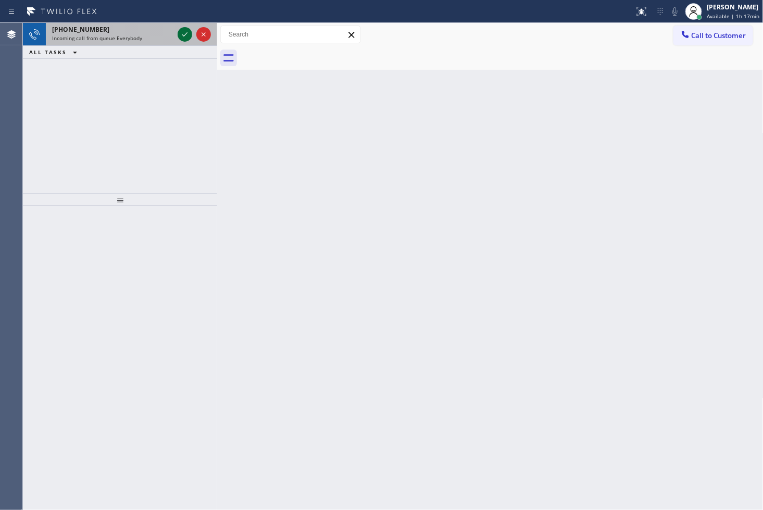
click at [184, 30] on icon at bounding box center [185, 34] width 13 height 13
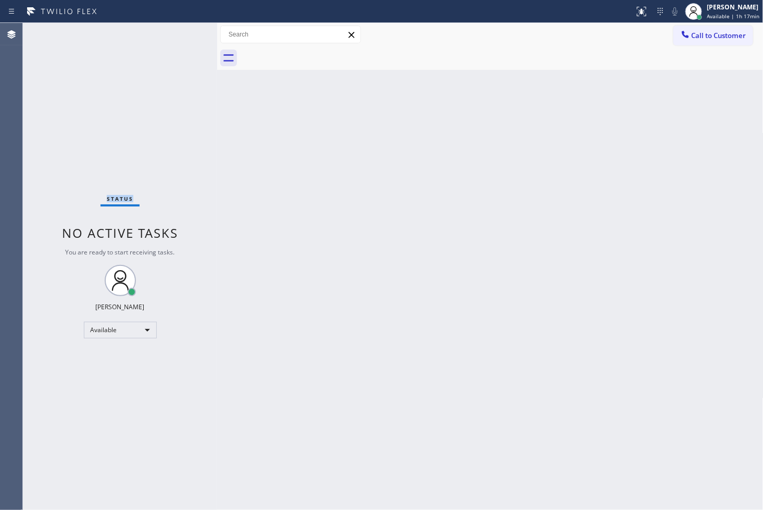
click at [184, 30] on div "Status No active tasks You are ready to start receiving tasks. [PERSON_NAME]" at bounding box center [120, 266] width 194 height 487
drag, startPoint x: 634, startPoint y: 10, endPoint x: 612, endPoint y: 73, distance: 66.9
click at [634, 9] on div at bounding box center [641, 11] width 23 height 23
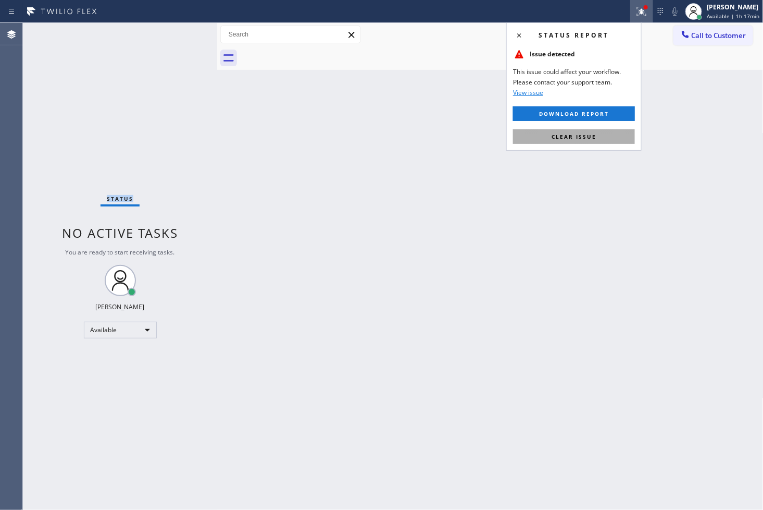
click at [596, 132] on button "Clear issue" at bounding box center [574, 136] width 122 height 15
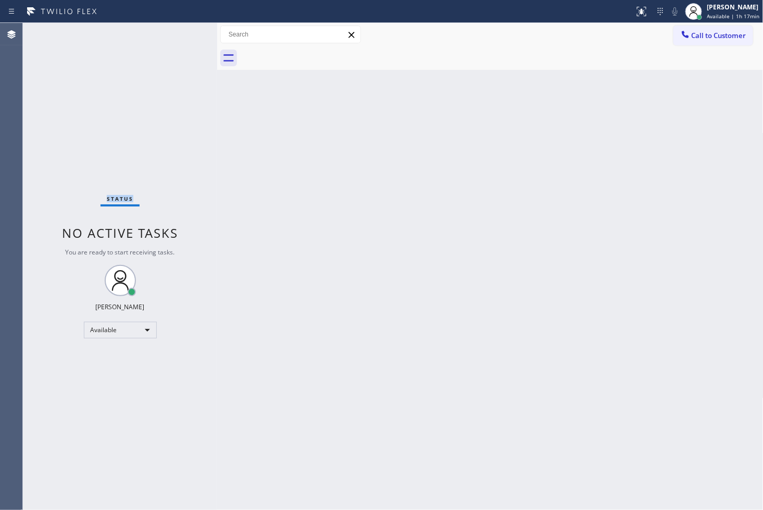
click at [153, 172] on div "Status No active tasks You are ready to start receiving tasks. [PERSON_NAME]" at bounding box center [120, 266] width 194 height 487
click at [182, 32] on div "Status No active tasks You are ready to start receiving tasks. [PERSON_NAME]" at bounding box center [120, 266] width 194 height 487
click at [68, 149] on div "Status No active tasks You are ready to start receiving tasks. [PERSON_NAME]" at bounding box center [120, 266] width 194 height 487
click at [173, 104] on div "Status No active tasks You are ready to start receiving tasks. [PERSON_NAME]" at bounding box center [120, 266] width 194 height 487
click at [179, 52] on div "Status No active tasks You are ready to start receiving tasks. [PERSON_NAME]" at bounding box center [120, 266] width 194 height 487
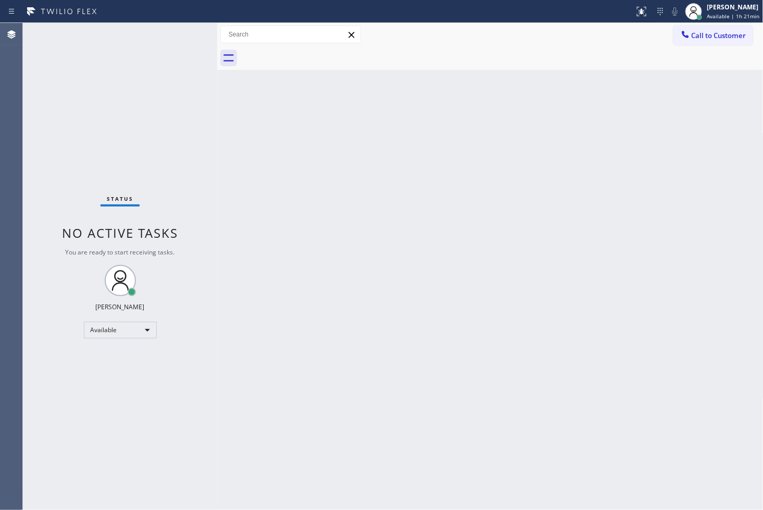
drag, startPoint x: 21, startPoint y: 123, endPoint x: 32, endPoint y: 113, distance: 15.5
click at [22, 123] on div "Agent Desktop" at bounding box center [11, 266] width 22 height 487
drag, startPoint x: 127, startPoint y: 54, endPoint x: 172, endPoint y: 28, distance: 51.6
click at [132, 50] on div "Status No active tasks You are ready to start receiving tasks. [PERSON_NAME]" at bounding box center [120, 266] width 194 height 487
click at [188, 30] on div "Status No active tasks You are ready to start receiving tasks. [PERSON_NAME]" at bounding box center [120, 266] width 194 height 487
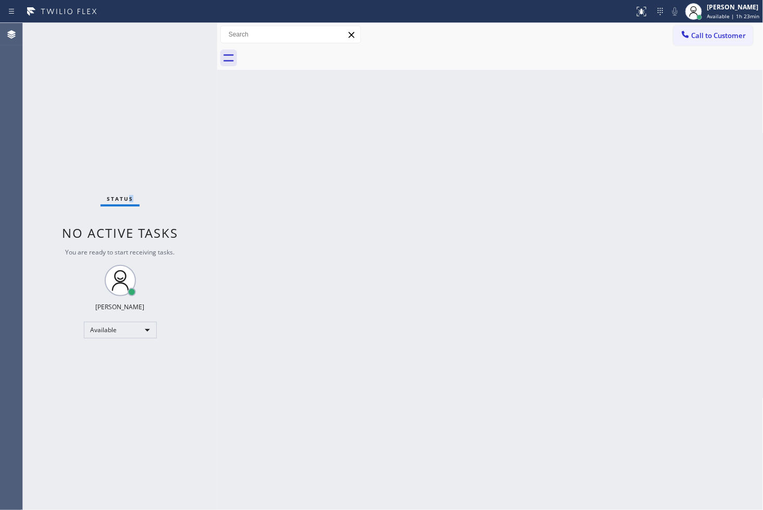
click at [183, 34] on div "Status No active tasks You are ready to start receiving tasks. [PERSON_NAME]" at bounding box center [120, 266] width 194 height 487
click at [180, 34] on div "Status No active tasks You are ready to start receiving tasks. [PERSON_NAME]" at bounding box center [120, 266] width 194 height 487
click at [175, 30] on div "Status No active tasks You are ready to start receiving tasks. [PERSON_NAME]" at bounding box center [120, 266] width 194 height 487
click at [149, 327] on div "Available" at bounding box center [120, 329] width 73 height 17
click at [127, 384] on li "Break" at bounding box center [119, 383] width 71 height 13
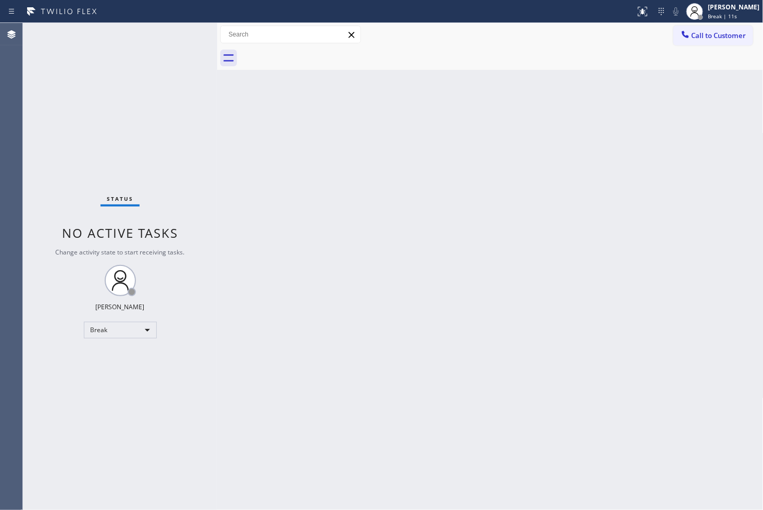
click at [65, 387] on div "Status No active tasks Change activity state to start receiving tasks. [PERSON_…" at bounding box center [120, 266] width 194 height 487
click at [188, 49] on div "Status No active tasks Change activity state to start receiving tasks. [PERSON_…" at bounding box center [120, 266] width 194 height 487
click at [143, 325] on div "Break" at bounding box center [120, 329] width 73 height 17
click at [126, 354] on li "Available" at bounding box center [119, 357] width 71 height 13
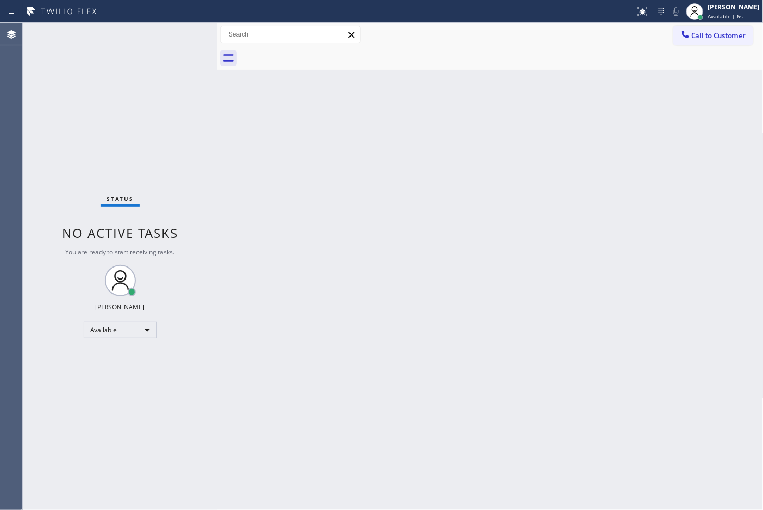
click at [69, 157] on div "Status No active tasks You are ready to start receiving tasks. [PERSON_NAME]" at bounding box center [120, 266] width 194 height 487
click at [183, 33] on div "Status No active tasks You are ready to start receiving tasks. [PERSON_NAME]" at bounding box center [120, 266] width 194 height 487
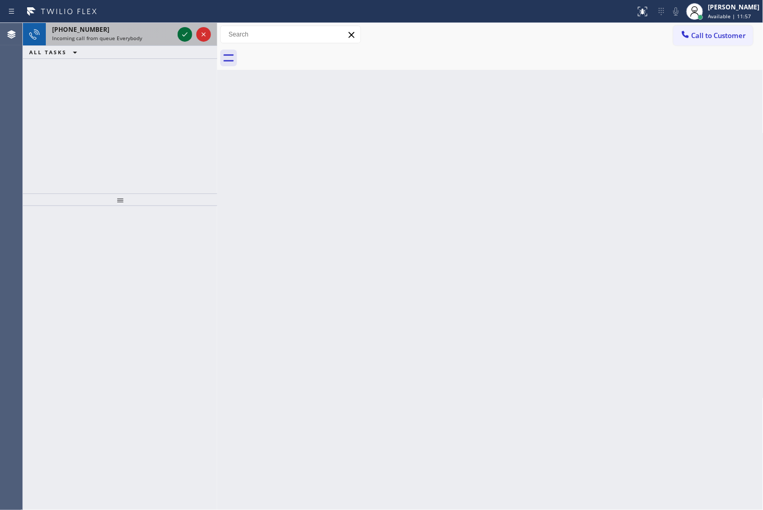
click at [183, 33] on icon at bounding box center [185, 34] width 13 height 13
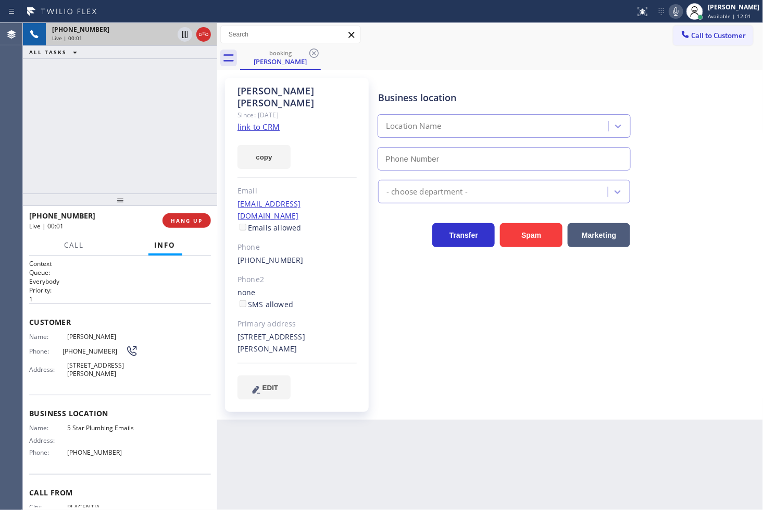
type input "[PHONE_NUMBER]"
click at [254, 121] on link "link to CRM" at bounding box center [259, 126] width 42 height 10
click at [89, 172] on div "[PHONE_NUMBER] Live | 00:14 ALL TASKS ALL TASKS ACTIVE TASKS TASKS IN WRAP UP" at bounding box center [120, 108] width 194 height 170
click at [114, 154] on div "[PHONE_NUMBER] Live | 00:27 ALL TASKS ALL TASKS ACTIVE TASKS TASKS IN WRAP UP" at bounding box center [120, 108] width 194 height 170
click at [187, 31] on icon at bounding box center [185, 34] width 13 height 13
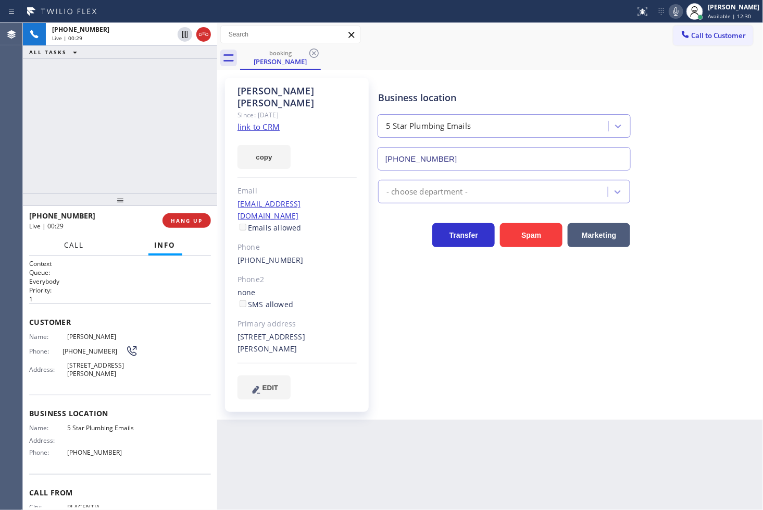
click at [77, 237] on button "Call" at bounding box center [74, 245] width 32 height 20
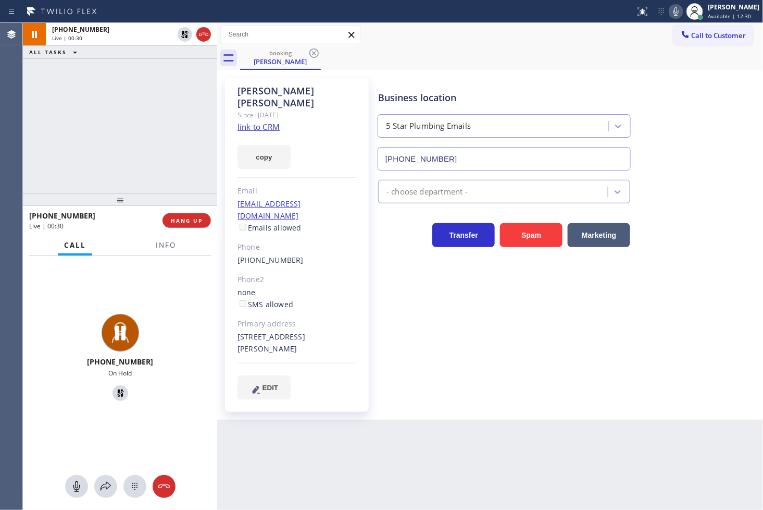
click at [100, 475] on div at bounding box center [120, 486] width 194 height 23
click at [108, 485] on icon at bounding box center [106, 486] width 13 height 13
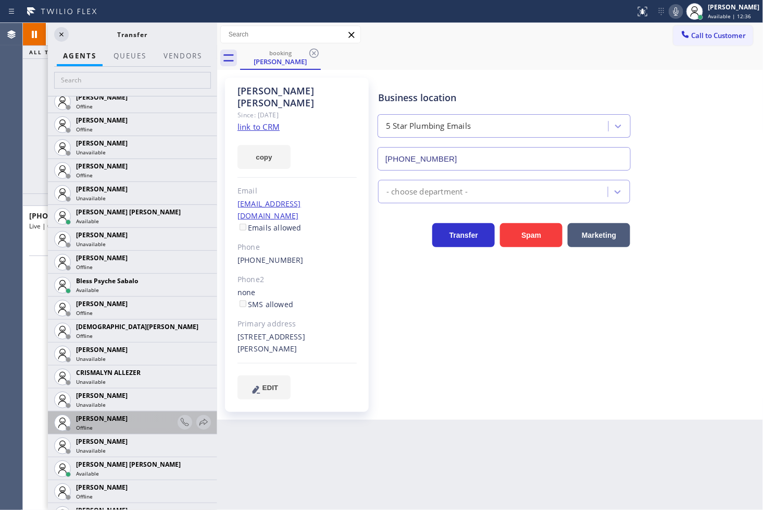
scroll to position [289, 0]
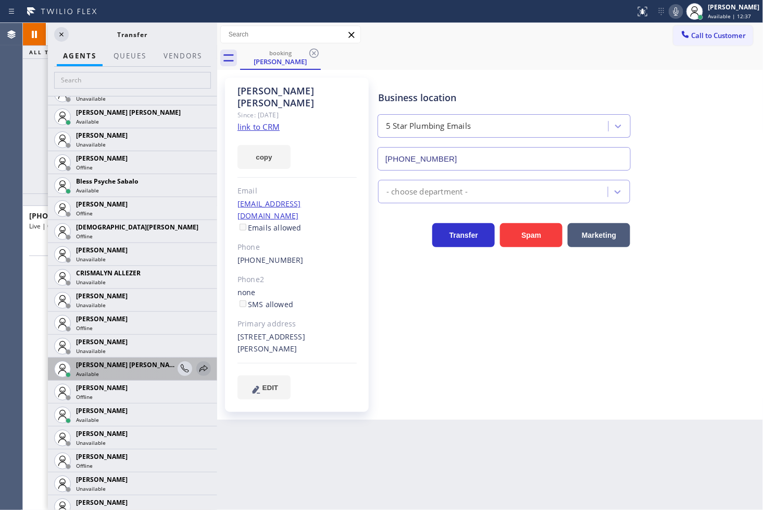
click at [197, 367] on icon at bounding box center [203, 368] width 13 height 13
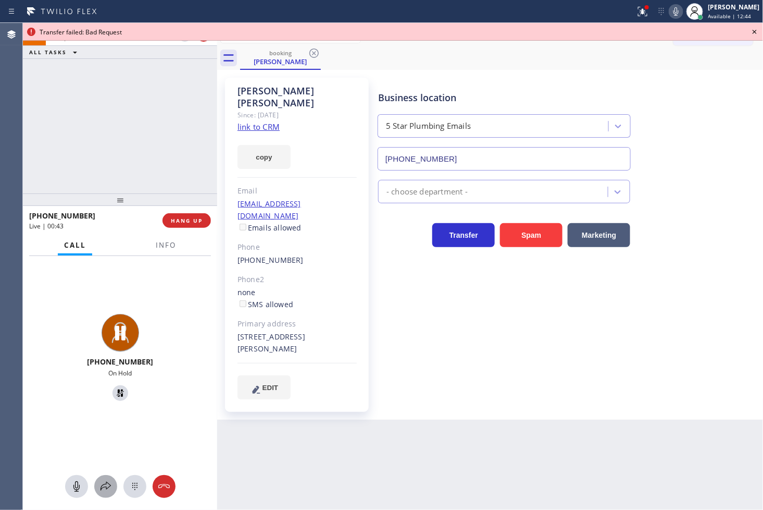
click at [108, 486] on icon at bounding box center [106, 486] width 13 height 13
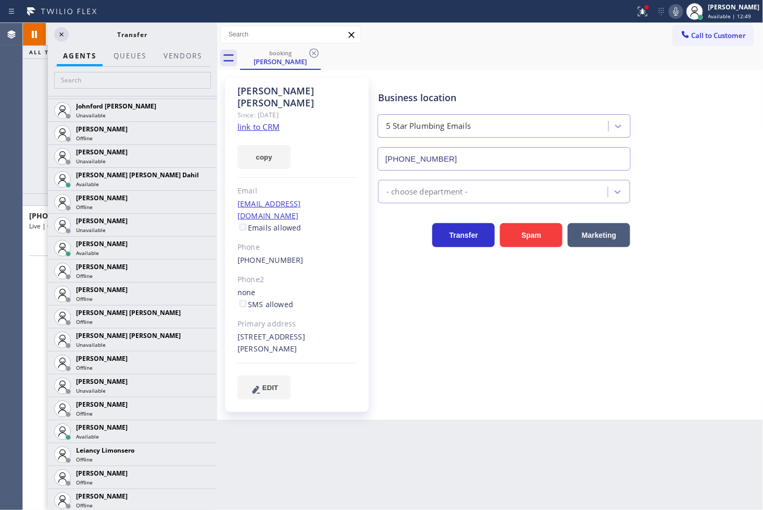
scroll to position [1100, 0]
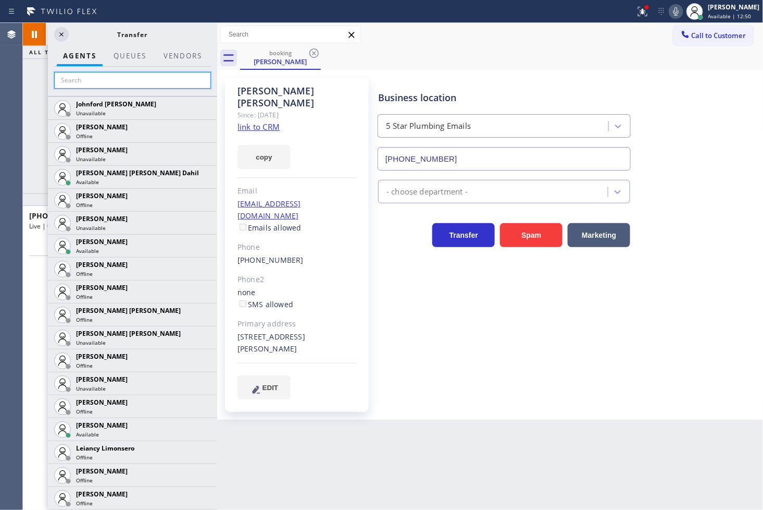
click at [110, 80] on input "text" at bounding box center [132, 80] width 157 height 17
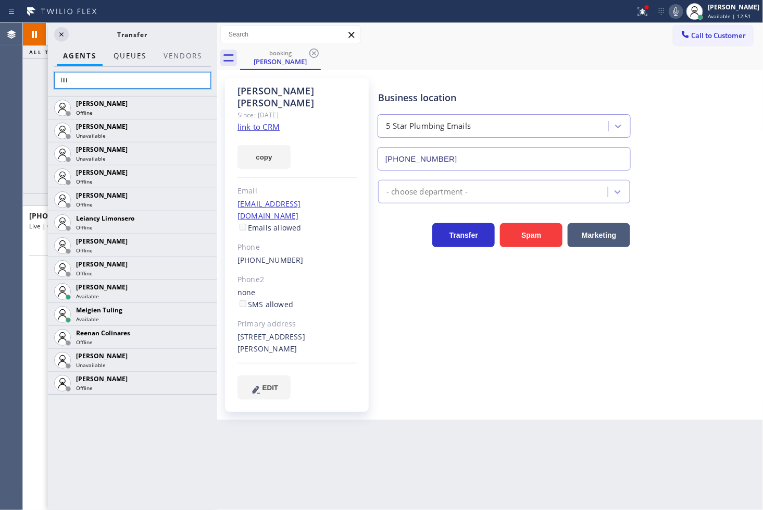
scroll to position [0, 0]
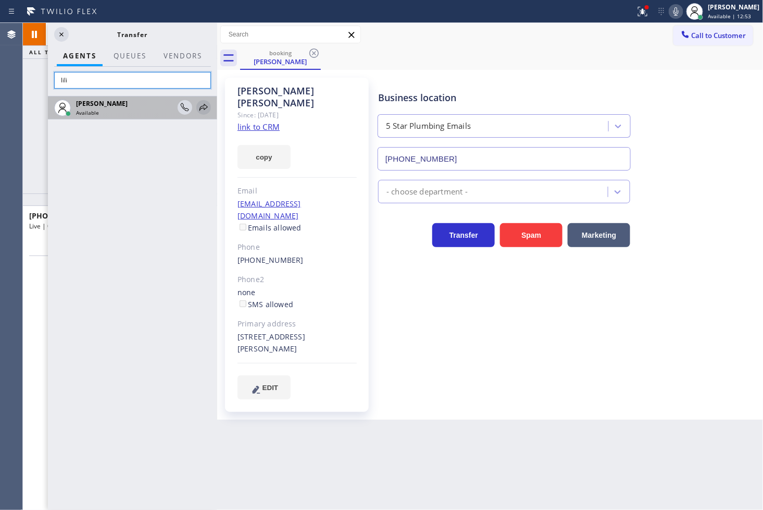
type input "lili"
click at [198, 107] on icon at bounding box center [203, 107] width 13 height 13
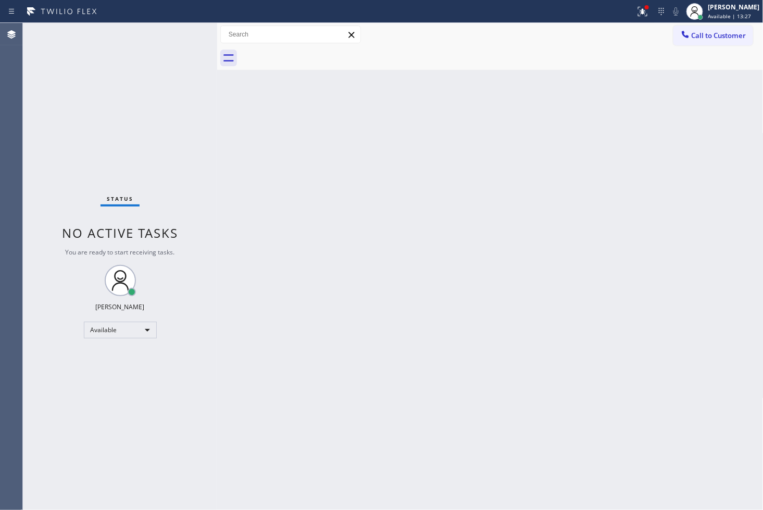
drag, startPoint x: 103, startPoint y: 122, endPoint x: 107, endPoint y: 115, distance: 8.9
click at [103, 122] on div "Status No active tasks You are ready to start receiving tasks. [PERSON_NAME]" at bounding box center [120, 266] width 194 height 487
click at [178, 30] on div "Status No active tasks You are ready to start receiving tasks. [PERSON_NAME]" at bounding box center [120, 266] width 194 height 487
click at [184, 35] on div "Status No active tasks You are ready to start receiving tasks. [PERSON_NAME]" at bounding box center [120, 266] width 194 height 487
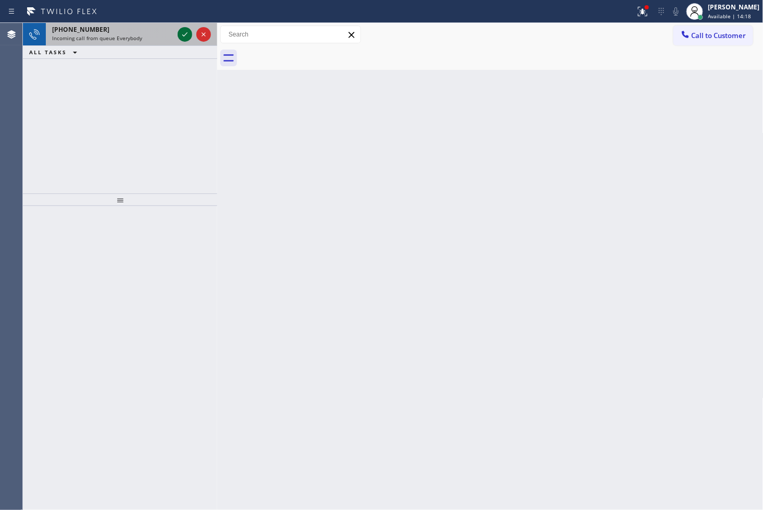
click at [183, 32] on icon at bounding box center [185, 34] width 13 height 13
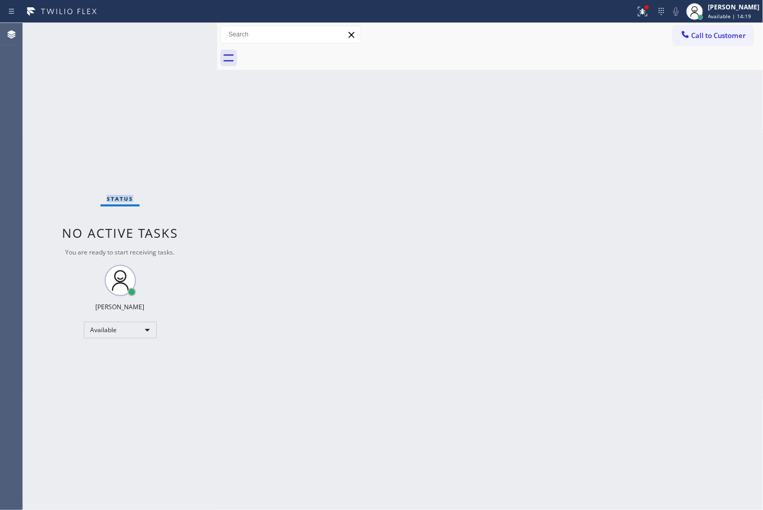
click at [183, 32] on div "Status No active tasks You are ready to start receiving tasks. [PERSON_NAME]" at bounding box center [120, 266] width 194 height 487
click at [180, 32] on div "Status No active tasks You are ready to start receiving tasks. [PERSON_NAME]" at bounding box center [120, 266] width 194 height 487
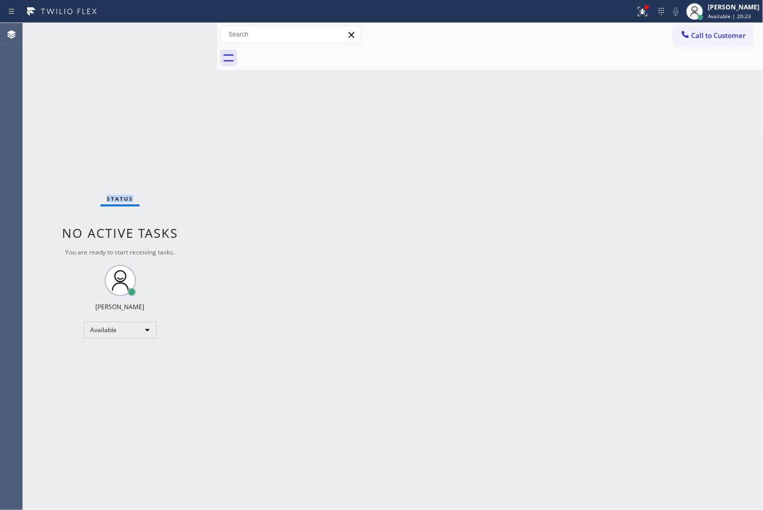
click at [180, 32] on div "Status No active tasks You are ready to start receiving tasks. [PERSON_NAME]" at bounding box center [120, 266] width 194 height 487
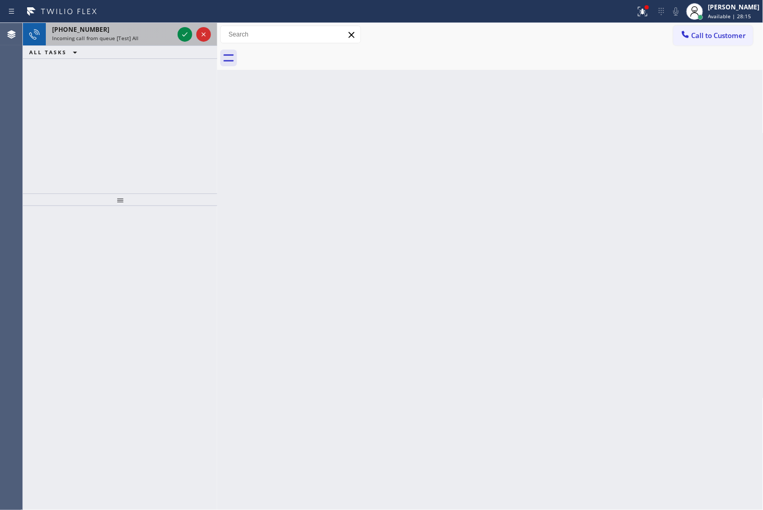
click at [176, 33] on div at bounding box center [195, 34] width 38 height 23
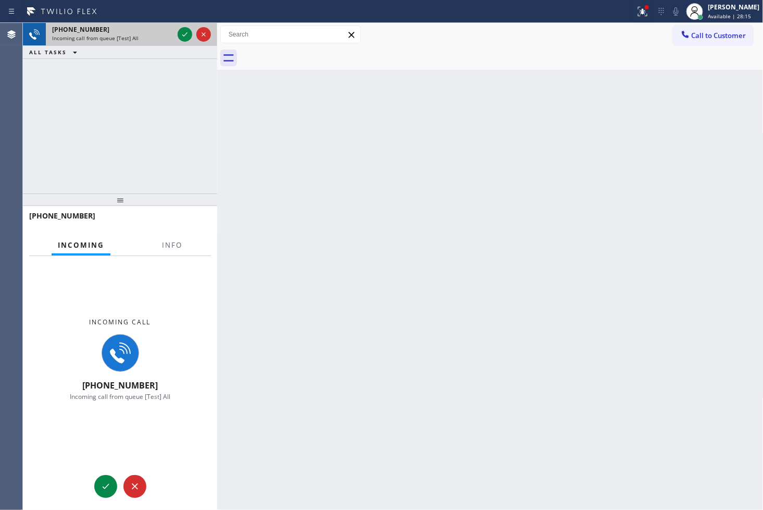
click at [176, 33] on div at bounding box center [195, 34] width 38 height 23
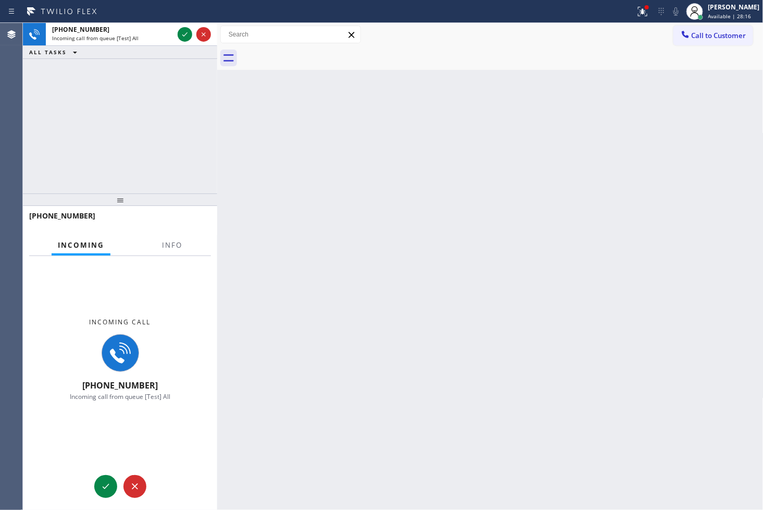
click at [176, 33] on div at bounding box center [195, 34] width 38 height 23
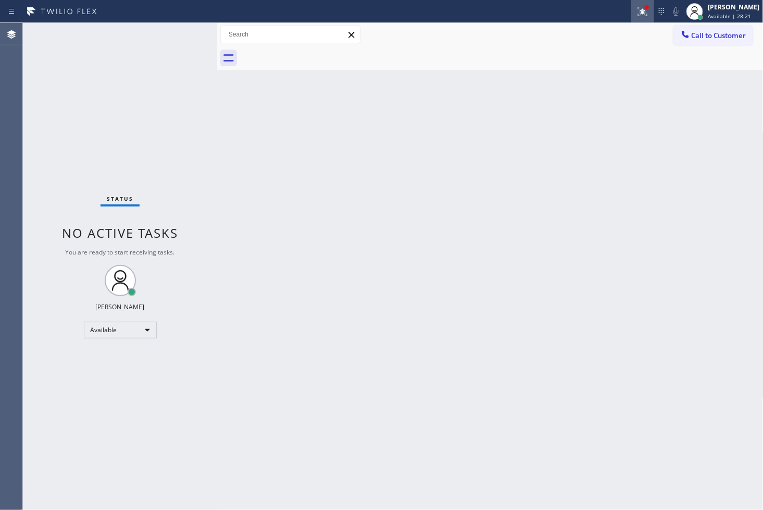
click at [637, 15] on icon at bounding box center [643, 11] width 13 height 13
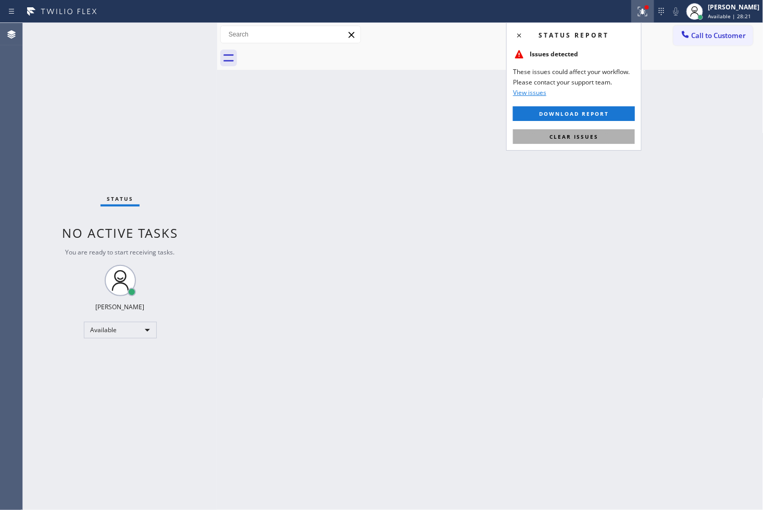
click at [603, 136] on button "Clear issues" at bounding box center [574, 136] width 122 height 15
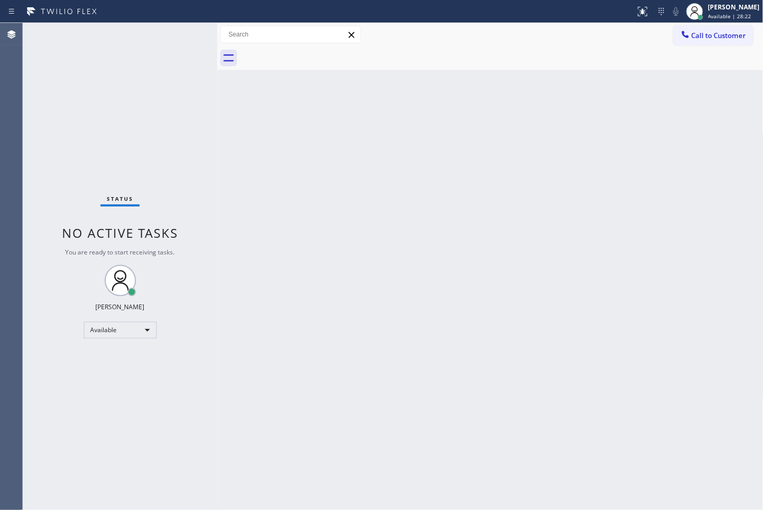
click at [173, 128] on div "Status No active tasks You are ready to start receiving tasks. [PERSON_NAME]" at bounding box center [120, 266] width 194 height 487
click at [181, 31] on div "Status No active tasks You are ready to start receiving tasks. [PERSON_NAME]" at bounding box center [120, 266] width 194 height 487
click at [63, 85] on div "Status No active tasks You are ready to start receiving tasks. [PERSON_NAME]" at bounding box center [120, 266] width 194 height 487
click at [178, 33] on div "Status No active tasks You are ready to start receiving tasks. [PERSON_NAME]" at bounding box center [120, 266] width 194 height 487
drag, startPoint x: 463, startPoint y: 430, endPoint x: 466, endPoint y: 502, distance: 72.5
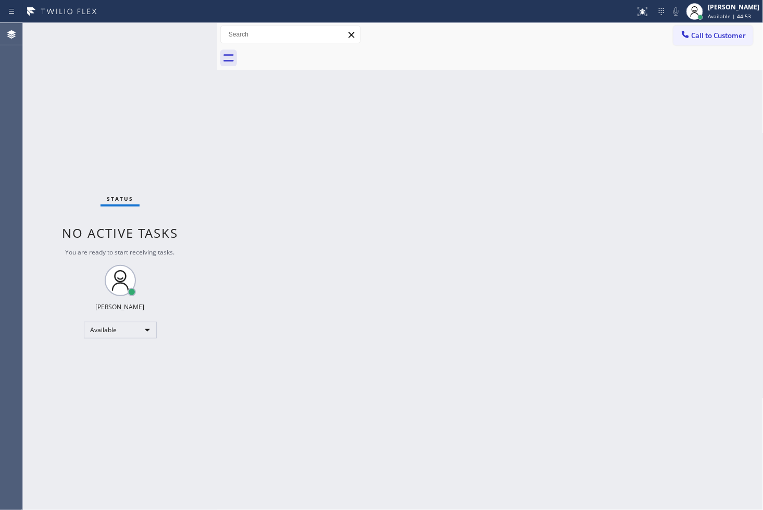
click at [465, 434] on div "Back to Dashboard Change Sender ID Customers Technicians Select a contact Outbo…" at bounding box center [490, 266] width 547 height 487
click at [63, 126] on div "Status No active tasks You are ready to start receiving tasks. [PERSON_NAME]" at bounding box center [120, 266] width 194 height 487
click at [146, 328] on div "Available" at bounding box center [120, 329] width 73 height 17
click at [121, 379] on li "Break" at bounding box center [119, 383] width 71 height 13
click at [82, 389] on div "Status No active tasks Change activity state to start receiving tasks. [PERSON_…" at bounding box center [120, 266] width 194 height 487
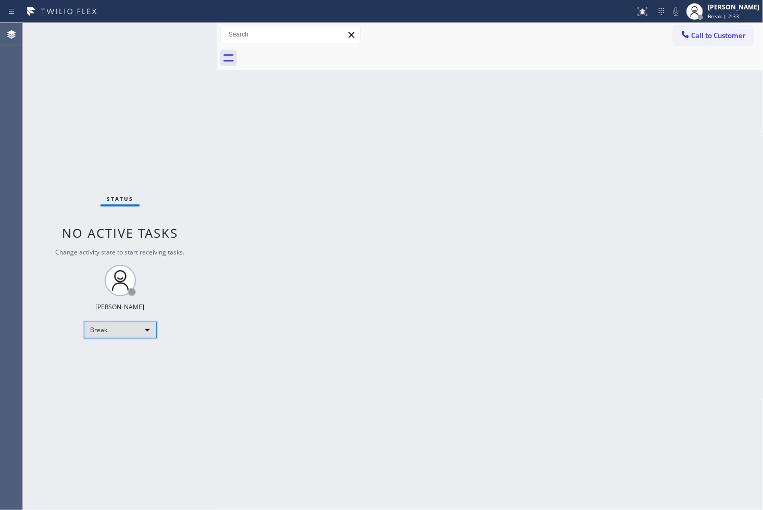
click at [144, 330] on div "Break" at bounding box center [120, 329] width 73 height 17
click at [121, 358] on li "Available" at bounding box center [119, 357] width 71 height 13
click at [134, 111] on div "Status No active tasks Change activity state to start receiving tasks. [PERSON_…" at bounding box center [120, 266] width 194 height 487
click at [172, 72] on div "Status No active tasks Change activity state to start receiving tasks. [PERSON_…" at bounding box center [120, 266] width 194 height 487
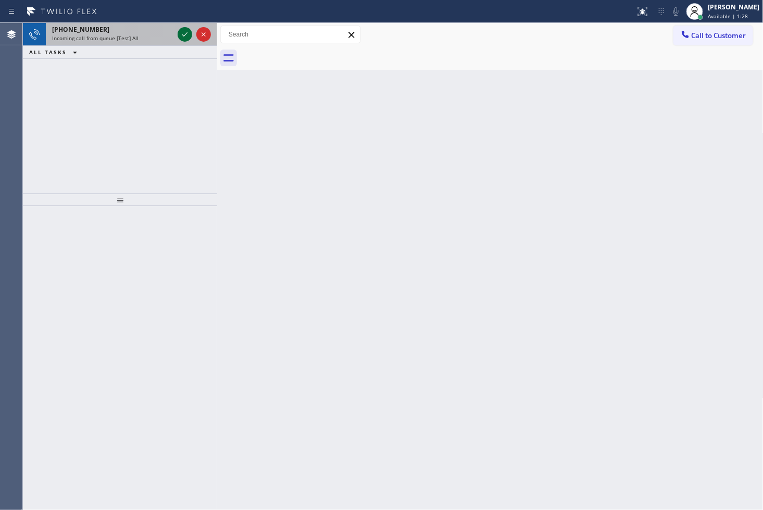
click at [184, 33] on icon at bounding box center [185, 34] width 13 height 13
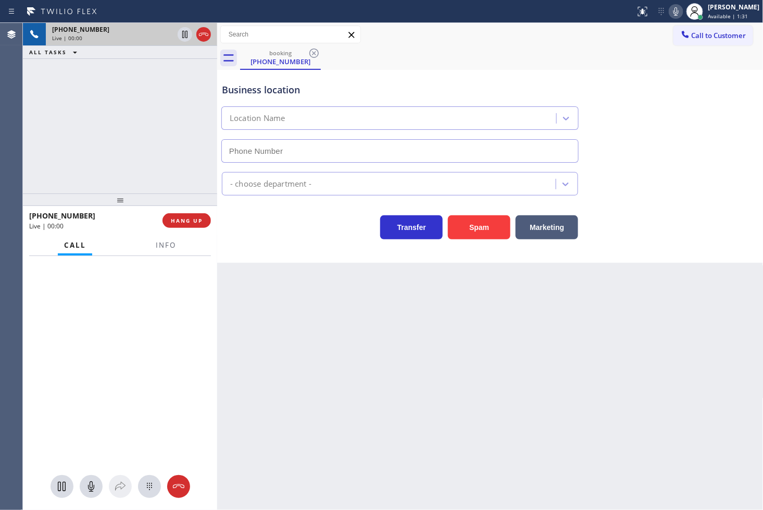
type input "[PHONE_NUMBER]"
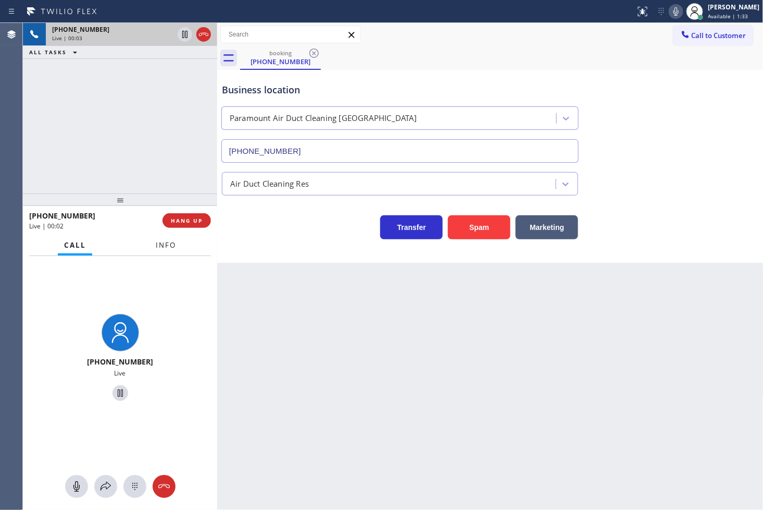
click at [166, 241] on span "Info" at bounding box center [166, 244] width 20 height 9
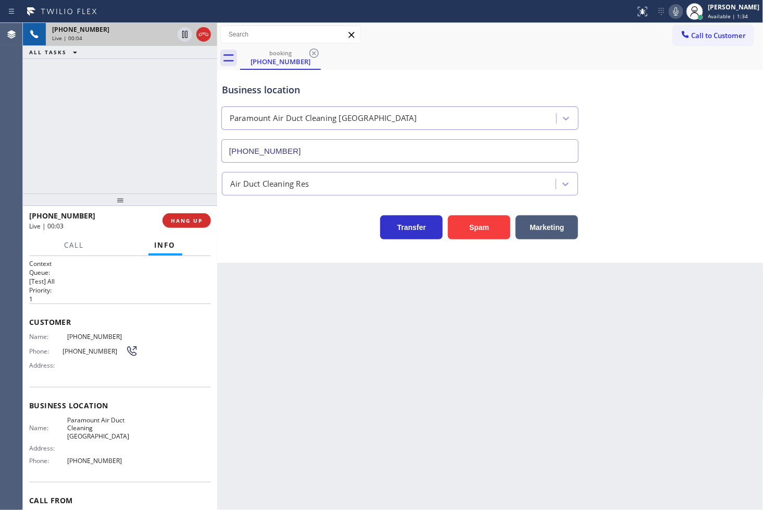
click at [116, 124] on div "[PHONE_NUMBER] Live | 00:04 ALL TASKS ALL TASKS ACTIVE TASKS TASKS IN WRAP UP" at bounding box center [120, 108] width 194 height 170
click at [238, 211] on div "Transfer Spam Marketing" at bounding box center [400, 224] width 361 height 29
click at [187, 165] on div "[PHONE_NUMBER] Live | 00:05 ALL TASKS ALL TASKS ACTIVE TASKS TASKS IN WRAP UP" at bounding box center [120, 108] width 194 height 170
click at [259, 254] on div "Business location Paramount Air Duct Cleaning [GEOGRAPHIC_DATA] [PHONE_NUMBER] …" at bounding box center [490, 166] width 547 height 193
click at [87, 162] on div "[PHONE_NUMBER] Live | 00:10 ALL TASKS ALL TASKS ACTIVE TASKS TASKS IN WRAP UP" at bounding box center [120, 108] width 194 height 170
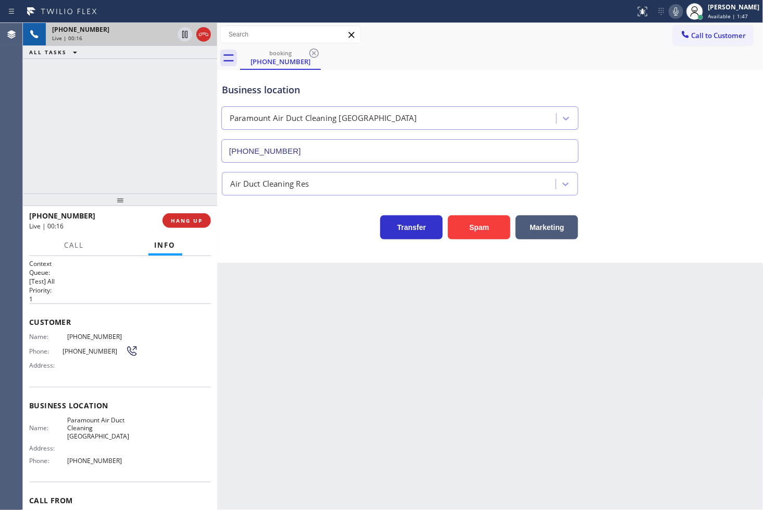
click at [289, 241] on div "Business location Paramount Air Duct Cleaning [GEOGRAPHIC_DATA] [PHONE_NUMBER] …" at bounding box center [490, 166] width 547 height 193
click at [103, 127] on div "[PHONE_NUMBER] Live | 00:16 ALL TASKS ALL TASKS ACTIVE TASKS TASKS IN WRAP UP" at bounding box center [120, 108] width 194 height 170
click at [278, 268] on div "Back to Dashboard Change Sender ID Customers Technicians Select a contact Outbo…" at bounding box center [490, 266] width 547 height 487
click at [76, 243] on span "Call" at bounding box center [75, 244] width 20 height 9
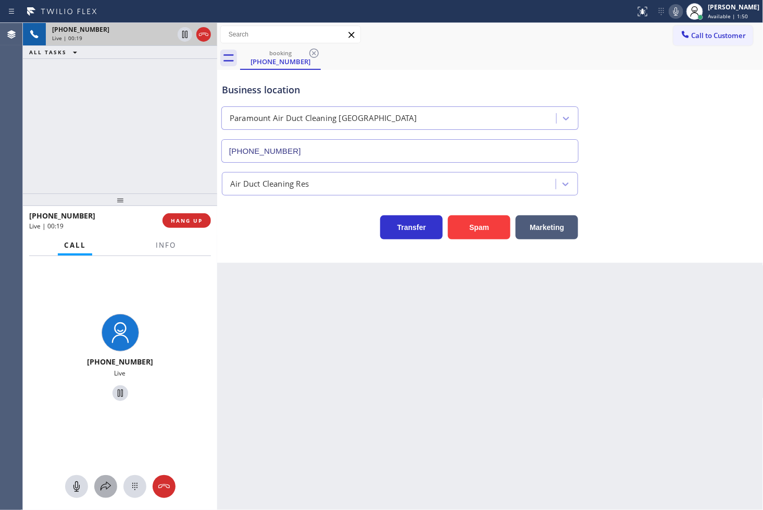
click at [102, 490] on icon at bounding box center [106, 486] width 13 height 13
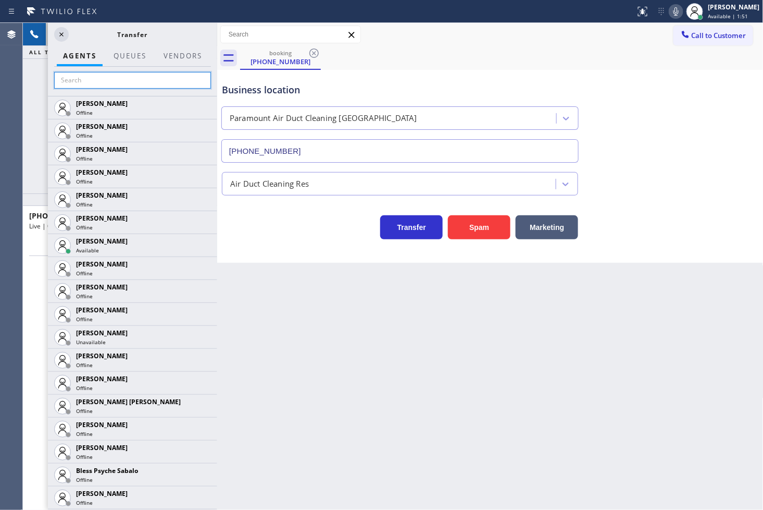
click at [133, 85] on input "text" at bounding box center [132, 80] width 157 height 17
type input "v"
type input "mic"
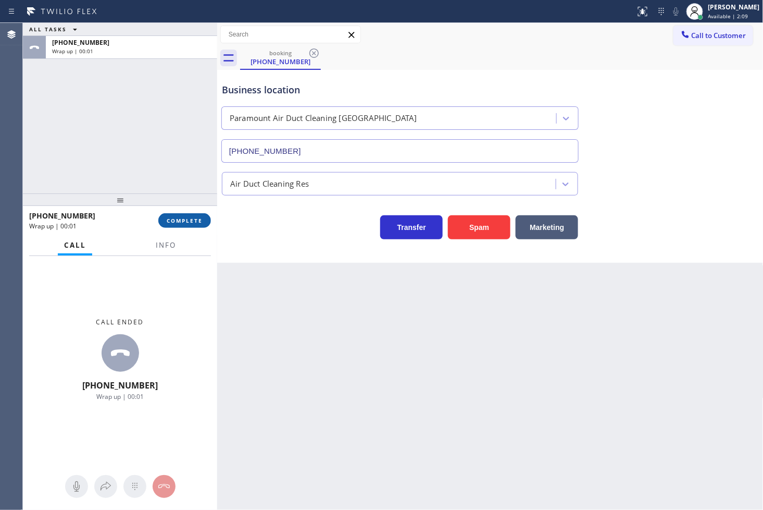
click at [184, 220] on span "COMPLETE" at bounding box center [185, 220] width 36 height 7
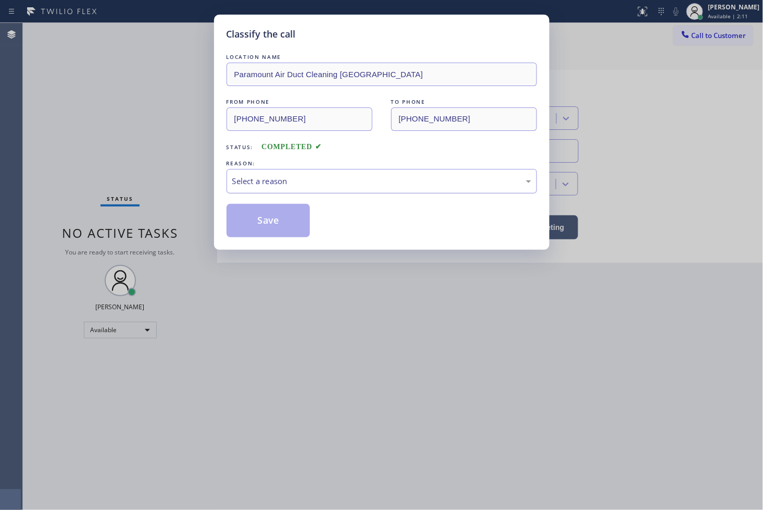
click at [274, 188] on div "Select a reason" at bounding box center [382, 181] width 311 height 24
click at [290, 229] on button "Save" at bounding box center [269, 220] width 84 height 33
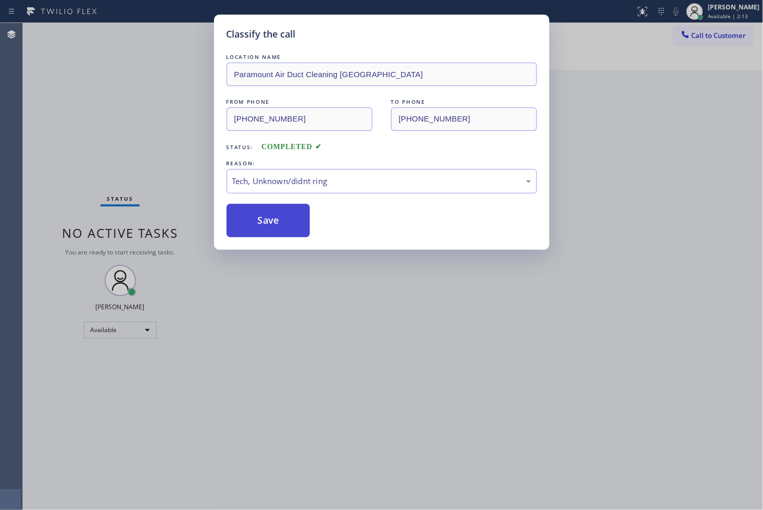
click at [290, 229] on button "Save" at bounding box center [269, 220] width 84 height 33
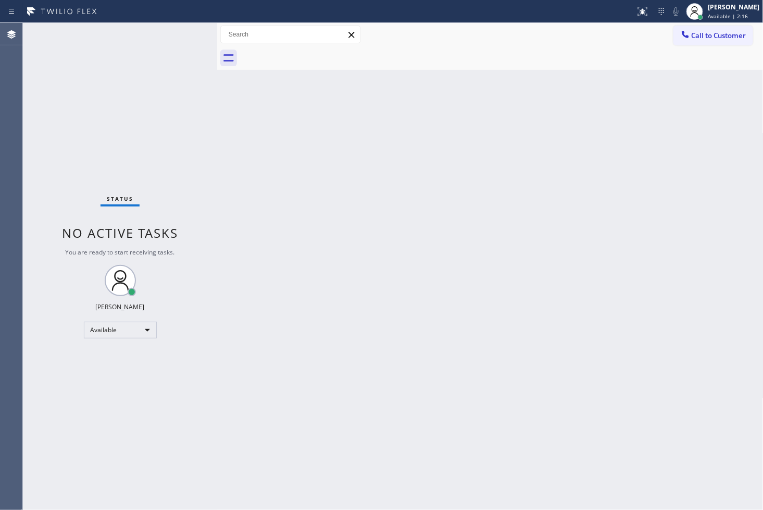
click at [172, 33] on div "Status No active tasks You are ready to start receiving tasks. [PERSON_NAME]" at bounding box center [120, 266] width 194 height 487
click at [189, 29] on div "Status No active tasks You are ready to start receiving tasks. [PERSON_NAME]" at bounding box center [120, 266] width 194 height 487
click at [184, 21] on div "Status report No issues detected If you experience an issue, please download th…" at bounding box center [381, 11] width 763 height 23
click at [181, 33] on div "Status No active tasks You are ready to start receiving tasks. [PERSON_NAME]" at bounding box center [120, 266] width 194 height 487
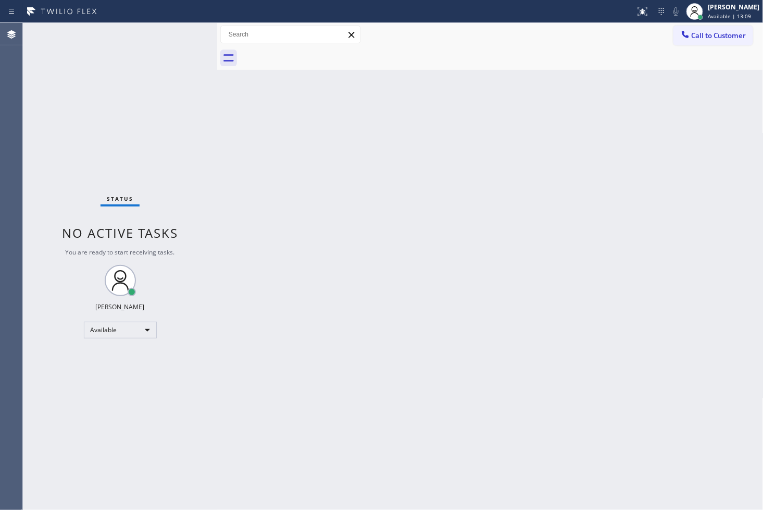
click at [548, 246] on div "Back to Dashboard Change Sender ID Customers Technicians Select a contact Outbo…" at bounding box center [490, 266] width 547 height 487
click at [182, 28] on div "Status No active tasks You are ready to start receiving tasks. [PERSON_NAME]" at bounding box center [120, 266] width 194 height 487
click at [173, 29] on div "Status No active tasks You are ready to start receiving tasks. [PERSON_NAME]" at bounding box center [120, 266] width 194 height 487
click at [176, 29] on div "Status No active tasks You are ready to start receiving tasks. [PERSON_NAME]" at bounding box center [120, 266] width 194 height 487
click at [126, 114] on div "Status No active tasks You are ready to start receiving tasks. [PERSON_NAME]" at bounding box center [120, 266] width 194 height 487
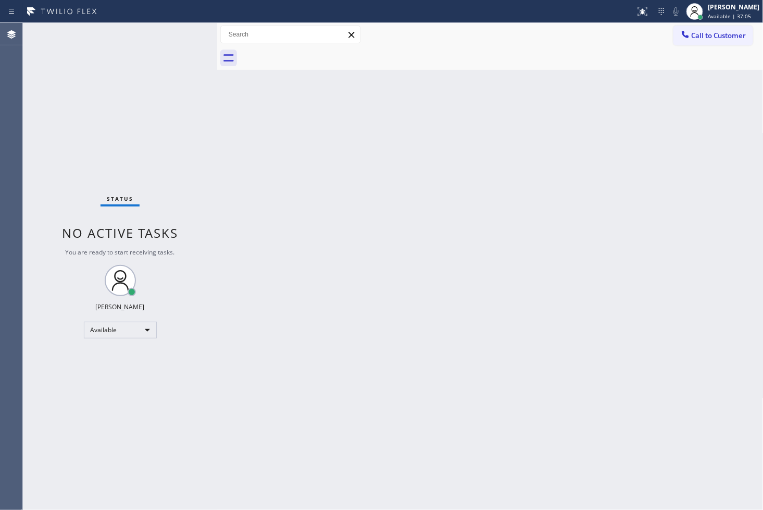
click at [138, 89] on div "Status No active tasks You are ready to start receiving tasks. [PERSON_NAME]" at bounding box center [120, 266] width 194 height 487
click at [166, 83] on div "Status No active tasks You are ready to start receiving tasks. [PERSON_NAME]" at bounding box center [120, 266] width 194 height 487
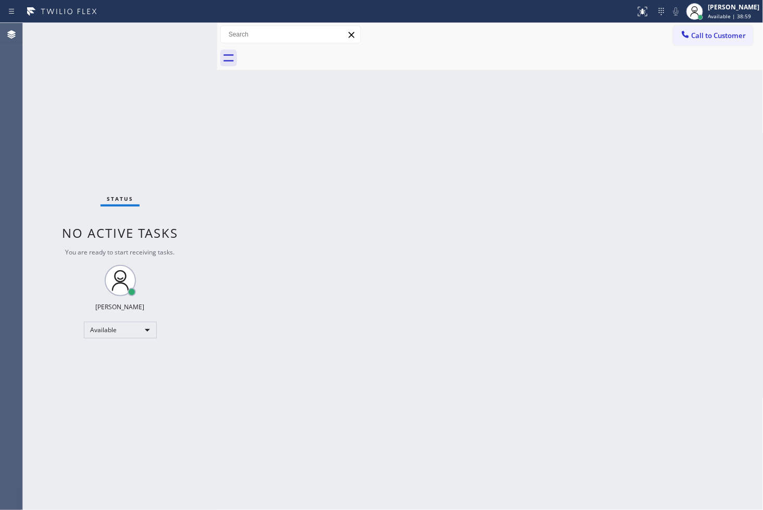
click at [175, 35] on div "Status No active tasks You are ready to start receiving tasks. [PERSON_NAME]" at bounding box center [120, 266] width 194 height 487
click at [728, 188] on div "Back to Dashboard Change Sender ID Customers Technicians Select a contact Outbo…" at bounding box center [490, 266] width 547 height 487
click at [180, 127] on div "Status No active tasks You are ready to start receiving tasks. [PERSON_NAME]" at bounding box center [120, 266] width 194 height 487
click at [168, 42] on div "Status No active tasks You are ready to start receiving tasks. [PERSON_NAME]" at bounding box center [120, 266] width 194 height 487
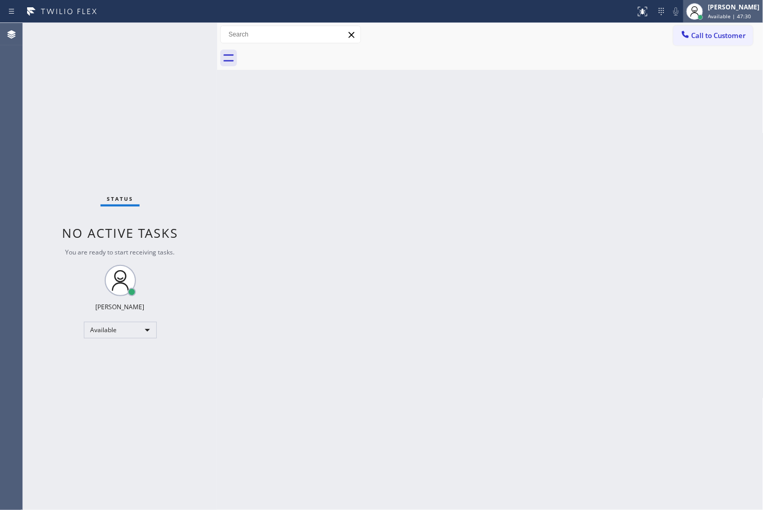
click at [729, 13] on span "Available | 47:30" at bounding box center [730, 16] width 43 height 7
click at [727, 11] on div "[PERSON_NAME]" at bounding box center [735, 7] width 52 height 9
drag, startPoint x: 736, startPoint y: 60, endPoint x: 737, endPoint y: 44, distance: 16.2
click at [736, 60] on div at bounding box center [502, 57] width 524 height 23
click at [736, 19] on span "Available | 48:02" at bounding box center [730, 16] width 43 height 7
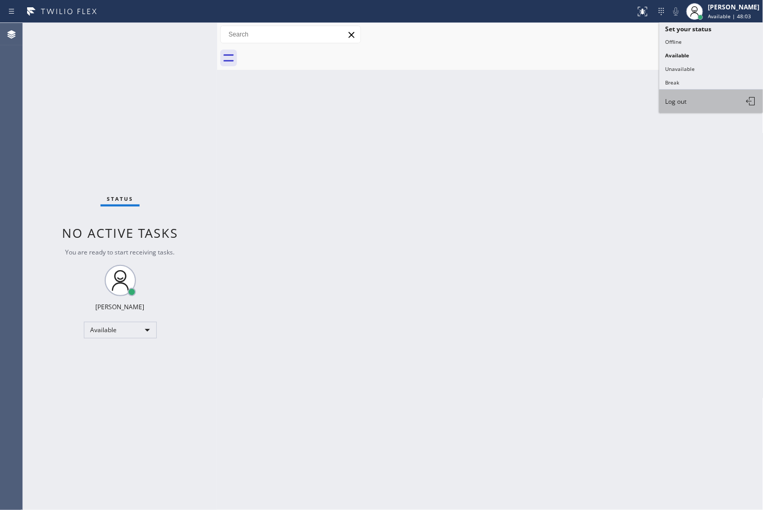
click at [693, 97] on button "Log out" at bounding box center [712, 101] width 104 height 23
